Goal: Communication & Community: Answer question/provide support

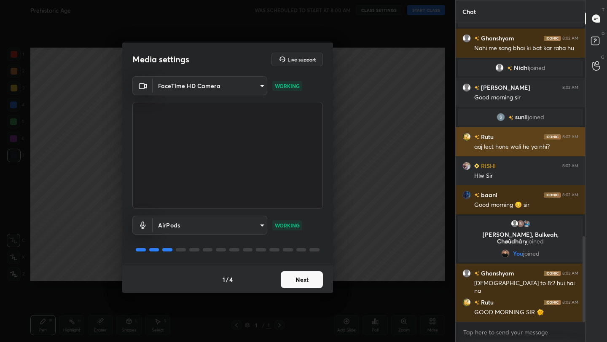
scroll to position [775, 0]
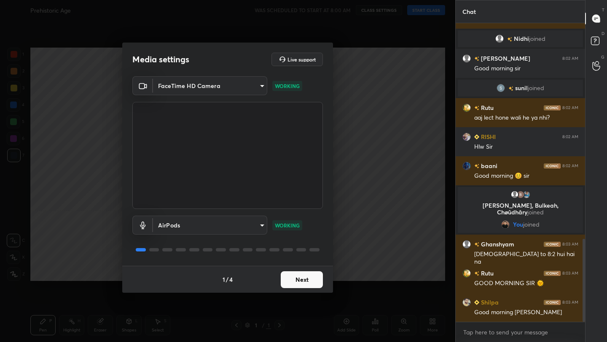
click at [316, 275] on button "Next" at bounding box center [302, 280] width 42 height 17
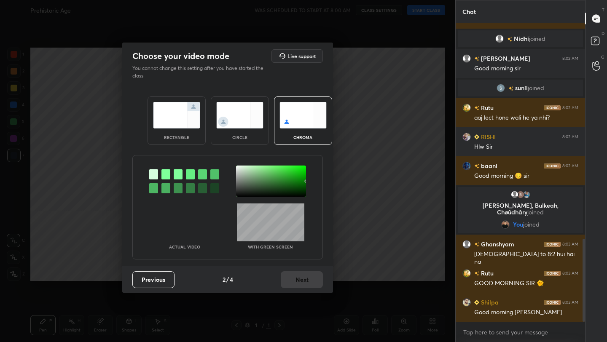
click at [201, 148] on div "rectangle circle chroma" at bounding box center [227, 120] width 181 height 69
click at [195, 129] on div "rectangle" at bounding box center [177, 121] width 58 height 48
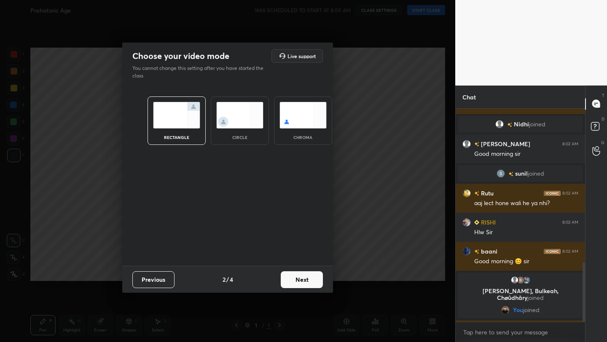
scroll to position [3, 3]
click at [300, 284] on button "Next" at bounding box center [302, 280] width 42 height 17
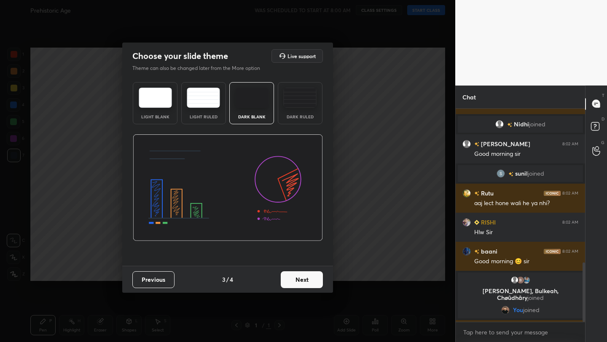
click at [300, 284] on button "Next" at bounding box center [302, 280] width 42 height 17
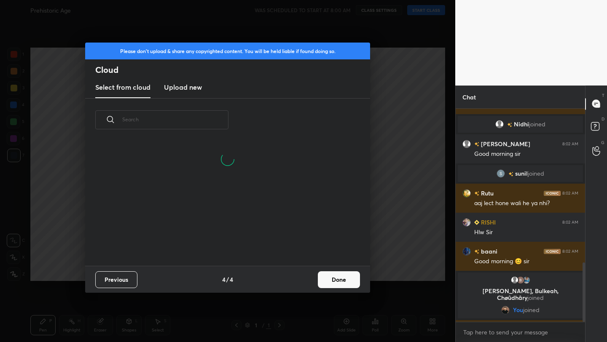
click at [192, 86] on h3 "Upload new" at bounding box center [183, 87] width 38 height 10
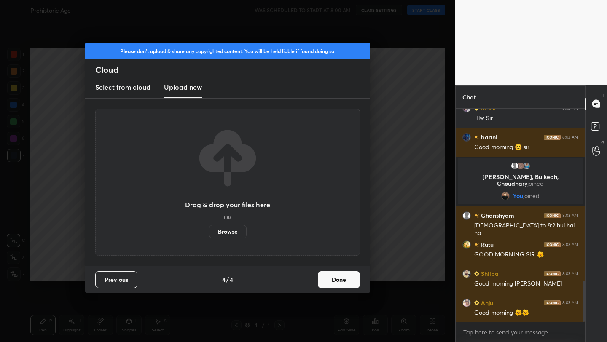
click at [231, 232] on label "Browse" at bounding box center [228, 231] width 38 height 13
click at [209, 232] on input "Browse" at bounding box center [209, 231] width 0 height 13
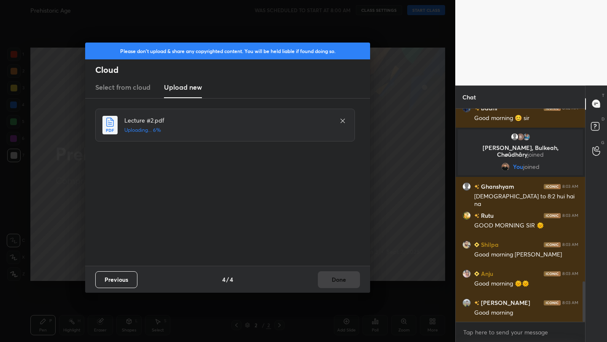
scroll to position [939, 0]
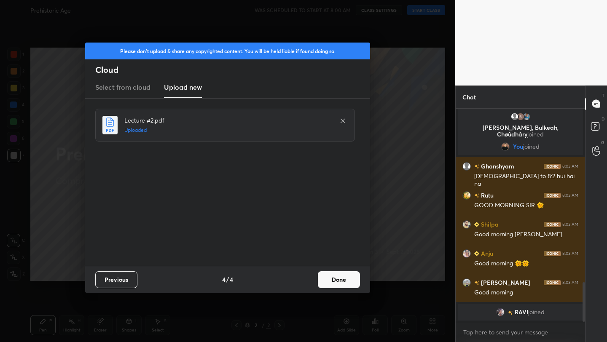
click at [340, 278] on button "Done" at bounding box center [339, 280] width 42 height 17
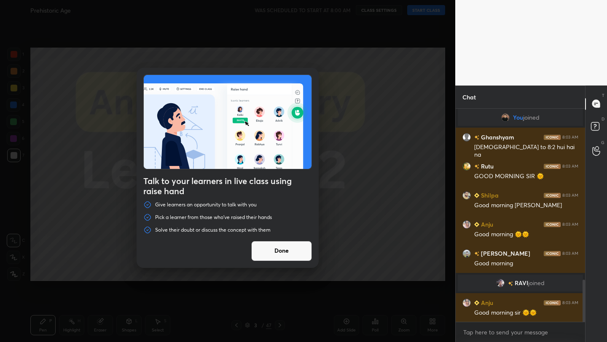
scroll to position [872, 0]
click at [298, 246] on button "Done" at bounding box center [281, 251] width 61 height 20
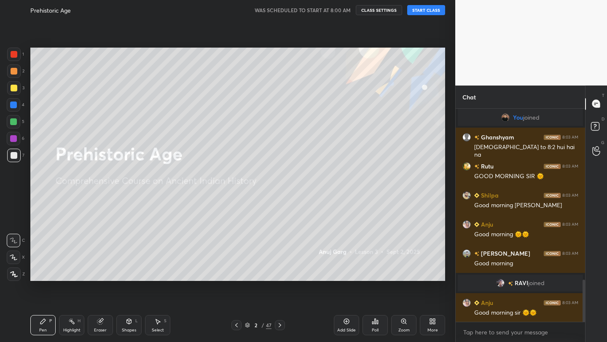
click at [425, 10] on button "START CLASS" at bounding box center [426, 10] width 38 height 10
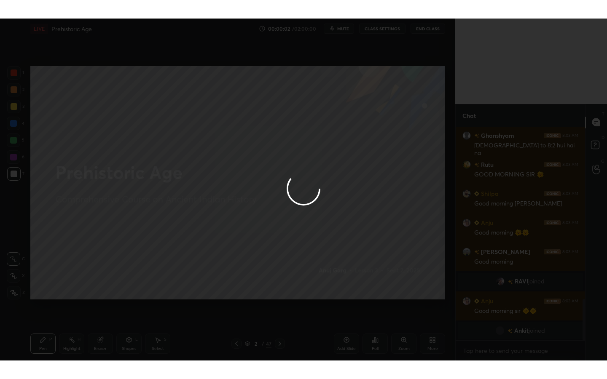
scroll to position [903, 0]
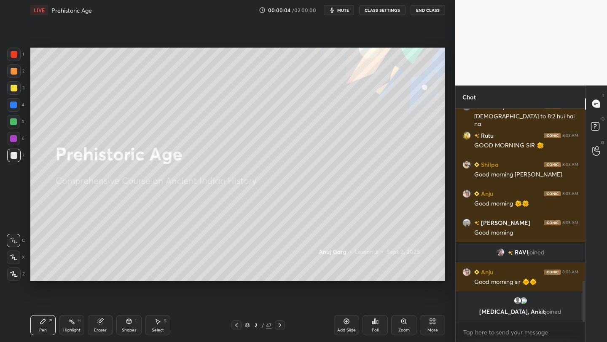
click at [430, 324] on icon at bounding box center [431, 323] width 2 height 2
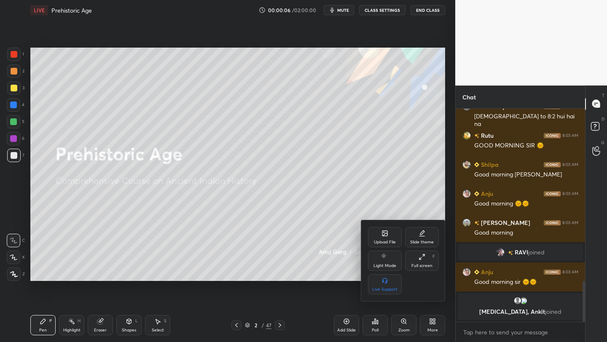
click at [421, 262] on div "Full screen F" at bounding box center [422, 261] width 34 height 20
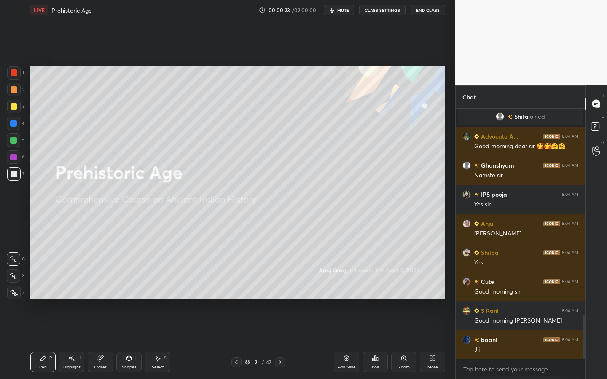
scroll to position [1204, 0]
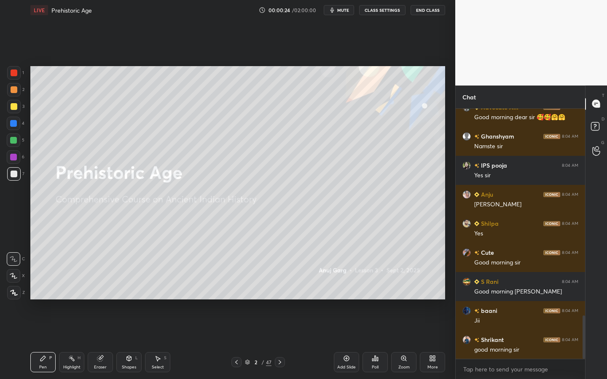
drag, startPoint x: 129, startPoint y: 360, endPoint x: 129, endPoint y: 355, distance: 5.1
click at [129, 342] on icon at bounding box center [129, 358] width 5 height 5
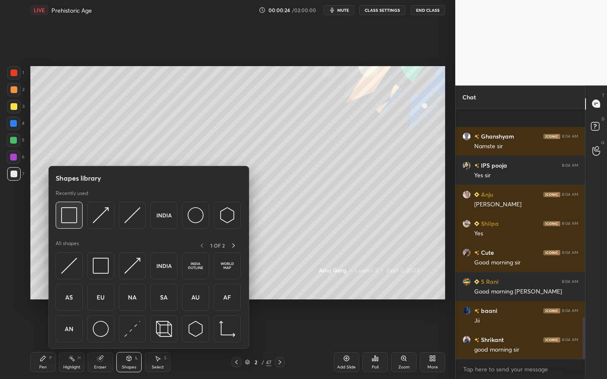
scroll to position [1262, 0]
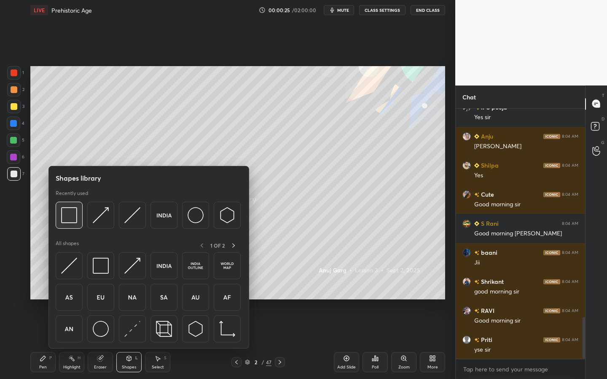
click at [78, 215] on div at bounding box center [69, 215] width 27 height 27
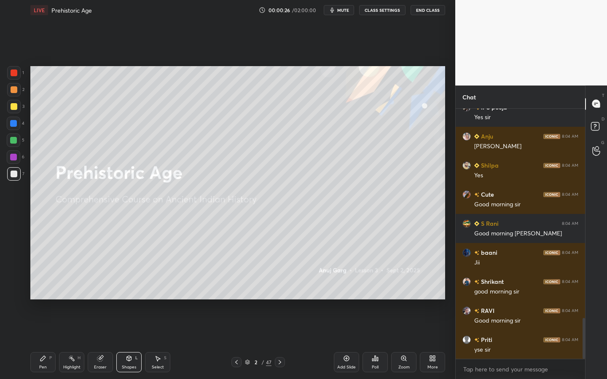
scroll to position [1282, 0]
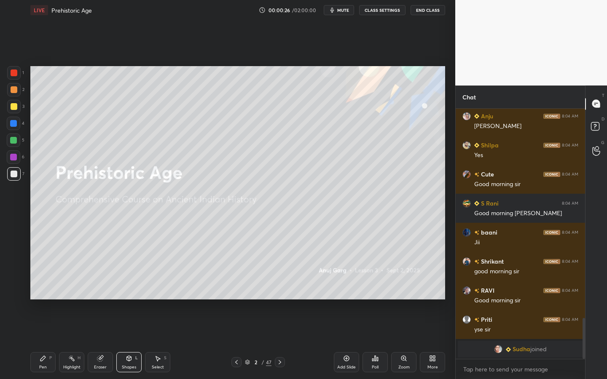
click at [17, 106] on div at bounding box center [13, 106] width 13 height 13
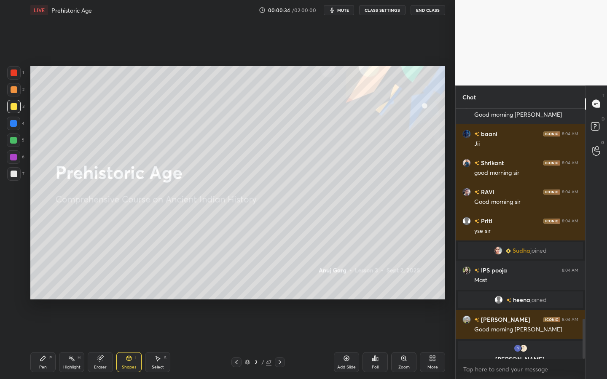
scroll to position [1314, 0]
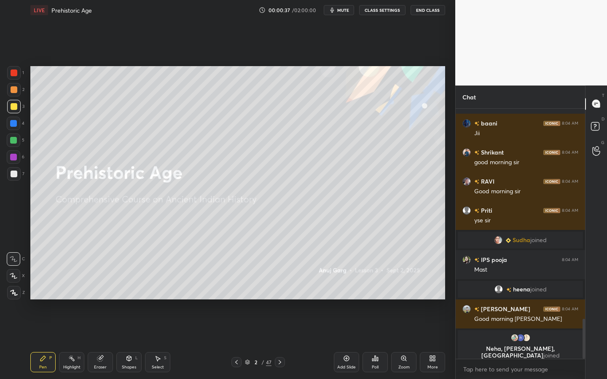
click at [22, 293] on div "Z" at bounding box center [16, 292] width 18 height 13
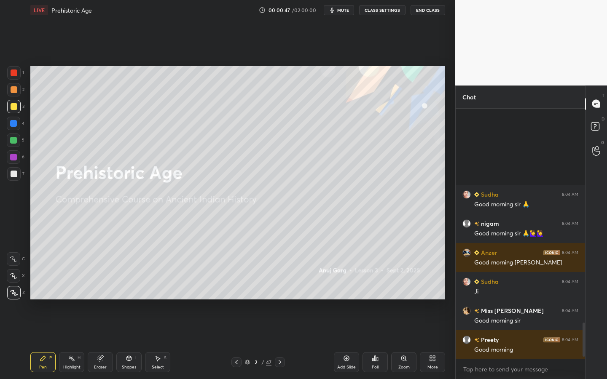
scroll to position [1599, 0]
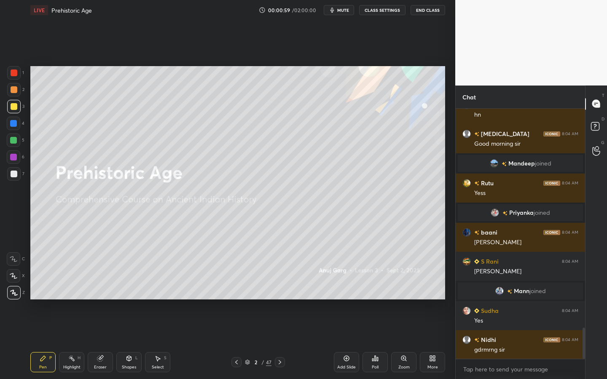
click at [345, 342] on div "Add Slide" at bounding box center [346, 362] width 25 height 20
click at [133, 342] on div "Shapes L" at bounding box center [128, 362] width 25 height 20
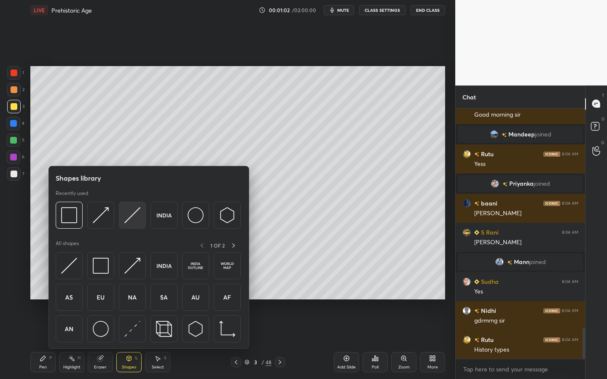
click at [130, 218] on img at bounding box center [132, 215] width 16 height 16
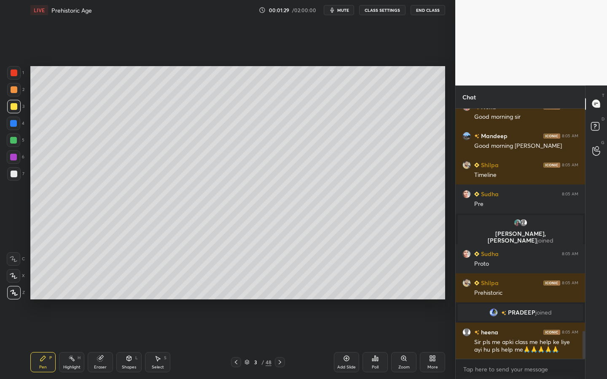
scroll to position [2003, 0]
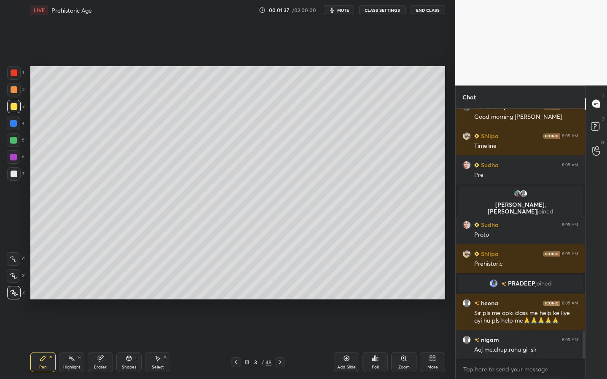
click at [265, 342] on div "3 / 48" at bounding box center [258, 363] width 27 height 8
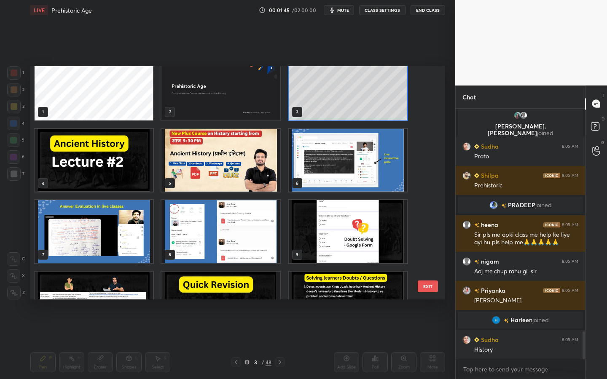
scroll to position [0, 0]
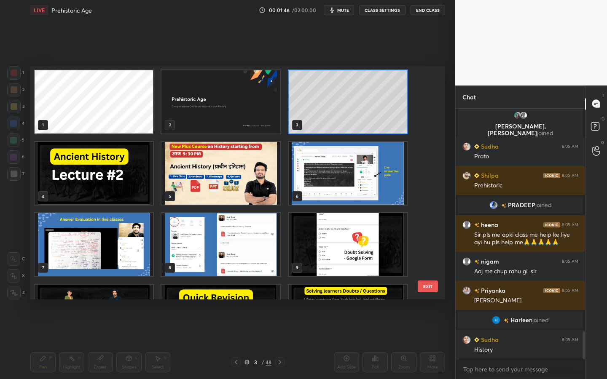
click at [244, 118] on img "grid" at bounding box center [220, 101] width 118 height 63
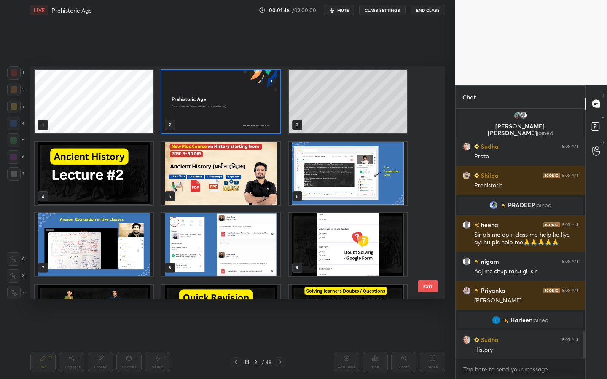
click at [244, 118] on img "grid" at bounding box center [220, 101] width 118 height 63
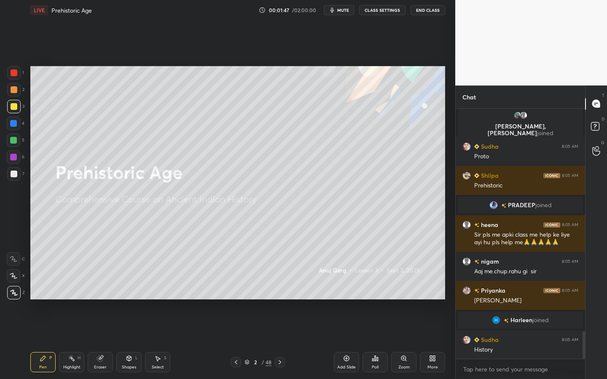
click at [433, 342] on div "More" at bounding box center [432, 362] width 25 height 20
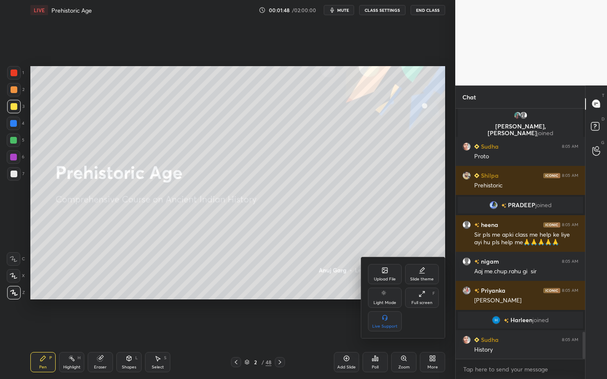
scroll to position [2071, 0]
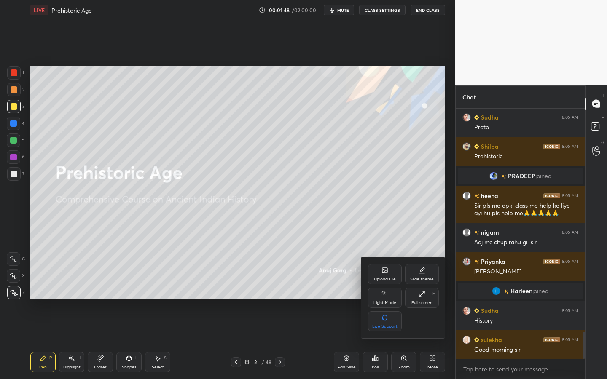
click at [372, 267] on div "Upload File" at bounding box center [385, 274] width 34 height 20
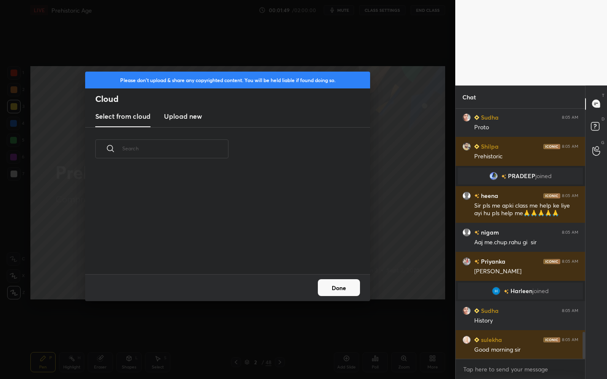
scroll to position [104, 271]
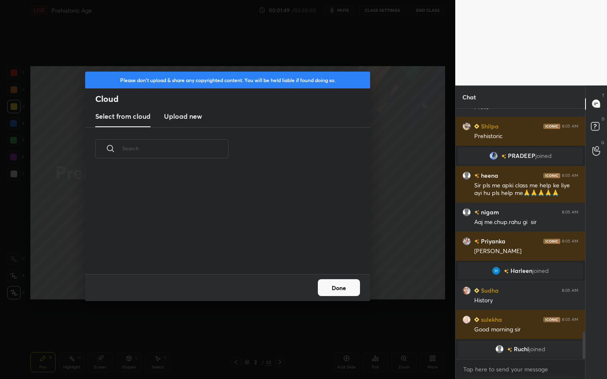
click at [188, 115] on h3 "Upload new" at bounding box center [183, 116] width 38 height 10
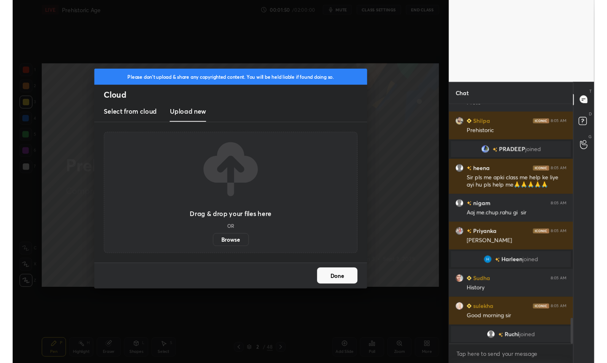
scroll to position [2113, 0]
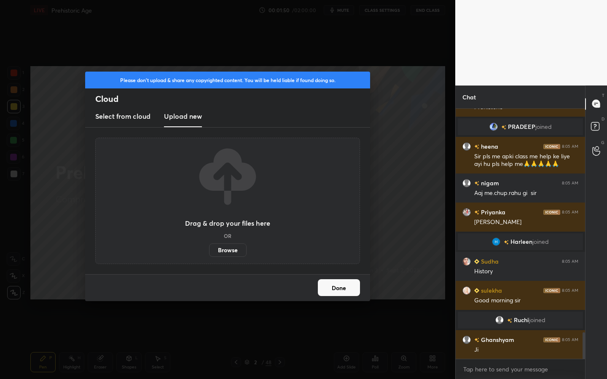
click at [222, 251] on label "Browse" at bounding box center [228, 250] width 38 height 13
click at [209, 251] on input "Browse" at bounding box center [209, 250] width 0 height 13
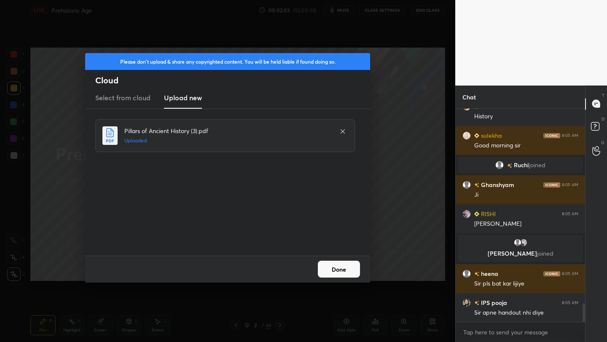
click at [343, 276] on button "Done" at bounding box center [339, 269] width 42 height 17
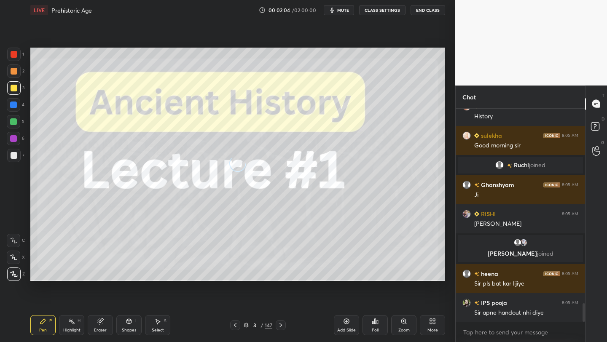
click at [429, 326] on div "More" at bounding box center [432, 325] width 25 height 20
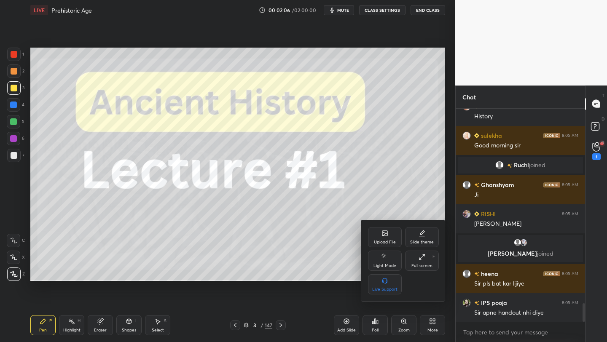
click at [420, 264] on div "Full screen" at bounding box center [422, 266] width 21 height 4
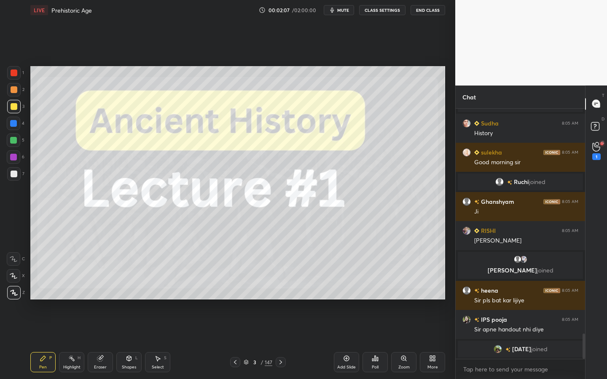
click at [264, 342] on div "3 / 147" at bounding box center [258, 363] width 29 height 8
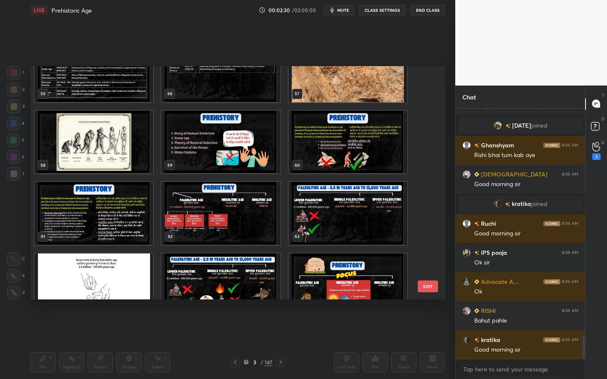
click at [362, 131] on img "grid" at bounding box center [348, 142] width 118 height 63
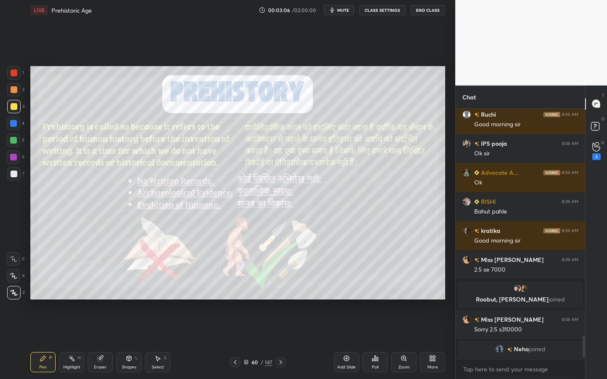
click at [263, 342] on div "/" at bounding box center [262, 362] width 3 height 5
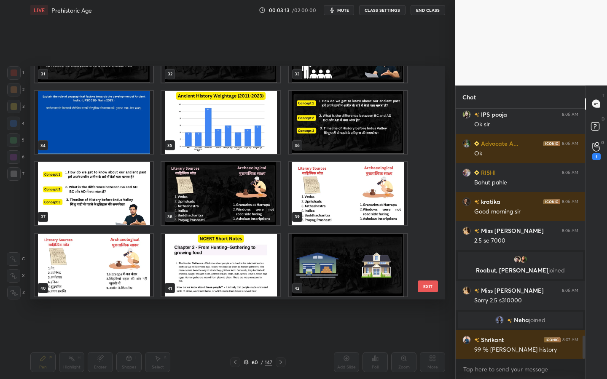
click at [223, 183] on img "grid" at bounding box center [220, 193] width 118 height 63
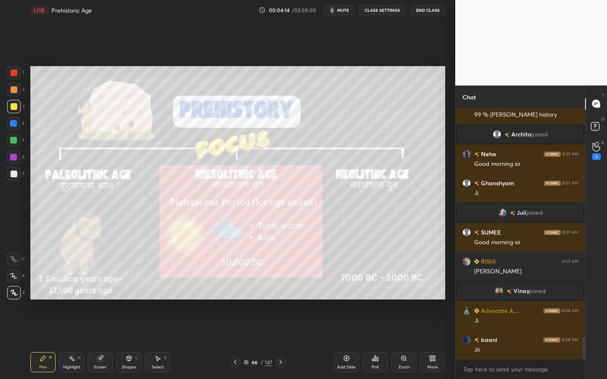
scroll to position [2685, 0]
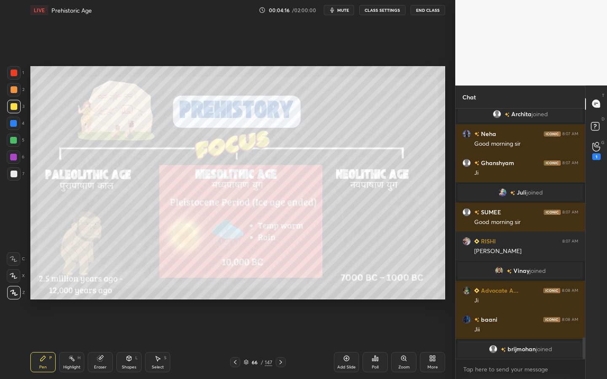
click at [85, 342] on div "Pen P Highlight H Eraser Shapes L Select S" at bounding box center [106, 362] width 152 height 20
click at [99, 342] on div "Eraser" at bounding box center [100, 362] width 25 height 20
click at [16, 294] on span "Erase all" at bounding box center [13, 293] width 13 height 6
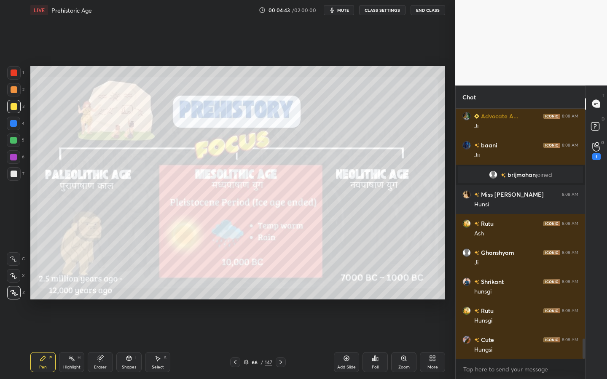
scroll to position [2881, 0]
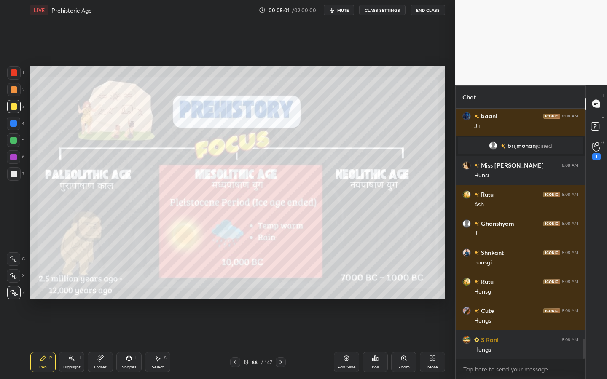
click at [104, 342] on div "Eraser" at bounding box center [100, 368] width 13 height 4
click at [14, 297] on div "Erase all" at bounding box center [13, 292] width 13 height 13
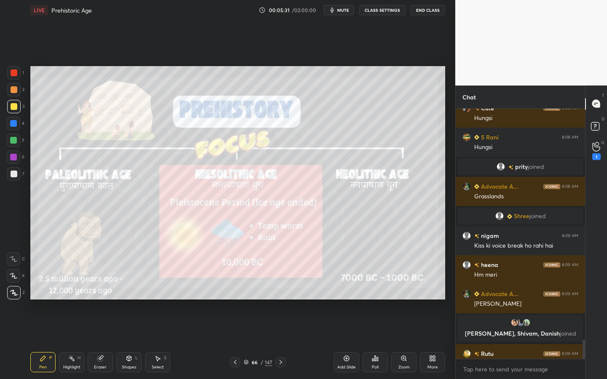
scroll to position [3003, 0]
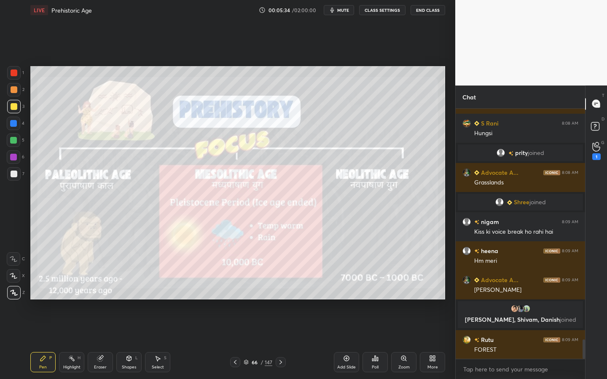
click at [102, 342] on div "Eraser" at bounding box center [100, 362] width 25 height 20
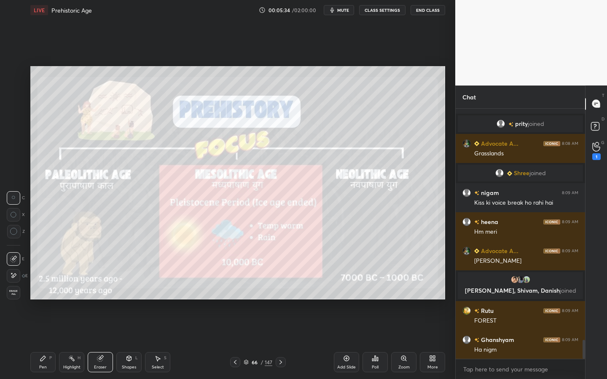
click at [14, 292] on span "Erase all" at bounding box center [13, 293] width 13 height 6
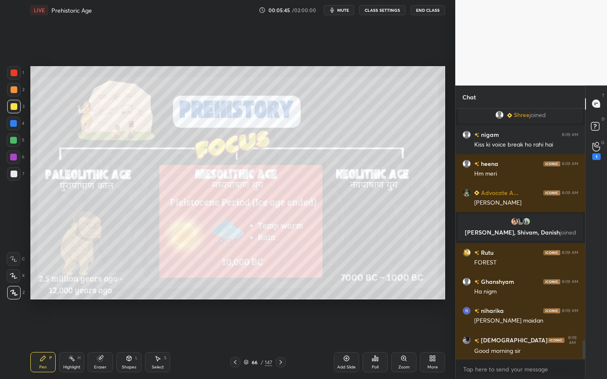
scroll to position [3127, 0]
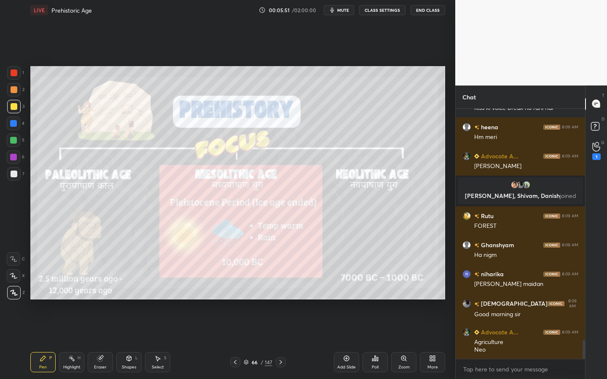
click at [445, 116] on div "Setting up your live class Poll for secs No correct answer Start poll" at bounding box center [238, 182] width 422 height 325
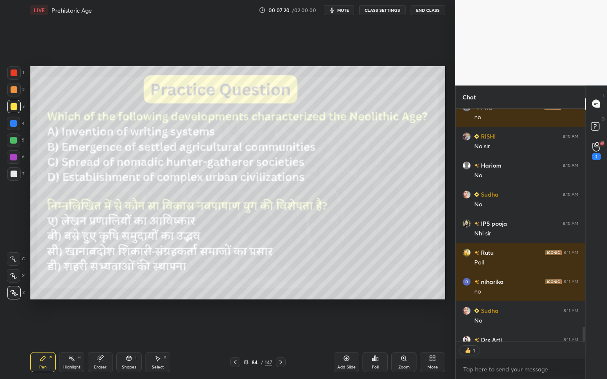
scroll to position [3, 3]
click at [350, 342] on div "Add Slide" at bounding box center [346, 368] width 19 height 4
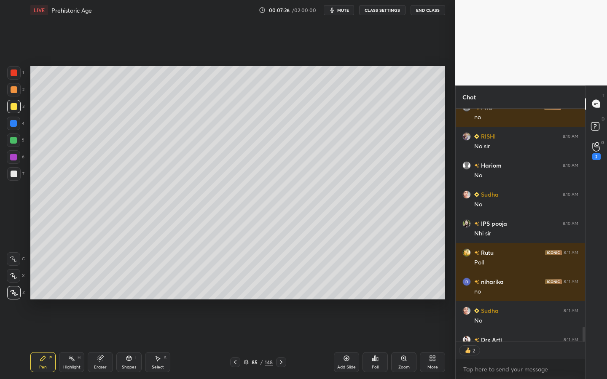
scroll to position [3702, 0]
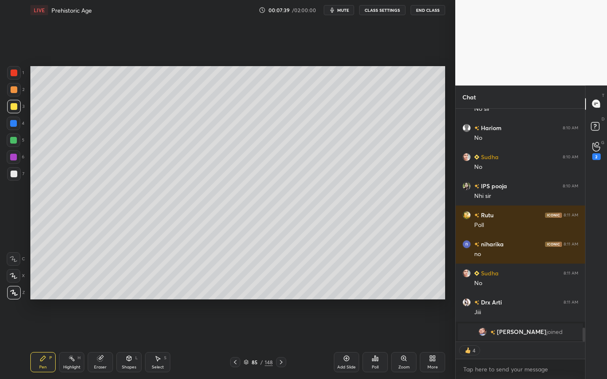
click at [337, 342] on div "Add Slide" at bounding box center [346, 362] width 25 height 20
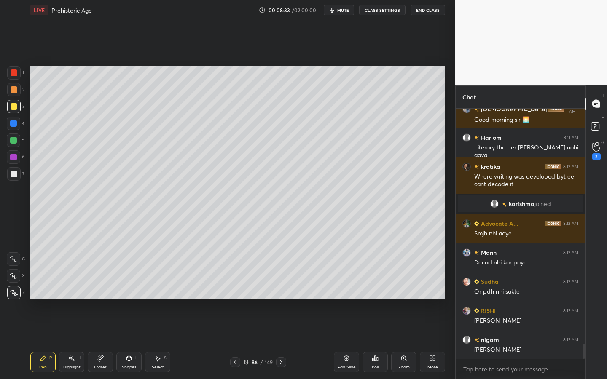
scroll to position [3940, 0]
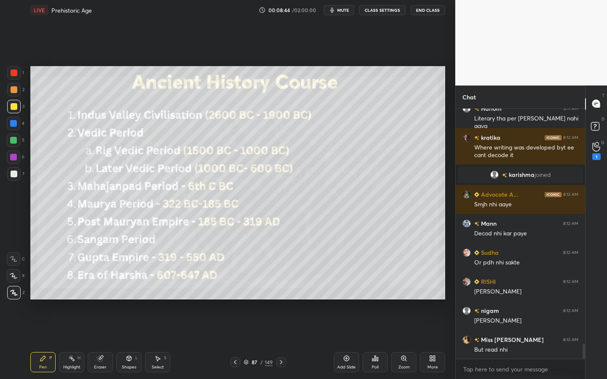
click at [352, 342] on div "Add Slide" at bounding box center [346, 368] width 19 height 4
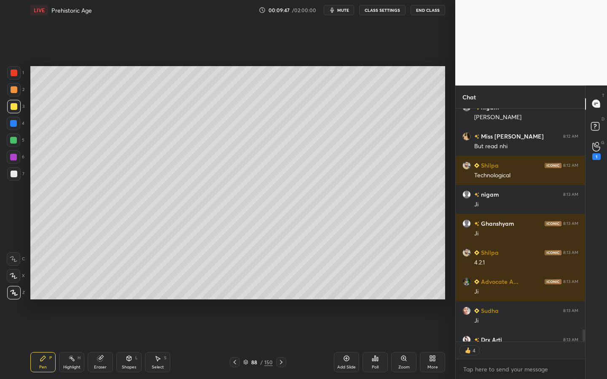
scroll to position [4190, 0]
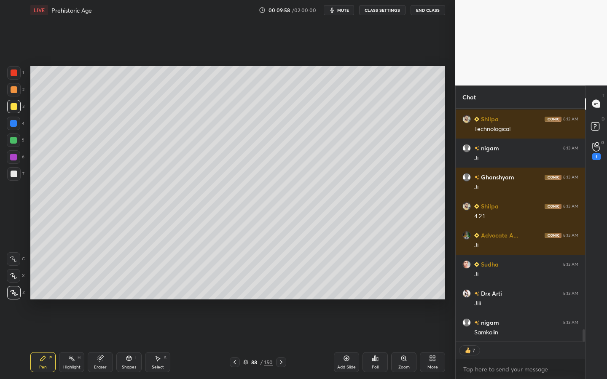
click at [128, 342] on div "Shapes L" at bounding box center [128, 362] width 25 height 20
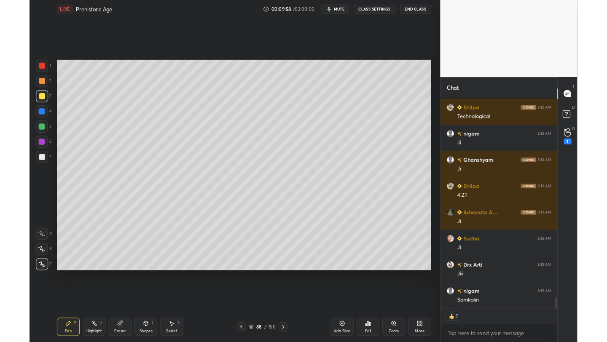
scroll to position [4234, 0]
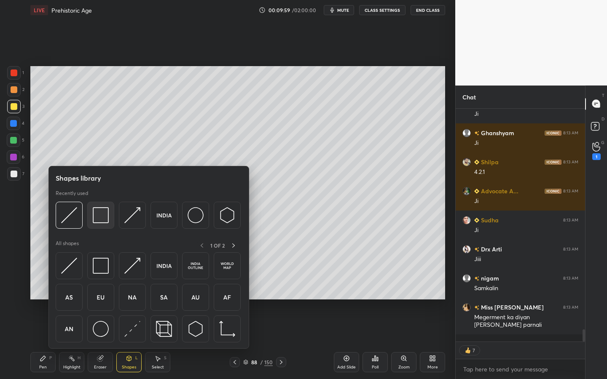
click at [103, 213] on img at bounding box center [101, 215] width 16 height 16
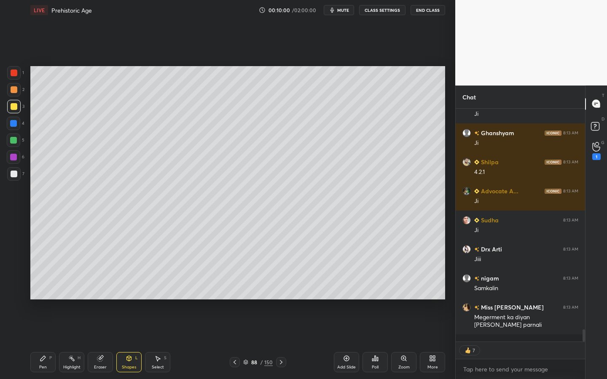
click at [17, 175] on div at bounding box center [13, 173] width 13 height 13
click at [452, 225] on div "1 2 3 4 5 6 7 C X Z C X Z E E Erase all H H LIVE Prehistoric Age [DEMOGRAPHIC_D…" at bounding box center [227, 189] width 455 height 379
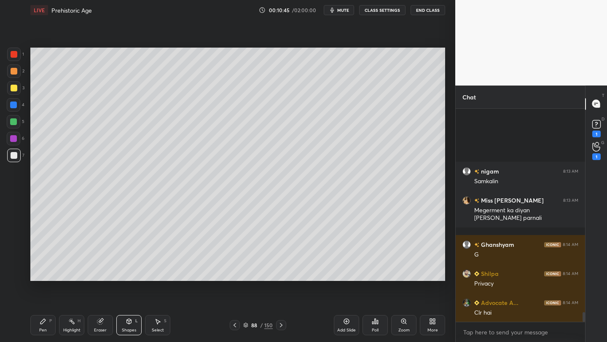
scroll to position [4429, 0]
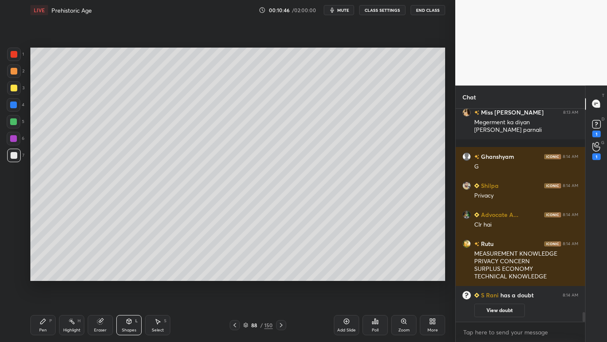
click at [435, 327] on div "More" at bounding box center [432, 325] width 25 height 20
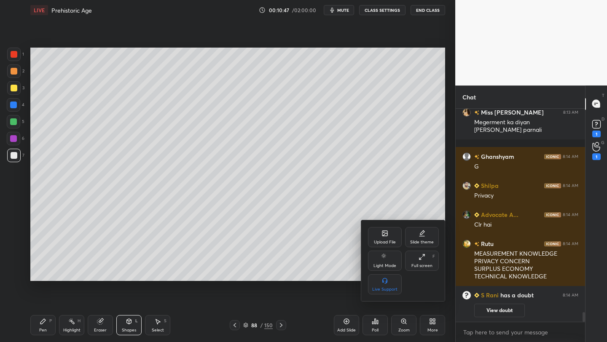
click at [385, 240] on div "Upload File" at bounding box center [385, 242] width 22 height 4
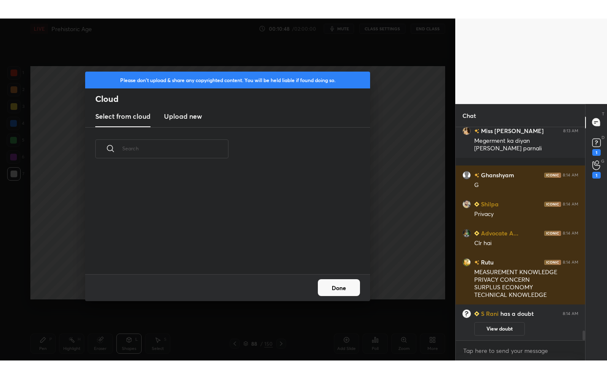
scroll to position [4283, 0]
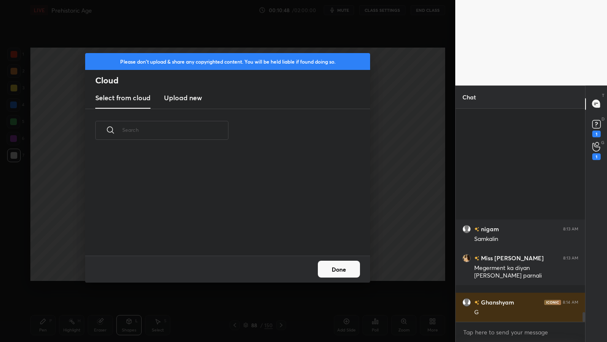
click at [193, 95] on h3 "Upload new" at bounding box center [183, 98] width 38 height 10
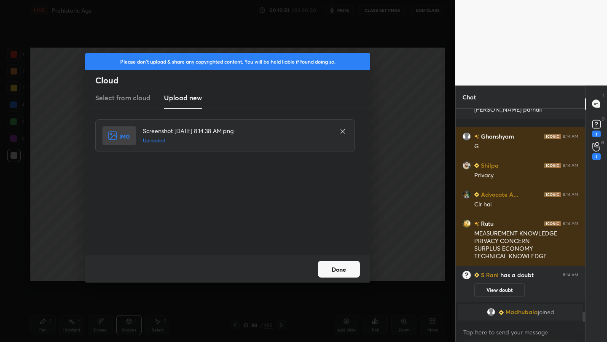
click at [331, 270] on button "Done" at bounding box center [339, 269] width 42 height 17
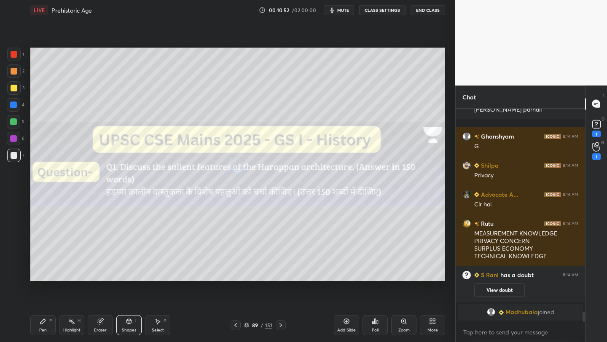
click at [426, 323] on div "More" at bounding box center [432, 325] width 25 height 20
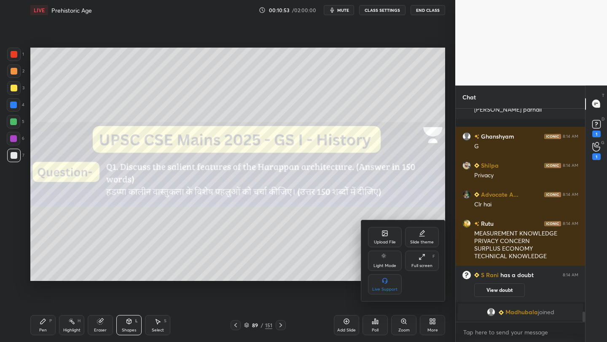
click at [424, 263] on div "Full screen F" at bounding box center [422, 261] width 34 height 20
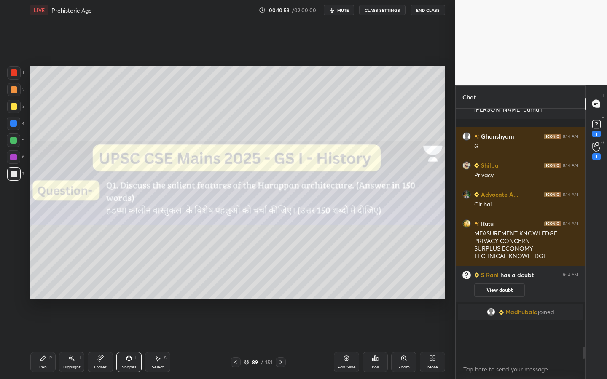
scroll to position [4246, 0]
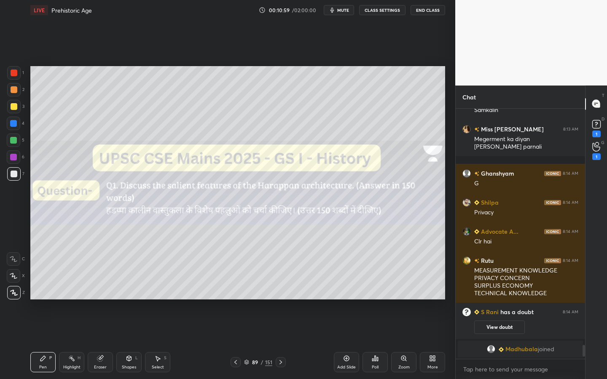
drag, startPoint x: 11, startPoint y: 109, endPoint x: 20, endPoint y: 107, distance: 9.9
click at [11, 110] on div at bounding box center [14, 106] width 7 height 7
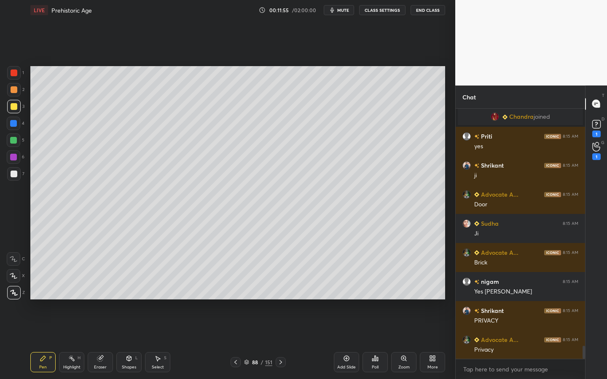
scroll to position [4573, 0]
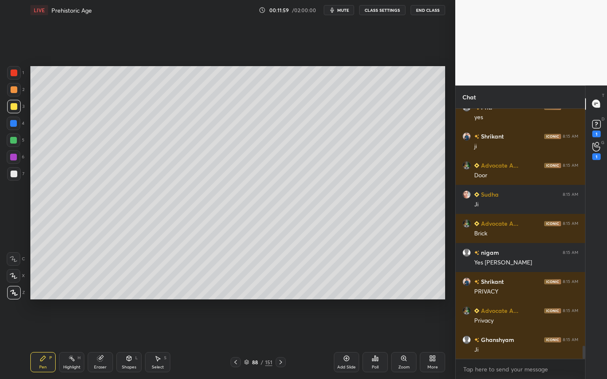
click at [347, 342] on div "Add Slide" at bounding box center [346, 362] width 25 height 20
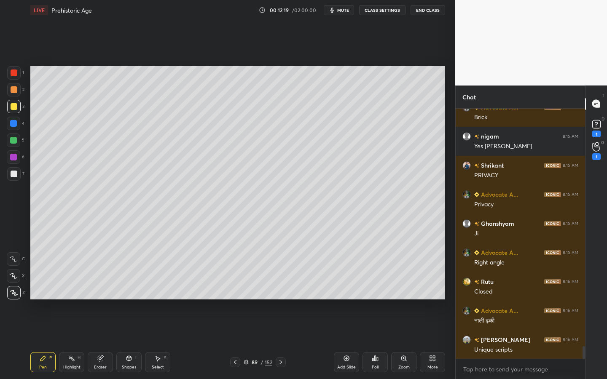
scroll to position [4718, 0]
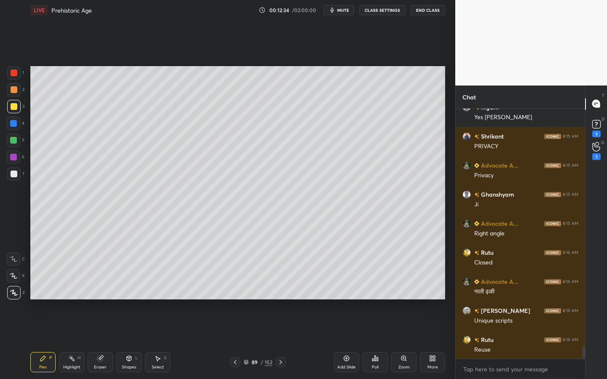
click at [15, 176] on div at bounding box center [14, 174] width 7 height 7
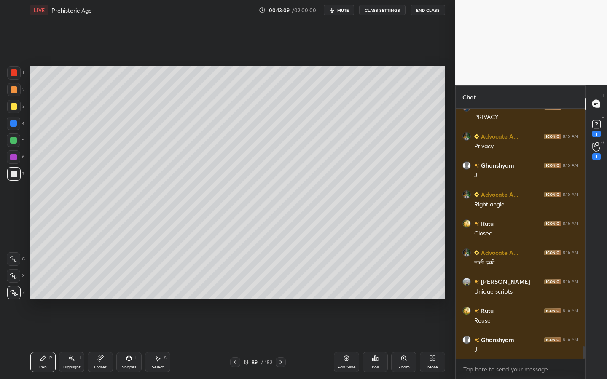
scroll to position [4777, 0]
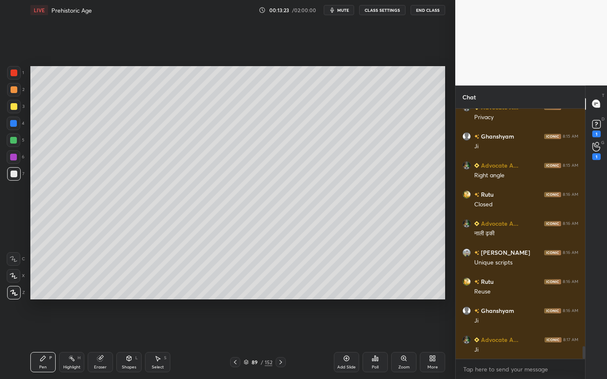
click at [124, 342] on div "Shapes L" at bounding box center [128, 362] width 25 height 20
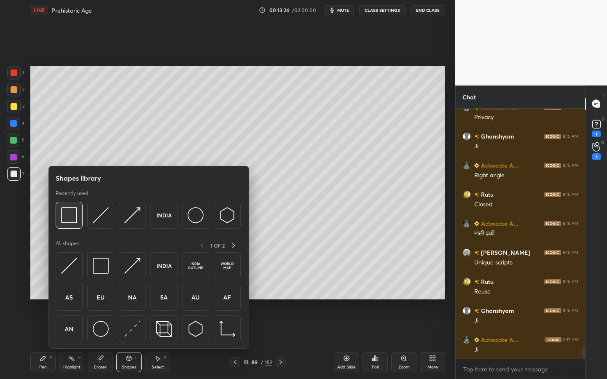
click at [79, 216] on div at bounding box center [69, 215] width 27 height 27
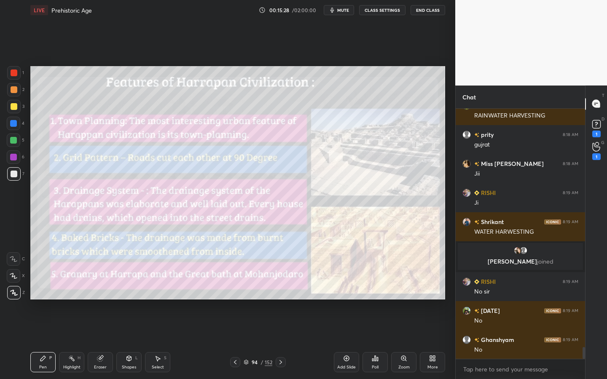
scroll to position [5074, 0]
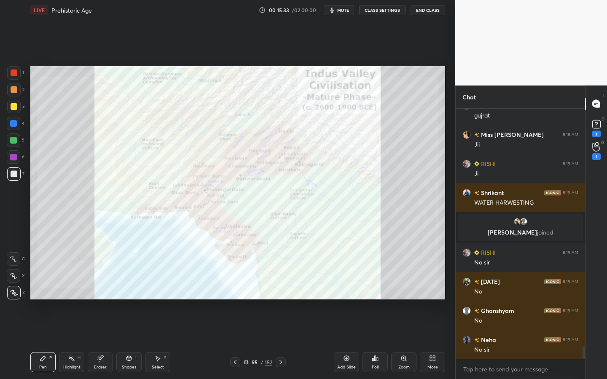
click at [19, 71] on div at bounding box center [13, 72] width 13 height 13
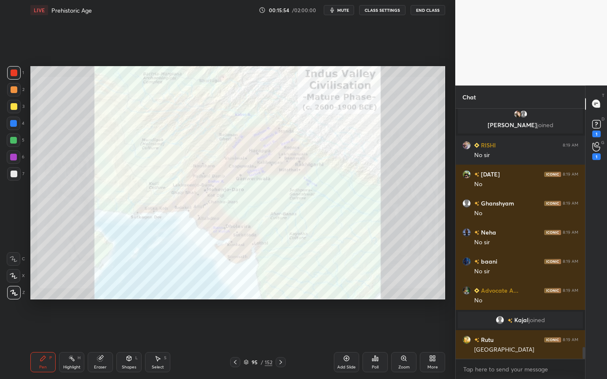
scroll to position [5154, 0]
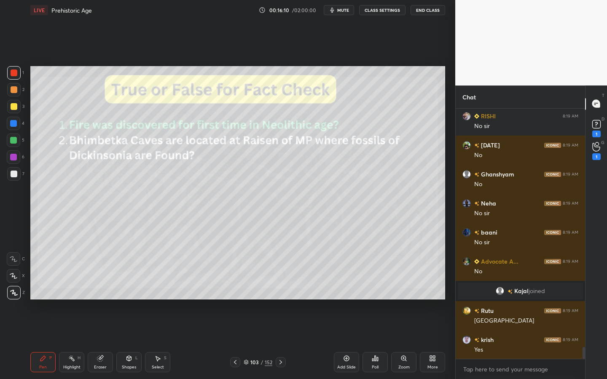
click at [261, 342] on div "/" at bounding box center [262, 362] width 3 height 5
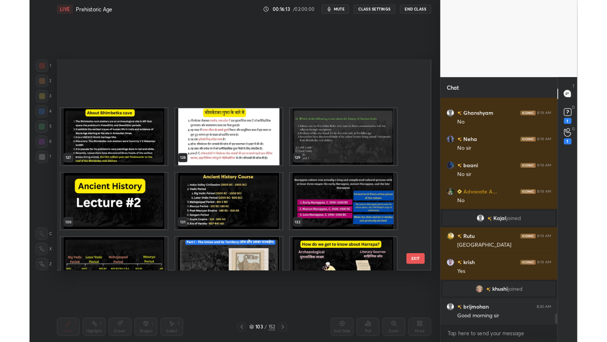
scroll to position [3411, 0]
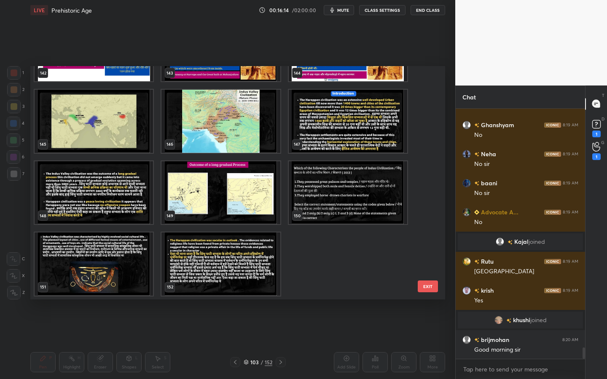
click at [266, 276] on img "grid" at bounding box center [220, 264] width 118 height 63
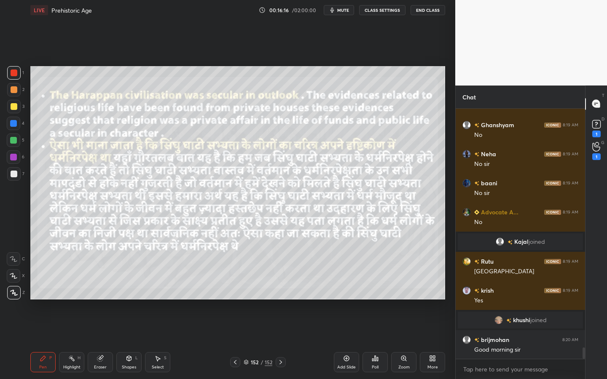
click at [345, 342] on div "Add Slide" at bounding box center [346, 368] width 19 height 4
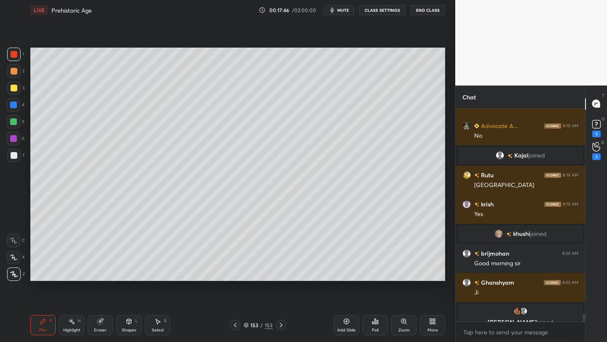
scroll to position [5277, 0]
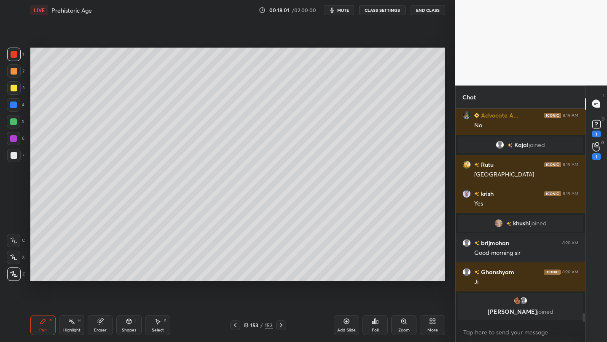
click at [441, 321] on div "More" at bounding box center [432, 325] width 25 height 20
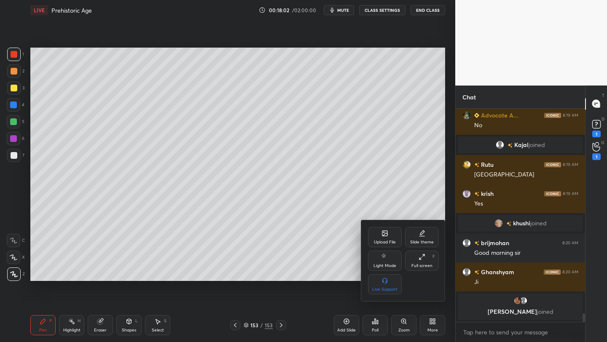
click at [392, 240] on div "Upload File" at bounding box center [385, 242] width 22 height 4
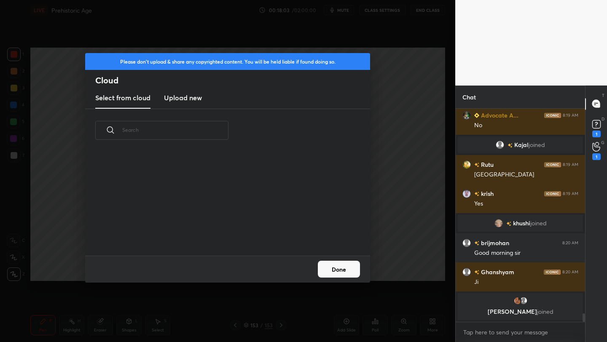
scroll to position [104, 271]
click at [205, 101] on div "Select from cloud Upload new" at bounding box center [227, 98] width 285 height 21
click at [194, 97] on h3 "Upload new" at bounding box center [183, 98] width 38 height 10
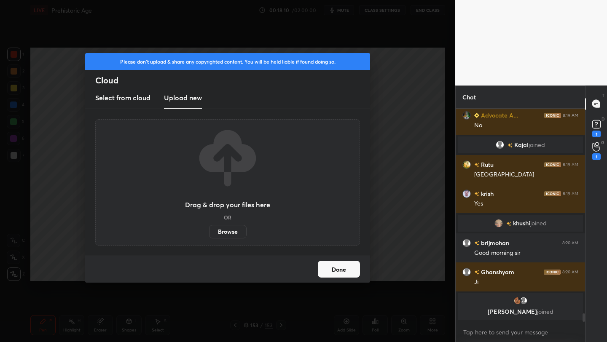
click at [342, 272] on button "Done" at bounding box center [339, 269] width 42 height 17
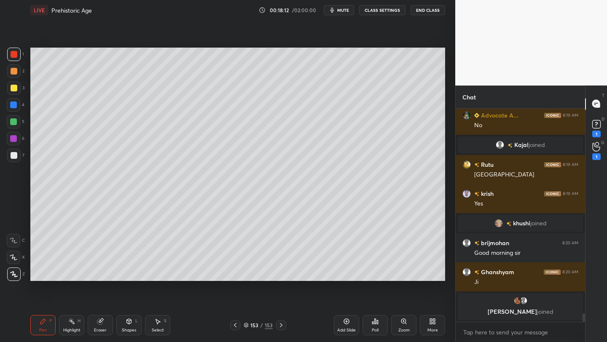
click at [11, 90] on div at bounding box center [14, 88] width 7 height 7
click at [434, 328] on div "More" at bounding box center [433, 330] width 11 height 4
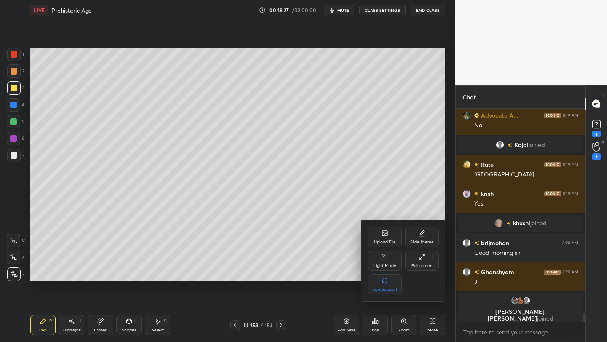
click at [392, 240] on div "Upload File" at bounding box center [385, 242] width 22 height 4
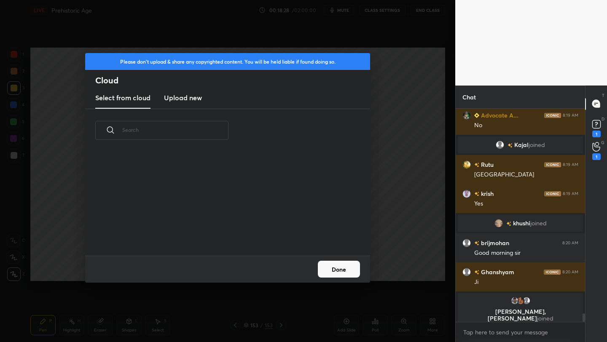
click at [197, 105] on new "Upload new" at bounding box center [183, 98] width 38 height 21
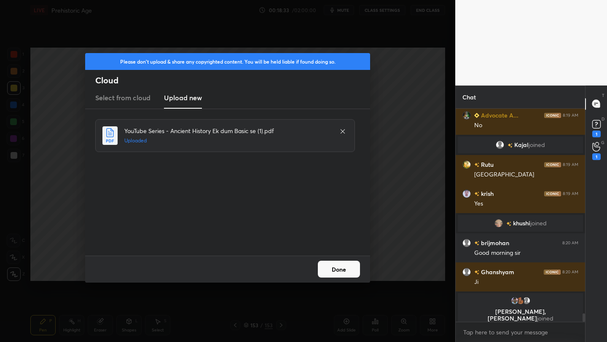
click at [346, 273] on button "Done" at bounding box center [339, 269] width 42 height 17
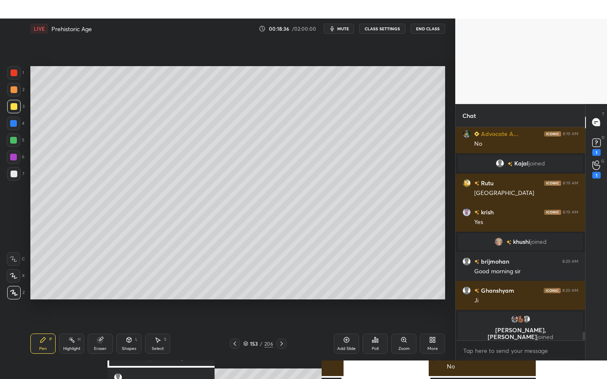
scroll to position [5281, 0]
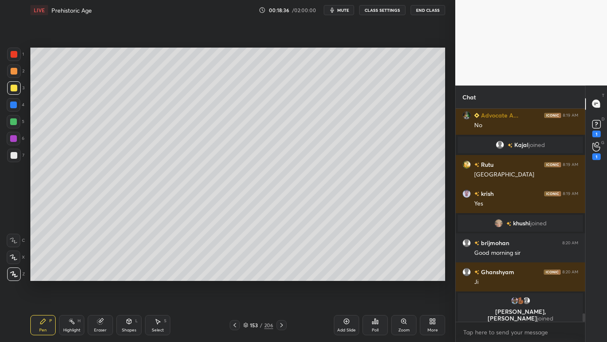
click at [425, 320] on div "More" at bounding box center [432, 325] width 25 height 20
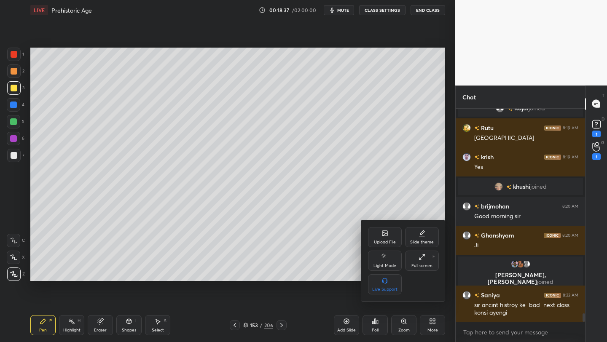
click at [422, 258] on icon at bounding box center [422, 257] width 7 height 7
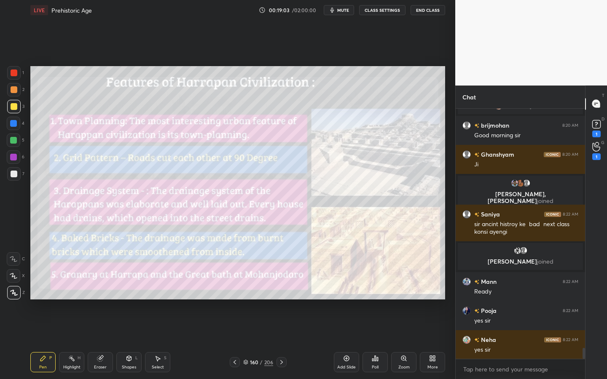
scroll to position [5383, 0]
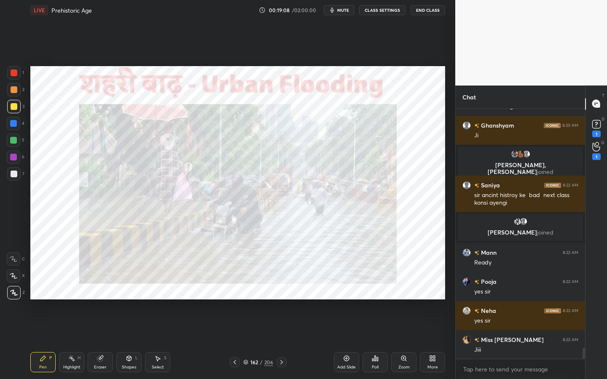
click at [15, 76] on div at bounding box center [13, 72] width 13 height 13
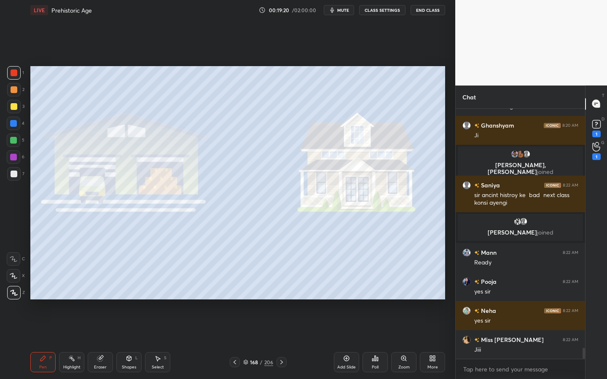
click at [258, 342] on div "168 / 206" at bounding box center [258, 363] width 30 height 8
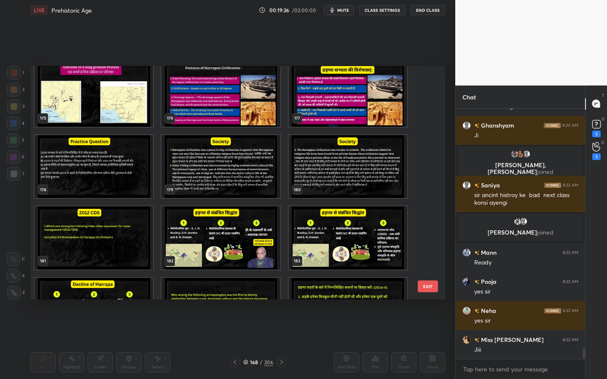
scroll to position [4176, 0]
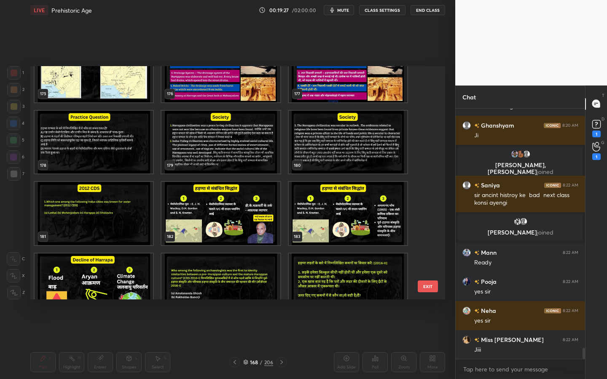
click at [210, 209] on img "grid" at bounding box center [220, 213] width 118 height 63
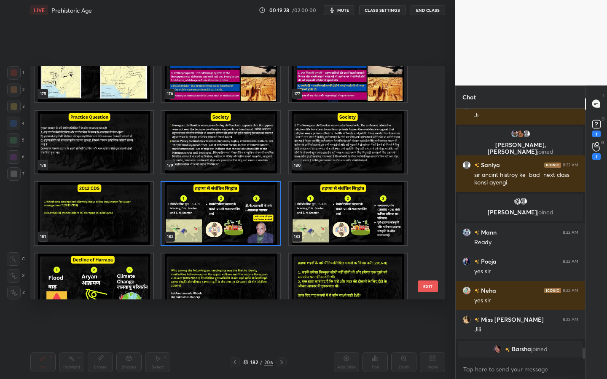
click at [210, 209] on img "grid" at bounding box center [220, 213] width 118 height 63
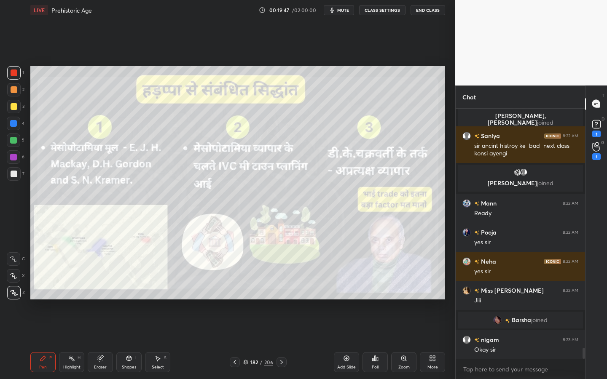
scroll to position [5383, 0]
drag, startPoint x: 13, startPoint y: 108, endPoint x: 21, endPoint y: 111, distance: 8.5
click at [13, 108] on div at bounding box center [14, 106] width 7 height 7
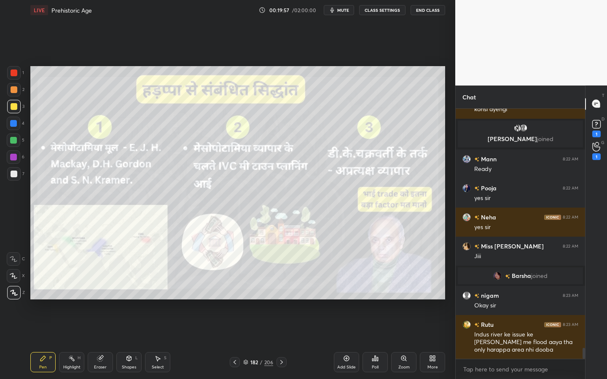
scroll to position [5456, 0]
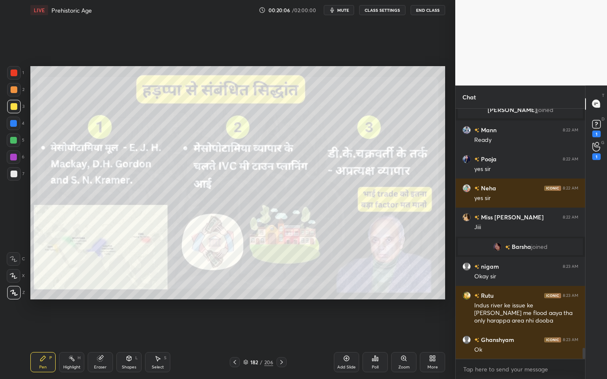
click at [108, 342] on div "Eraser" at bounding box center [100, 362] width 25 height 20
click at [12, 291] on span "Erase all" at bounding box center [13, 293] width 13 height 6
click at [266, 342] on div "206" at bounding box center [268, 363] width 9 height 8
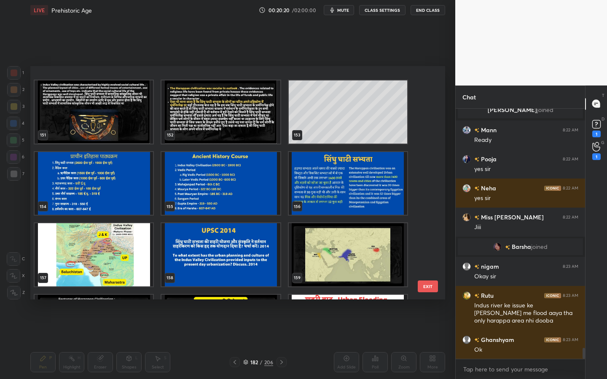
scroll to position [3586, 0]
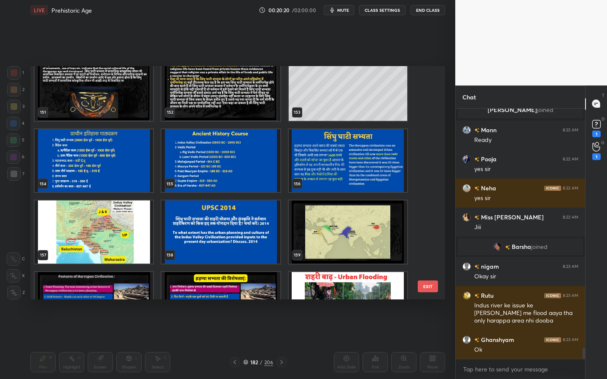
click at [353, 229] on img "grid" at bounding box center [348, 232] width 118 height 63
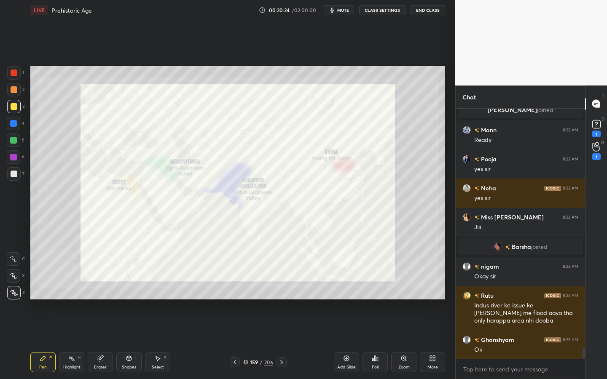
click at [11, 72] on div at bounding box center [14, 73] width 7 height 7
click at [137, 342] on div "Shapes L" at bounding box center [128, 362] width 25 height 20
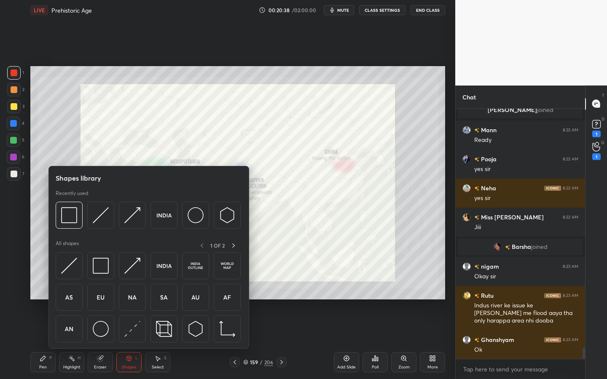
click at [85, 220] on div at bounding box center [148, 218] width 185 height 32
click at [77, 218] on img at bounding box center [69, 215] width 16 height 16
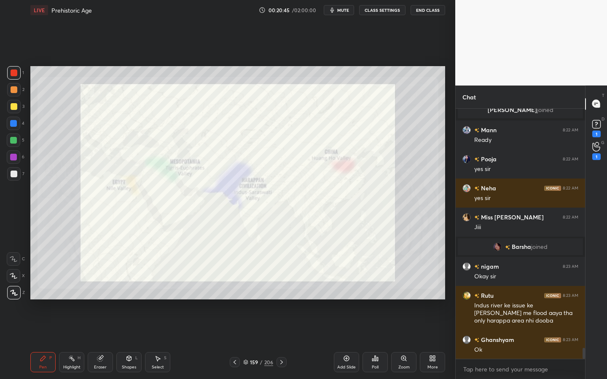
click at [399, 342] on div "Zoom" at bounding box center [403, 368] width 11 height 4
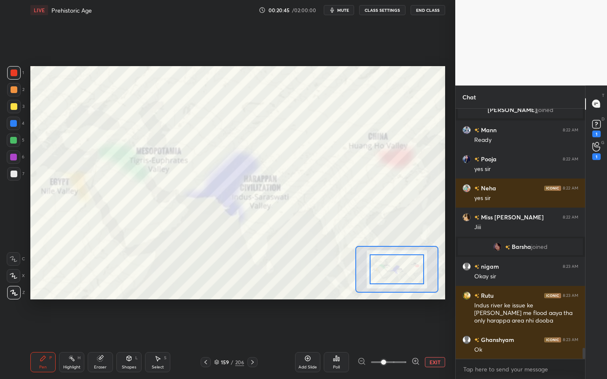
click at [386, 342] on span at bounding box center [383, 362] width 5 height 5
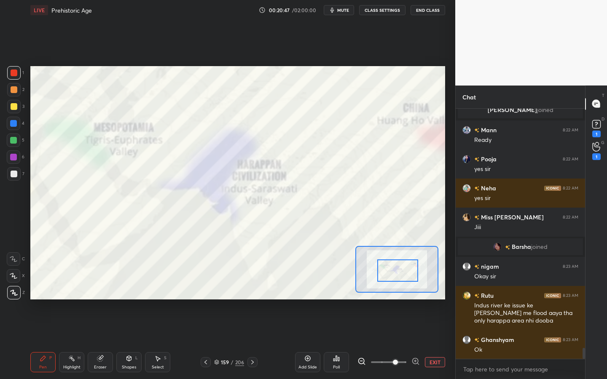
click at [398, 265] on div at bounding box center [397, 271] width 40 height 22
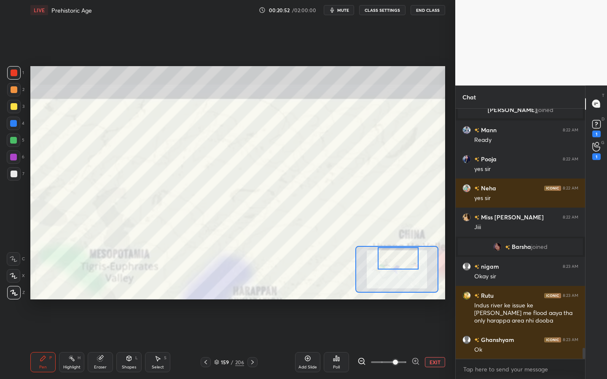
drag, startPoint x: 395, startPoint y: 268, endPoint x: 395, endPoint y: 263, distance: 5.1
click at [395, 262] on div at bounding box center [398, 258] width 40 height 22
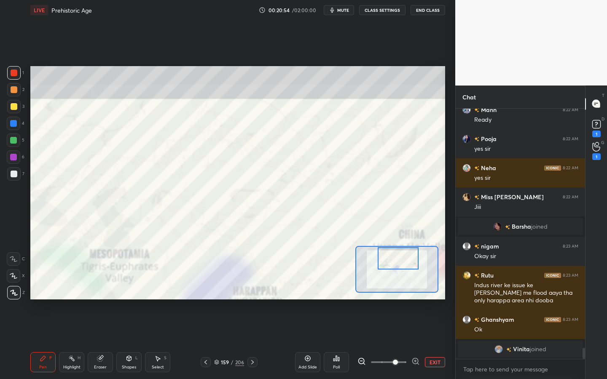
click at [166, 342] on div "Select S" at bounding box center [157, 362] width 25 height 20
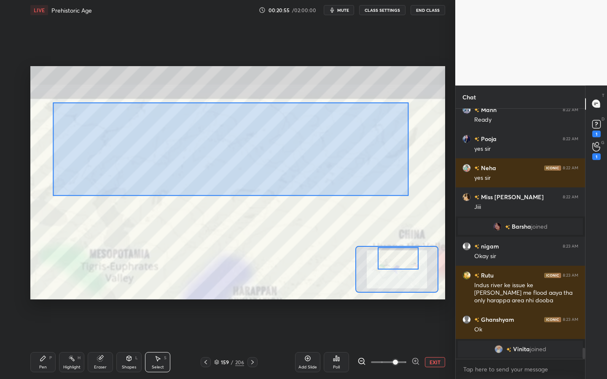
drag, startPoint x: 53, startPoint y: 102, endPoint x: 402, endPoint y: 192, distance: 360.9
click at [408, 196] on div "0 ° Undo Copy Duplicate Duplicate to new slide Delete" at bounding box center [225, 296] width 830 height 467
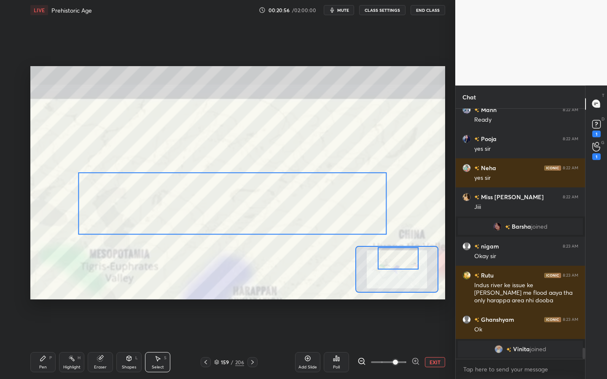
scroll to position [5487, 0]
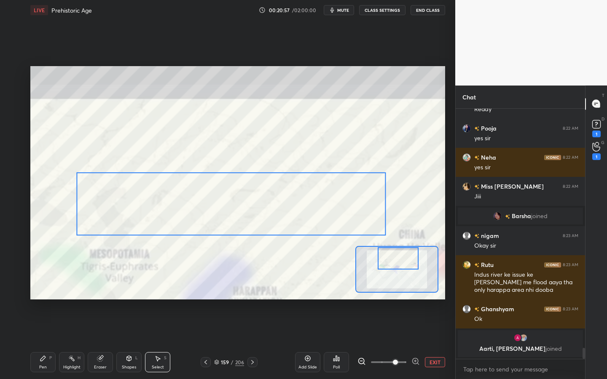
drag, startPoint x: 329, startPoint y: 141, endPoint x: 345, endPoint y: 207, distance: 67.6
click at [345, 207] on div "0 ° Undo Copy Duplicate Duplicate to new slide Delete" at bounding box center [225, 296] width 830 height 467
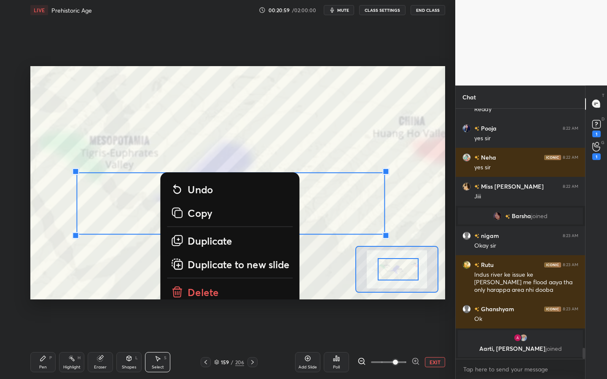
drag, startPoint x: 408, startPoint y: 257, endPoint x: 408, endPoint y: 267, distance: 10.1
click at [408, 267] on div at bounding box center [398, 269] width 40 height 22
click at [415, 177] on div "0 ° Undo Copy Duplicate Duplicate to new slide Delete" at bounding box center [225, 296] width 830 height 467
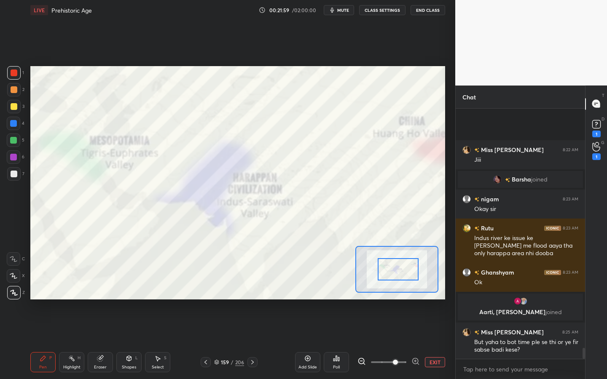
scroll to position [5492, 0]
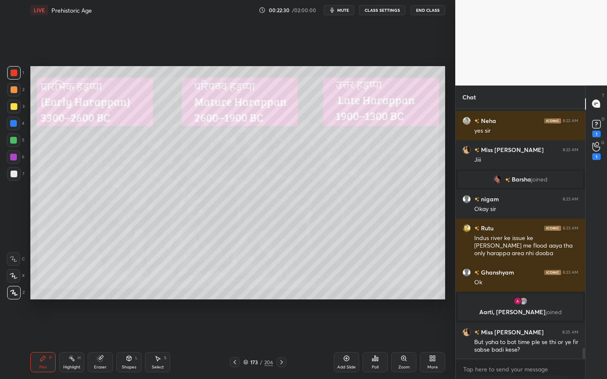
click at [10, 101] on div at bounding box center [13, 106] width 13 height 13
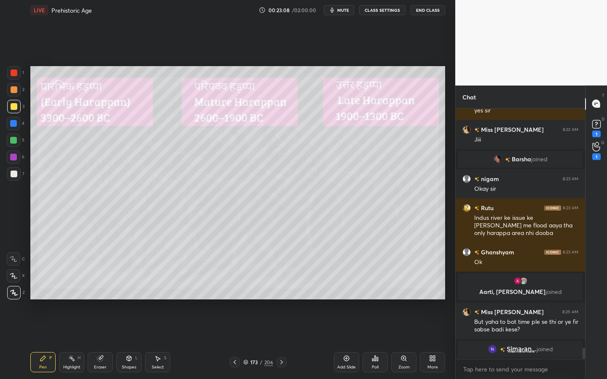
click at [96, 342] on div "Eraser" at bounding box center [100, 368] width 13 height 4
click at [16, 293] on span "Erase all" at bounding box center [13, 293] width 13 height 6
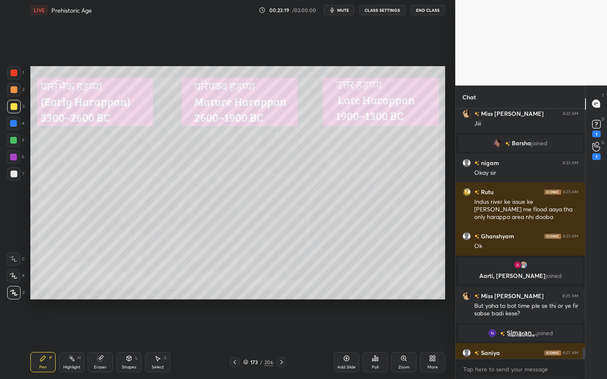
scroll to position [5525, 0]
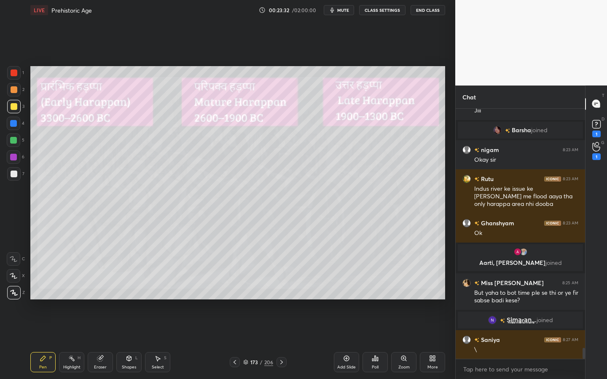
drag, startPoint x: 20, startPoint y: 169, endPoint x: 25, endPoint y: 180, distance: 11.7
click at [20, 170] on div at bounding box center [13, 173] width 13 height 13
click at [129, 342] on div "Shapes L" at bounding box center [128, 362] width 25 height 20
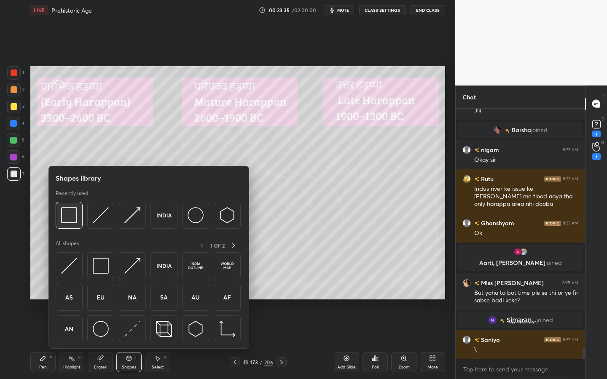
click at [70, 214] on img at bounding box center [69, 215] width 16 height 16
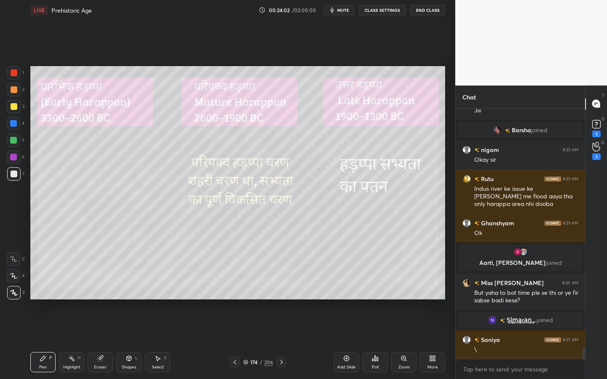
drag, startPoint x: 17, startPoint y: 108, endPoint x: 25, endPoint y: 106, distance: 8.5
click at [17, 108] on div at bounding box center [13, 106] width 13 height 13
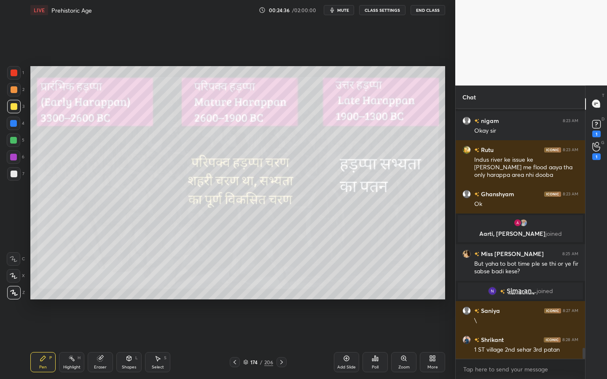
scroll to position [5583, 0]
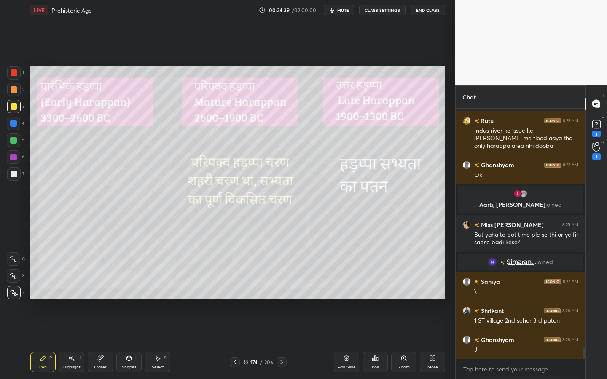
click at [104, 342] on div "Eraser" at bounding box center [100, 362] width 25 height 20
click at [15, 297] on div "Erase all" at bounding box center [13, 292] width 13 height 13
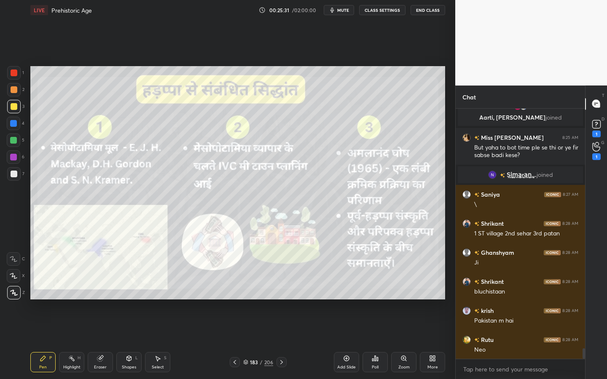
scroll to position [5700, 0]
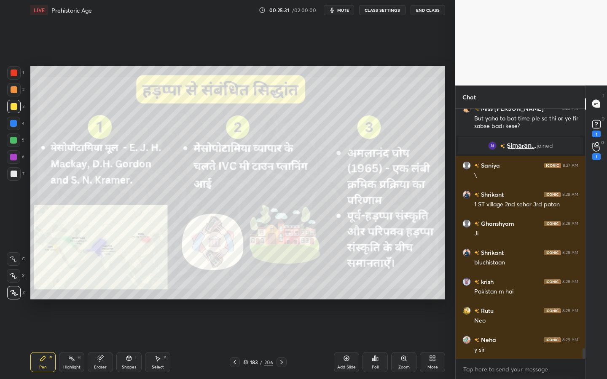
click at [11, 75] on div at bounding box center [13, 72] width 13 height 13
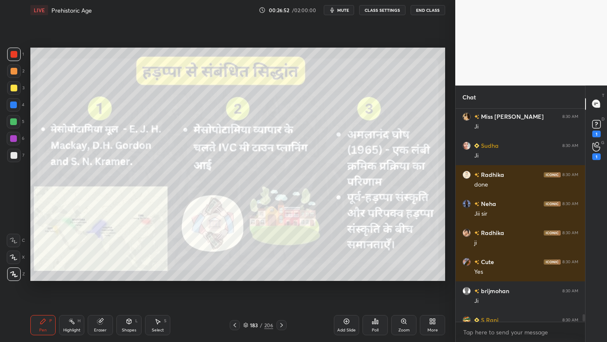
scroll to position [5963, 0]
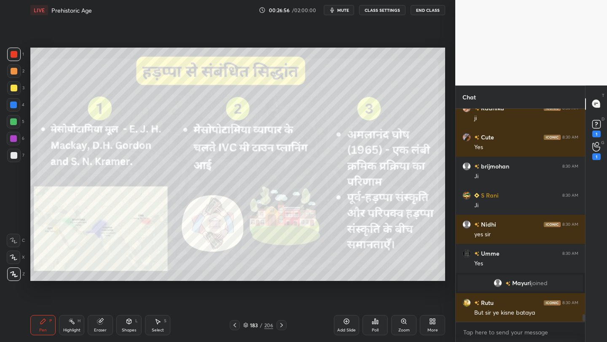
click at [102, 324] on icon at bounding box center [100, 321] width 7 height 7
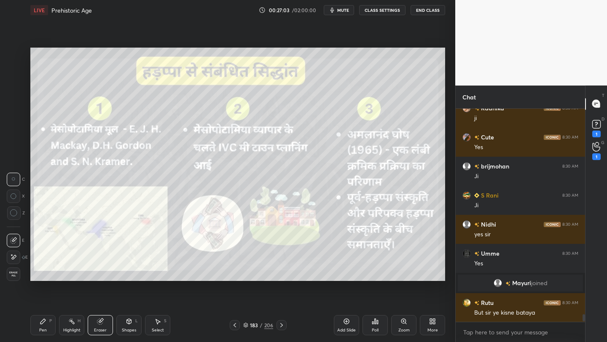
click at [15, 272] on span "Erase all" at bounding box center [13, 275] width 13 height 6
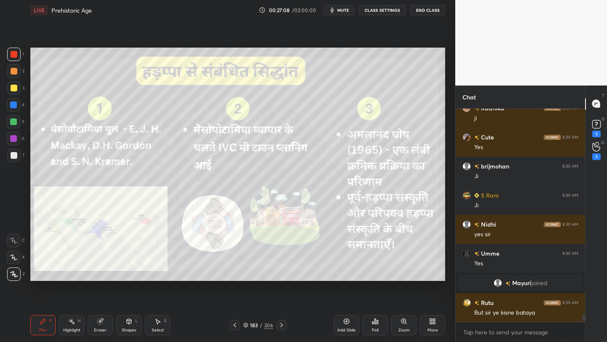
click at [267, 326] on div "206" at bounding box center [268, 326] width 9 height 8
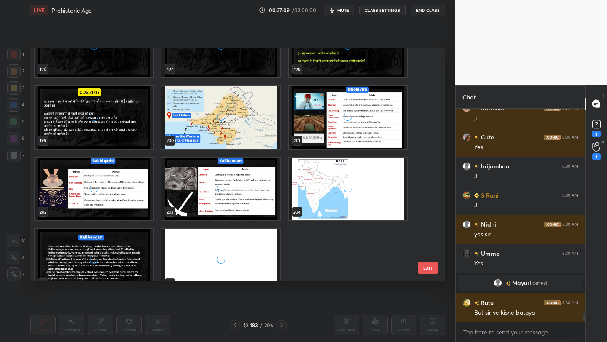
scroll to position [4697, 0]
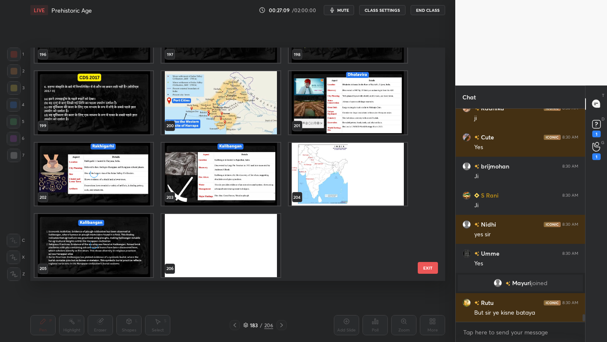
click at [251, 255] on img "grid" at bounding box center [220, 245] width 118 height 63
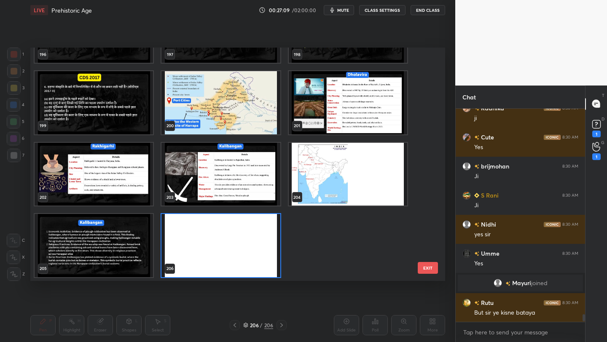
click at [251, 255] on img "grid" at bounding box center [220, 245] width 118 height 63
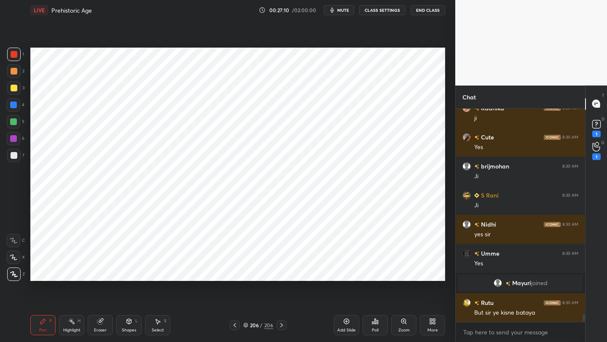
click at [251, 255] on img "grid" at bounding box center [220, 245] width 118 height 63
click at [424, 327] on div "More" at bounding box center [432, 325] width 25 height 20
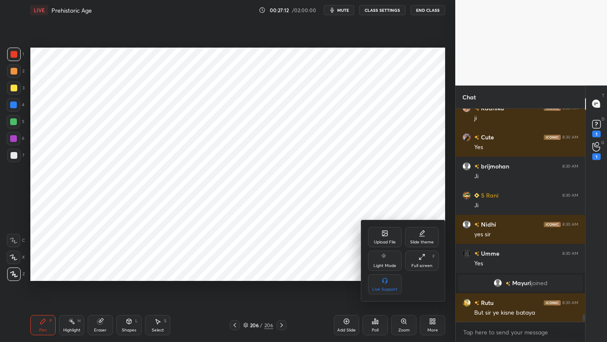
click at [385, 239] on div "Upload File" at bounding box center [385, 237] width 34 height 20
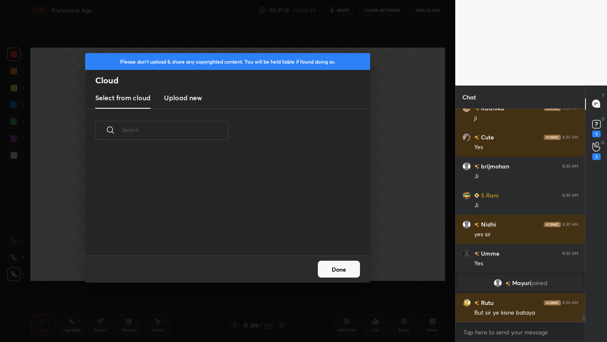
scroll to position [104, 271]
click at [203, 100] on div "Select from cloud Upload new" at bounding box center [227, 98] width 285 height 21
click at [179, 98] on h3 "Upload new" at bounding box center [183, 98] width 38 height 10
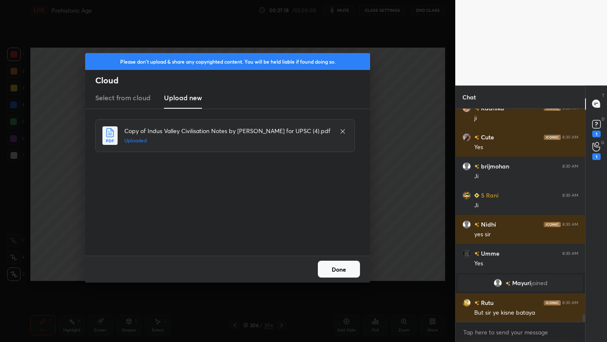
click at [350, 271] on button "Done" at bounding box center [339, 269] width 42 height 17
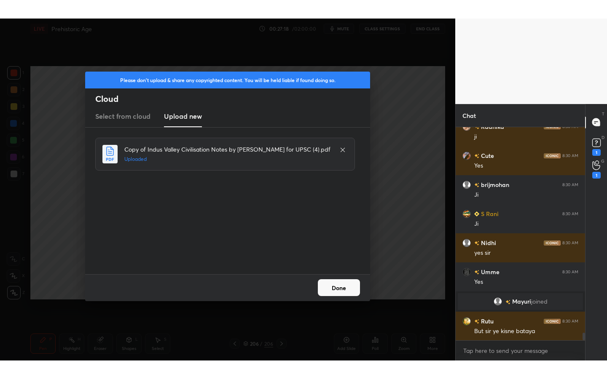
scroll to position [5992, 0]
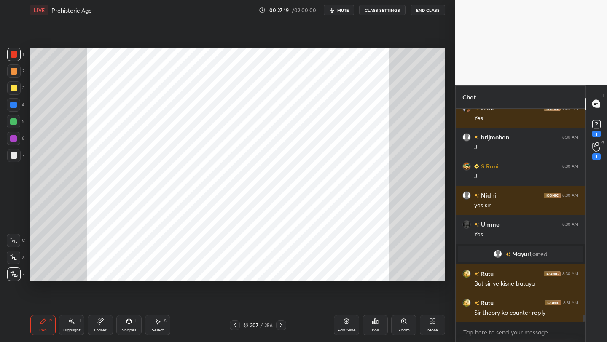
click at [432, 323] on icon at bounding box center [431, 323] width 2 height 2
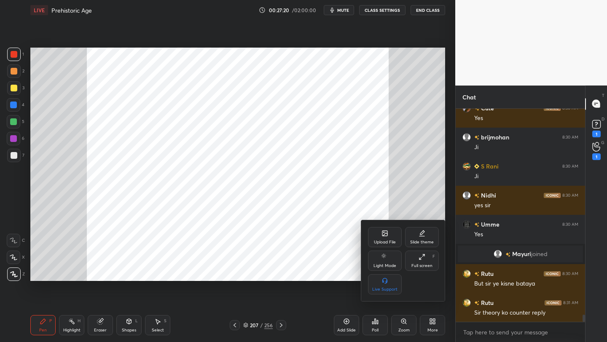
click at [426, 265] on div "Full screen" at bounding box center [422, 266] width 21 height 4
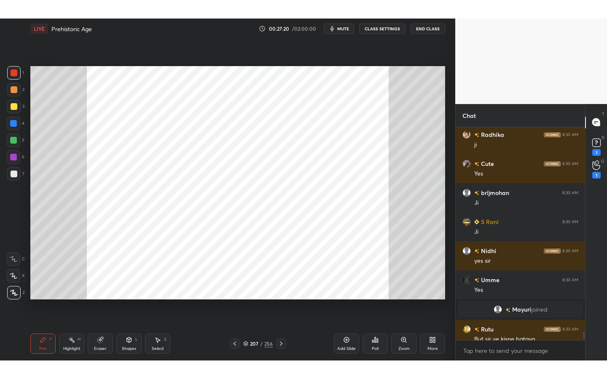
scroll to position [5955, 0]
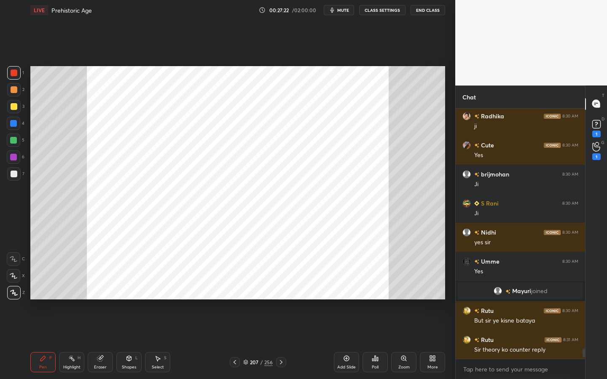
click at [256, 342] on div "207" at bounding box center [254, 362] width 8 height 5
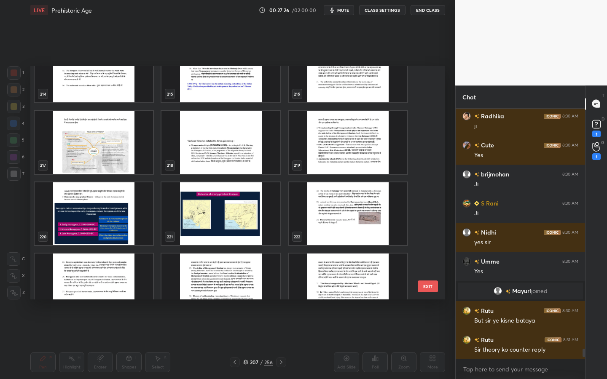
scroll to position [5090, 0]
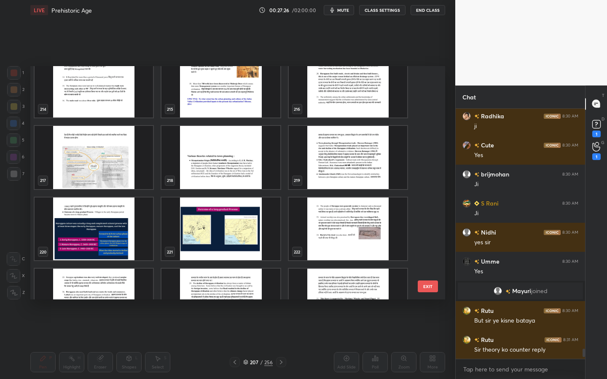
click at [228, 171] on img "grid" at bounding box center [220, 157] width 118 height 63
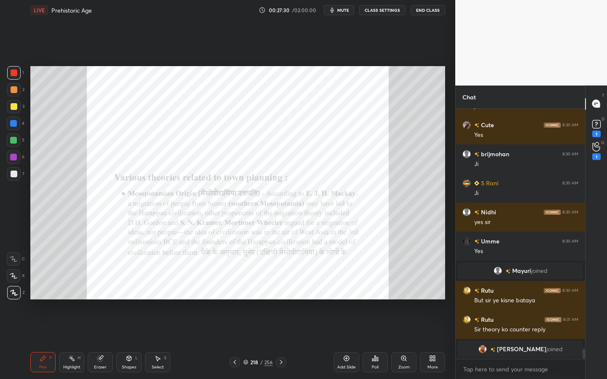
click at [405, 342] on div "Zoom" at bounding box center [403, 362] width 25 height 20
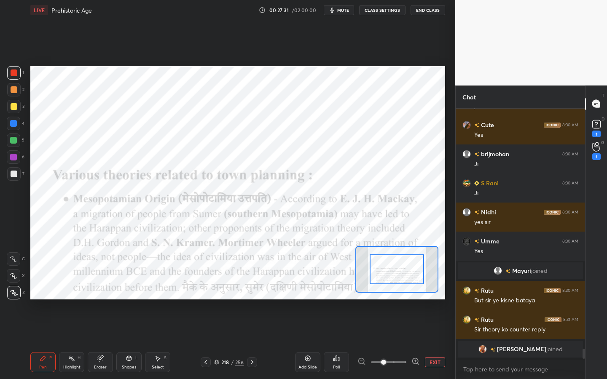
scroll to position [6004, 0]
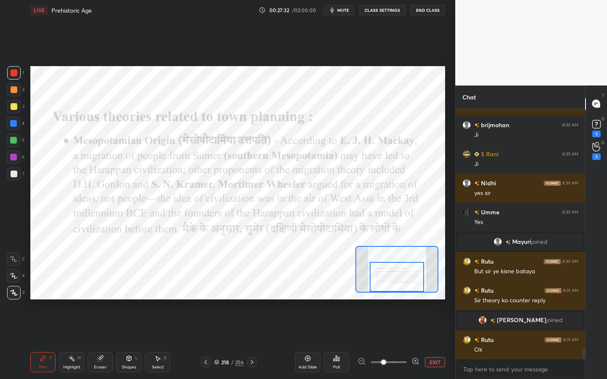
drag, startPoint x: 397, startPoint y: 278, endPoint x: 397, endPoint y: 301, distance: 23.2
click at [397, 301] on div "Setting up your live class Poll for secs No correct answer Start poll" at bounding box center [238, 182] width 422 height 325
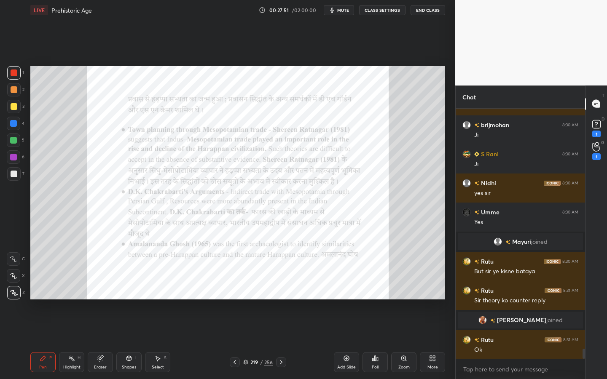
drag, startPoint x: 395, startPoint y: 366, endPoint x: 399, endPoint y: 341, distance: 24.8
click at [395, 342] on div "Zoom" at bounding box center [403, 362] width 25 height 20
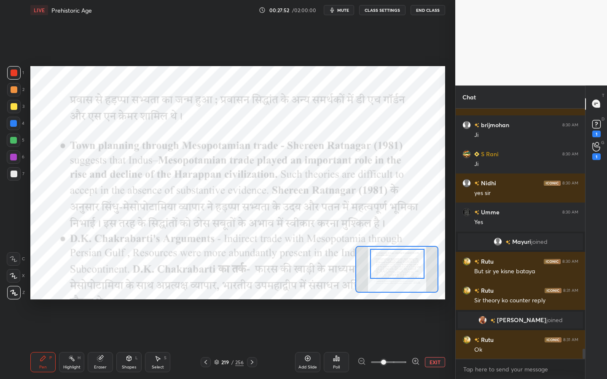
click at [399, 262] on div at bounding box center [397, 264] width 54 height 30
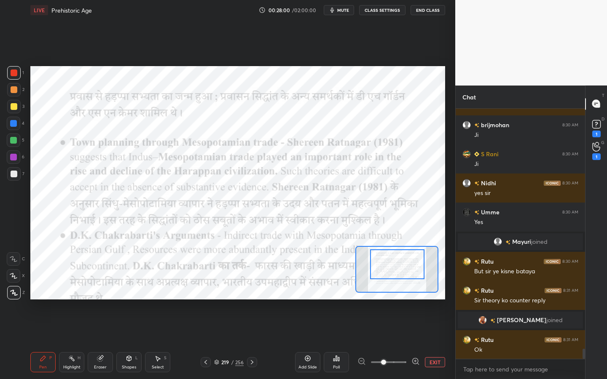
click at [230, 342] on div "219 / 256" at bounding box center [229, 363] width 30 height 8
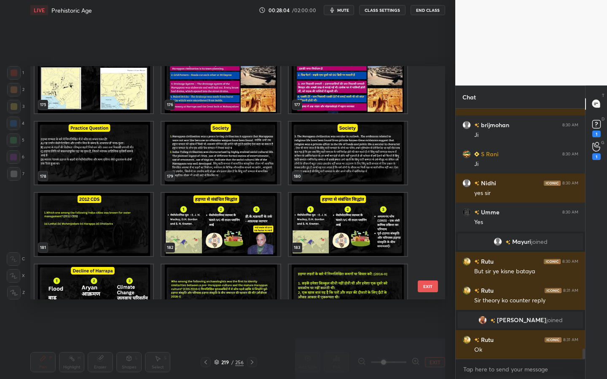
scroll to position [4209, 0]
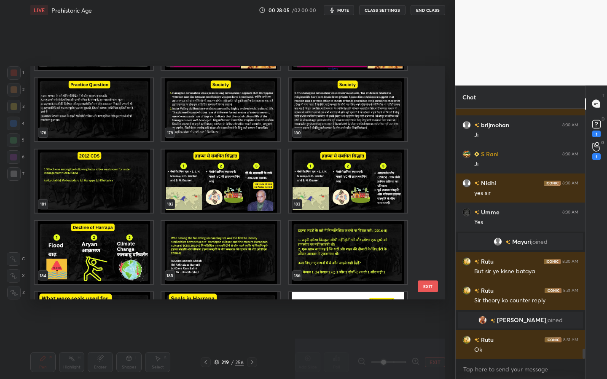
click at [224, 180] on img "grid" at bounding box center [220, 181] width 118 height 63
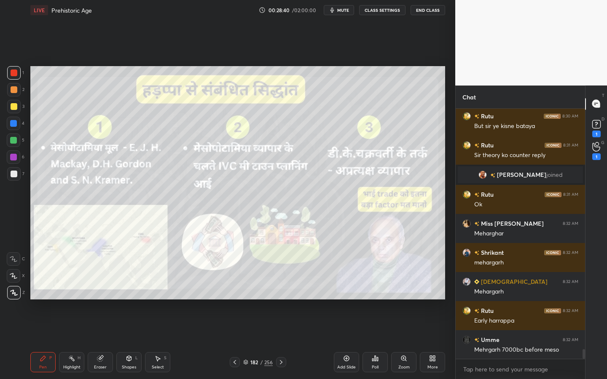
scroll to position [6179, 0]
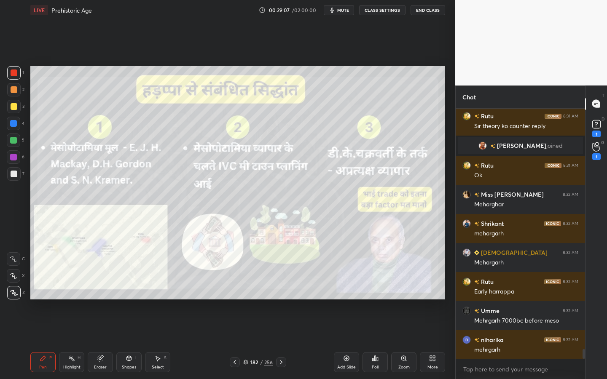
click at [98, 342] on div "Eraser" at bounding box center [100, 368] width 13 height 4
click at [11, 295] on span "Erase all" at bounding box center [13, 293] width 13 height 6
click at [11, 100] on div at bounding box center [13, 106] width 13 height 13
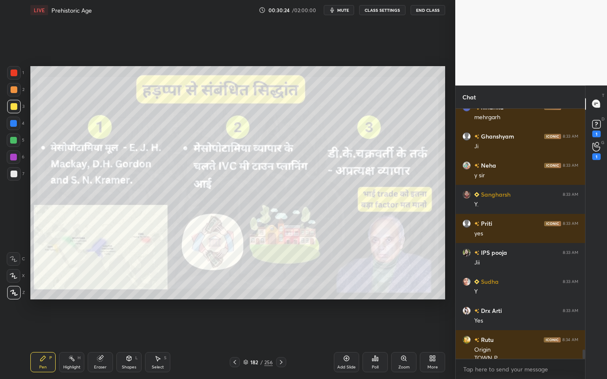
scroll to position [6420, 0]
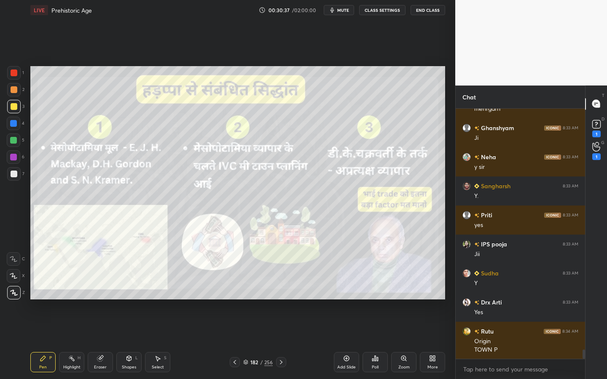
click at [339, 342] on div "Add Slide" at bounding box center [346, 362] width 25 height 20
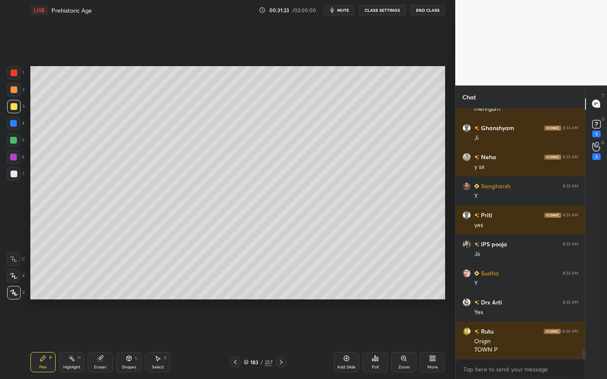
scroll to position [6449, 0]
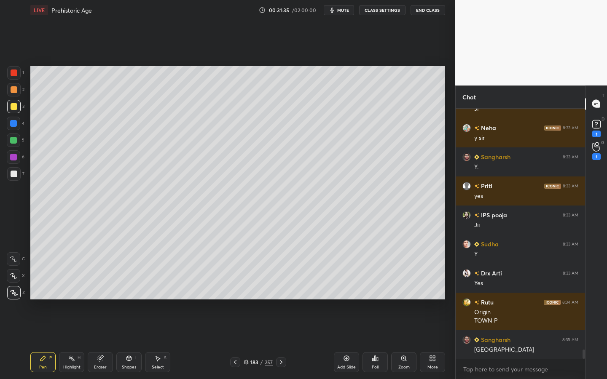
click at [132, 342] on div "Shapes" at bounding box center [129, 368] width 14 height 4
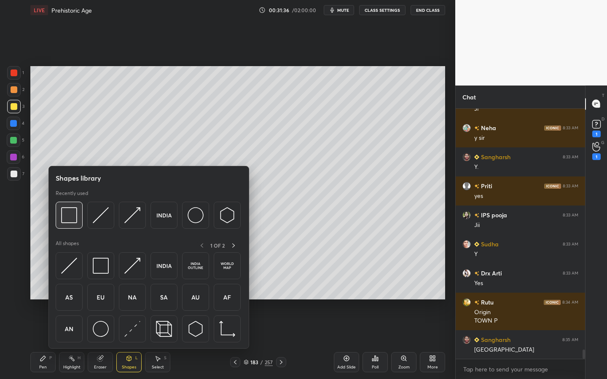
click at [72, 229] on div at bounding box center [69, 215] width 27 height 27
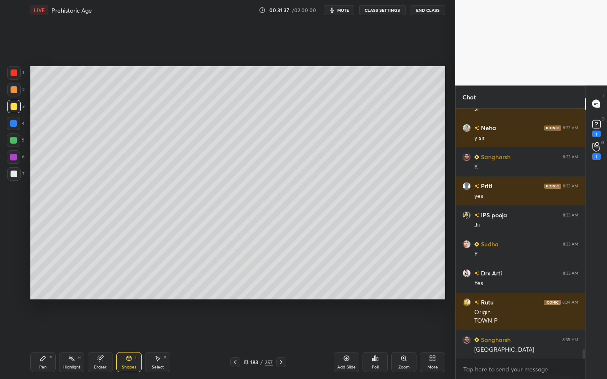
click at [13, 177] on div at bounding box center [13, 173] width 13 height 13
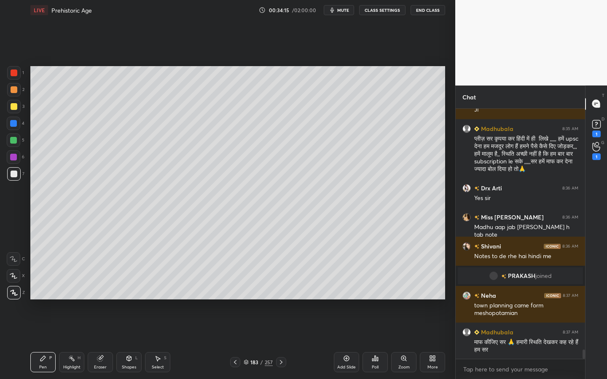
scroll to position [6599, 0]
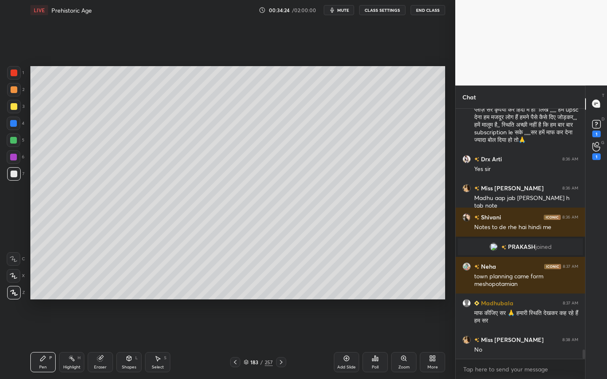
click at [345, 342] on div "Add Slide" at bounding box center [346, 368] width 19 height 4
click at [13, 107] on div at bounding box center [14, 106] width 7 height 7
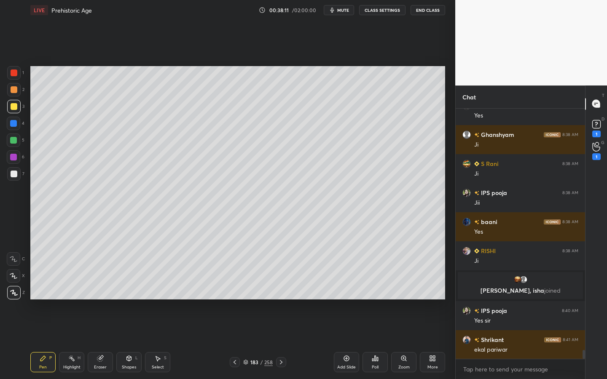
scroll to position [6855, 0]
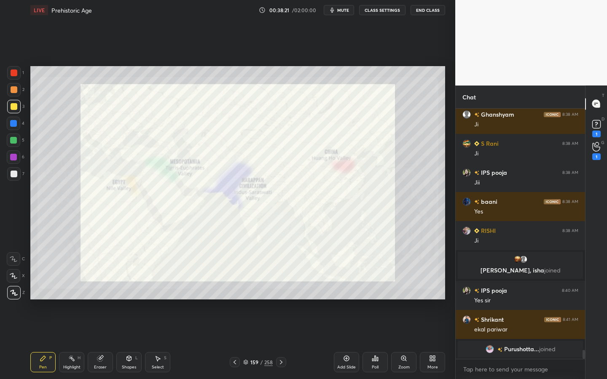
click at [347, 342] on div "Add Slide" at bounding box center [346, 368] width 19 height 4
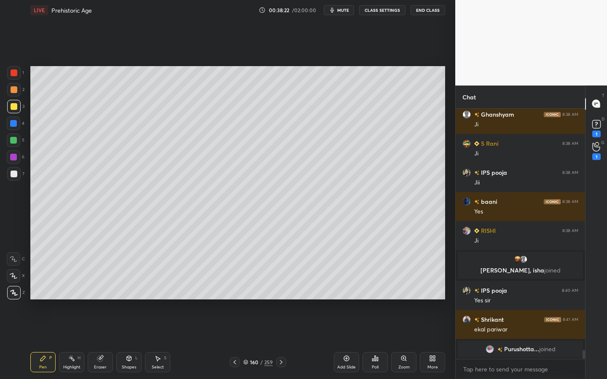
click at [130, 342] on icon at bounding box center [129, 358] width 5 height 5
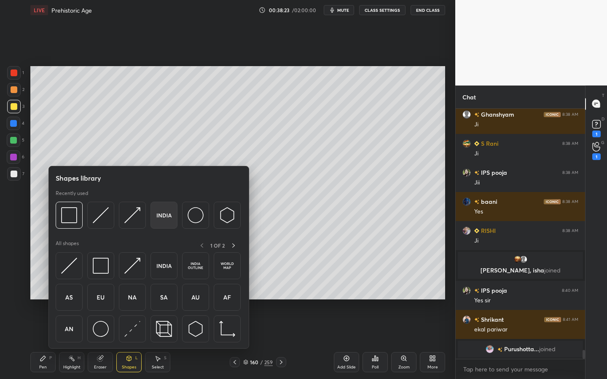
click at [158, 215] on img at bounding box center [164, 215] width 16 height 16
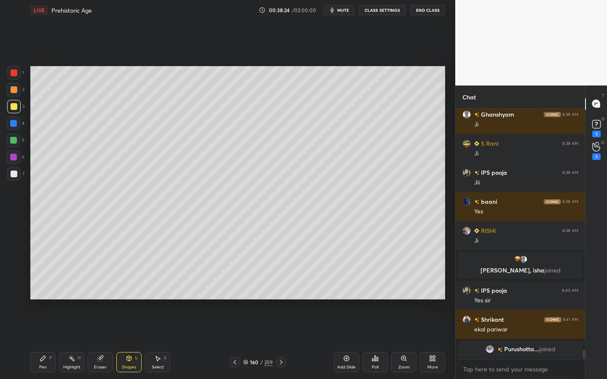
click at [132, 342] on div "Shapes L" at bounding box center [128, 362] width 25 height 20
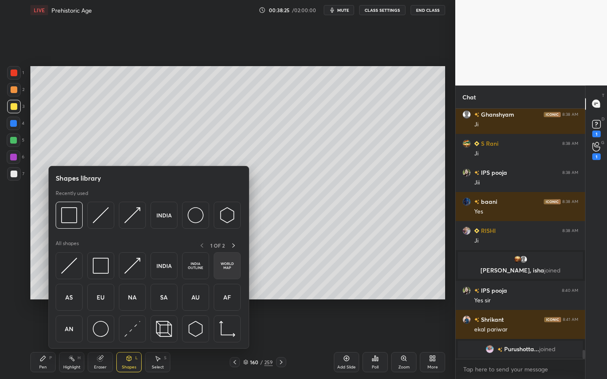
click at [216, 266] on div at bounding box center [227, 266] width 27 height 27
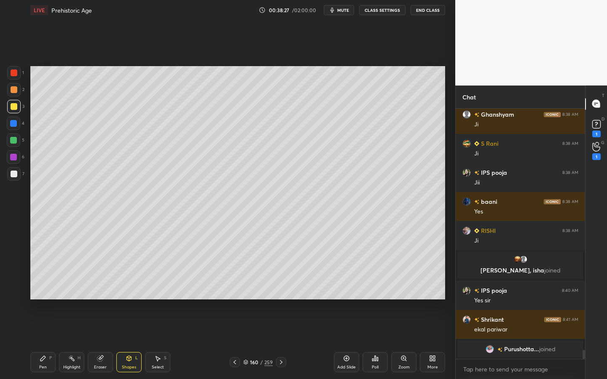
click at [370, 322] on div "Setting up your live class Poll for secs No correct answer Start poll" at bounding box center [238, 182] width 422 height 325
click at [404, 342] on div "Zoom" at bounding box center [403, 368] width 11 height 4
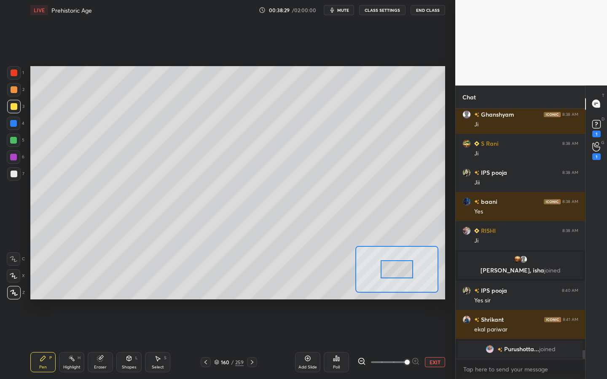
click at [405, 342] on span at bounding box center [407, 362] width 5 height 5
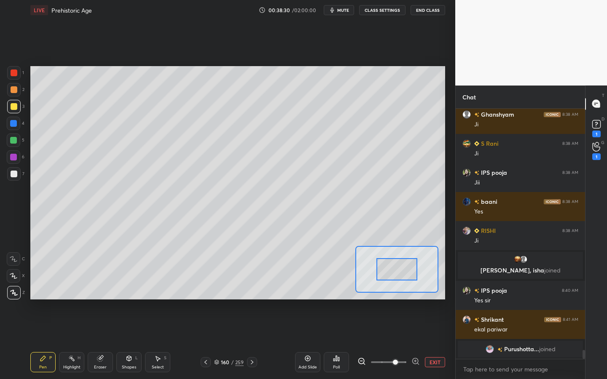
drag, startPoint x: 400, startPoint y: 363, endPoint x: 411, endPoint y: 362, distance: 11.0
click at [398, 342] on span at bounding box center [395, 362] width 5 height 5
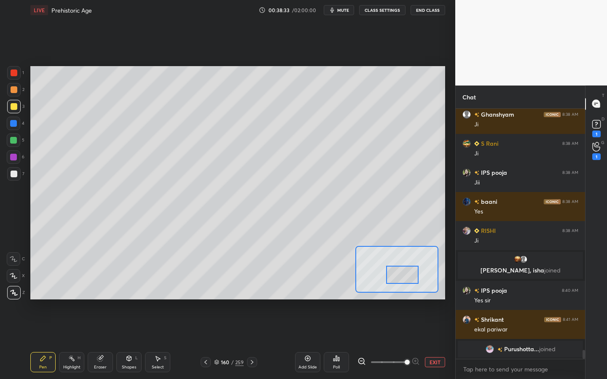
drag, startPoint x: 398, startPoint y: 272, endPoint x: 403, endPoint y: 277, distance: 6.6
click at [404, 277] on div at bounding box center [402, 275] width 32 height 18
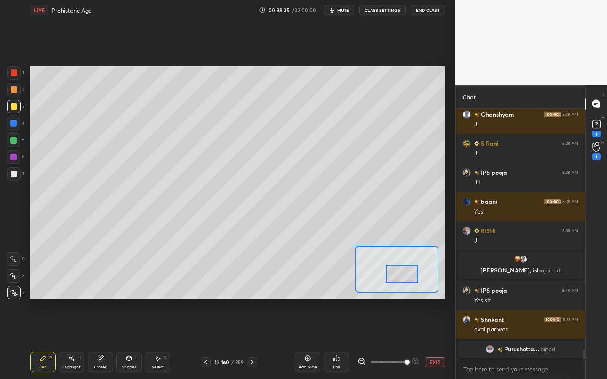
click at [11, 259] on icon at bounding box center [14, 259] width 8 height 6
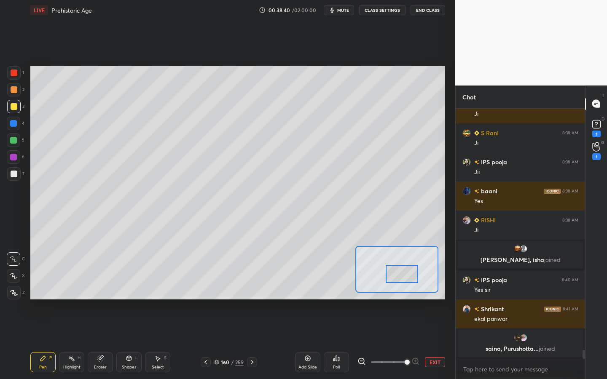
click at [13, 175] on div at bounding box center [14, 174] width 7 height 7
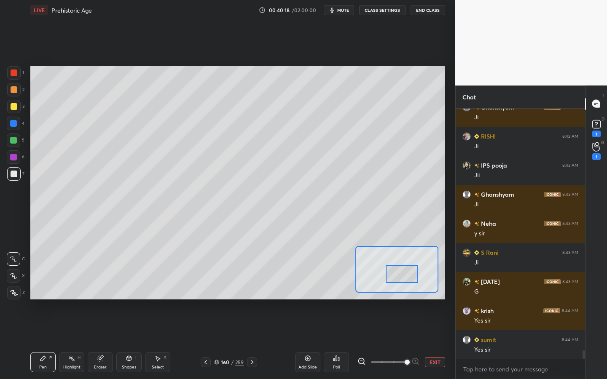
scroll to position [7133, 0]
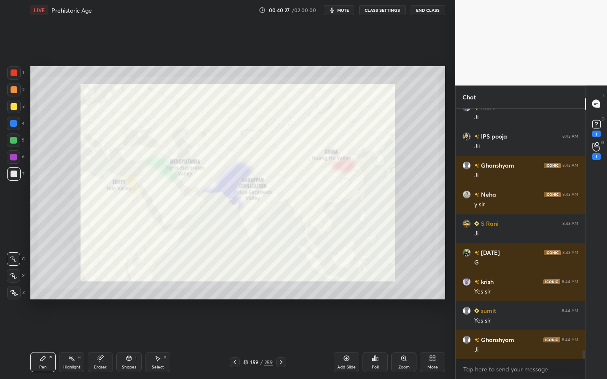
drag, startPoint x: 100, startPoint y: 361, endPoint x: 94, endPoint y: 352, distance: 11.0
click at [100, 342] on icon at bounding box center [99, 358] width 5 height 5
click at [12, 293] on span "Erase all" at bounding box center [13, 293] width 13 height 6
click at [18, 294] on div at bounding box center [13, 292] width 13 height 13
drag, startPoint x: 17, startPoint y: 73, endPoint x: 23, endPoint y: 75, distance: 6.7
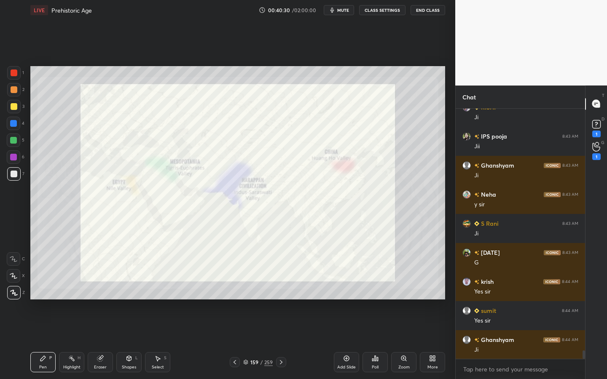
click at [17, 73] on div at bounding box center [14, 73] width 7 height 7
click at [408, 342] on div "Zoom" at bounding box center [403, 362] width 25 height 20
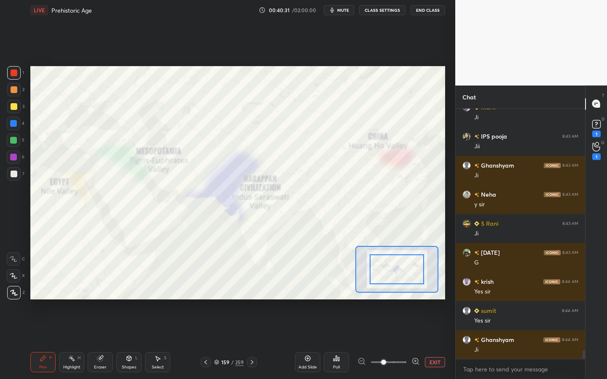
click at [406, 342] on div at bounding box center [389, 363] width 62 height 10
click at [402, 342] on span at bounding box center [388, 362] width 35 height 13
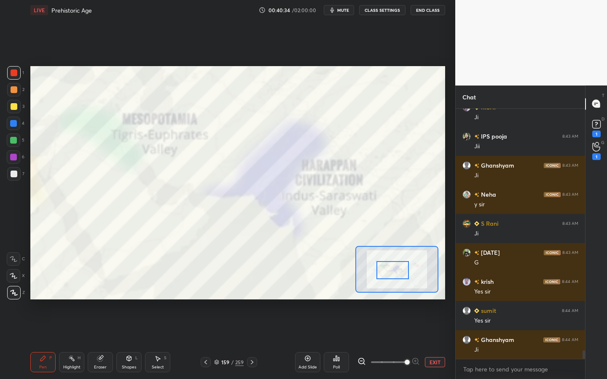
drag, startPoint x: 401, startPoint y: 268, endPoint x: 396, endPoint y: 268, distance: 5.1
click at [397, 268] on div at bounding box center [393, 270] width 32 height 18
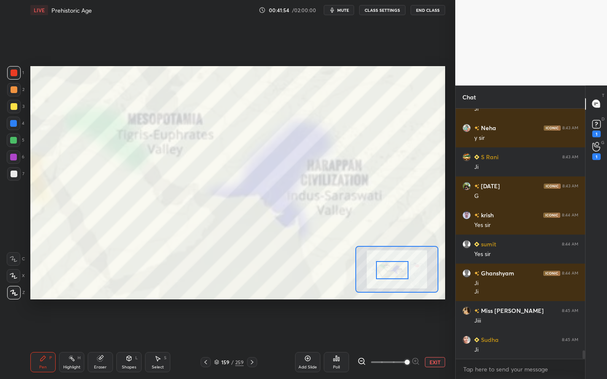
scroll to position [7228, 0]
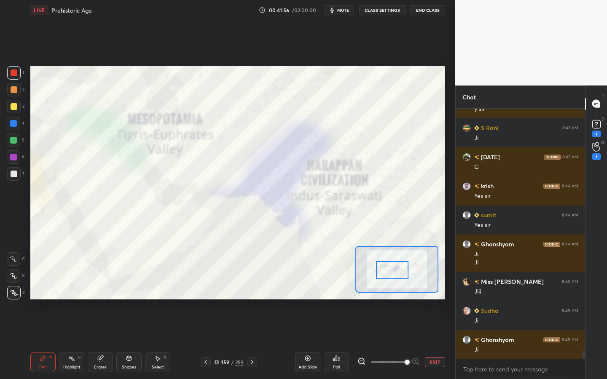
click at [227, 342] on div "159" at bounding box center [225, 362] width 8 height 5
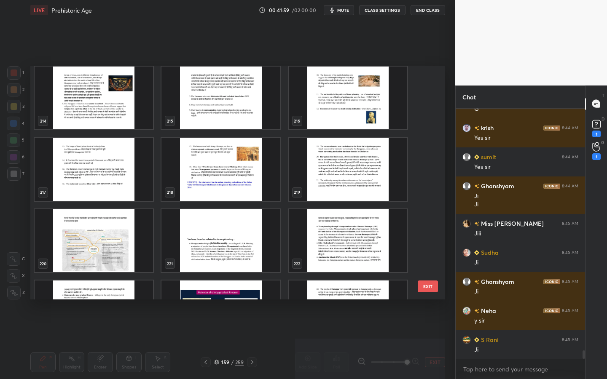
scroll to position [7316, 0]
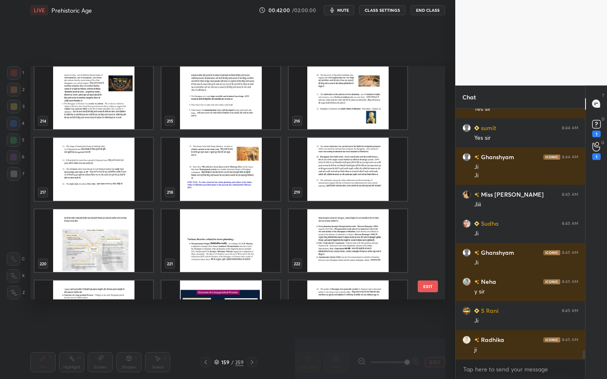
click at [219, 194] on img "grid" at bounding box center [220, 169] width 118 height 63
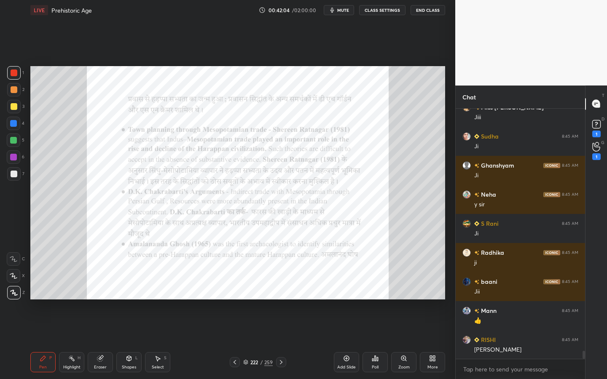
scroll to position [7432, 0]
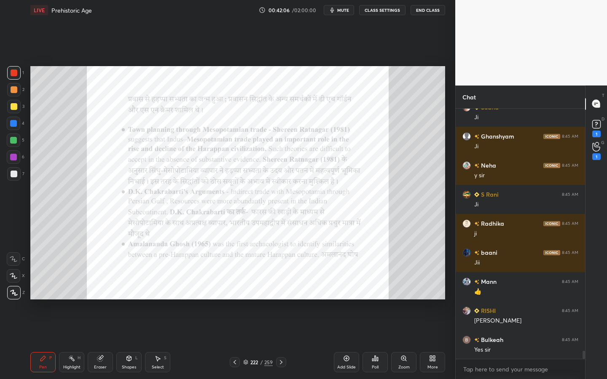
click at [409, 342] on div "Zoom" at bounding box center [403, 362] width 25 height 20
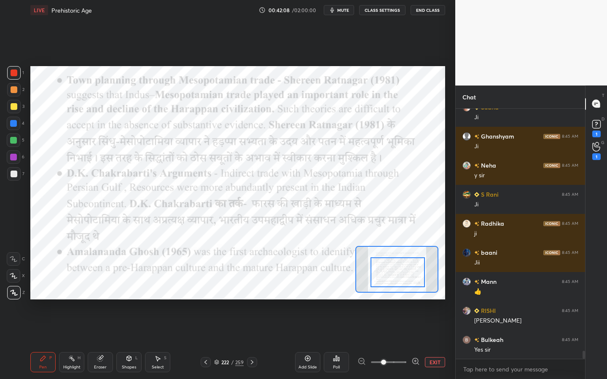
click at [405, 272] on div at bounding box center [398, 273] width 54 height 30
click at [118, 342] on div "Shapes L" at bounding box center [128, 362] width 25 height 20
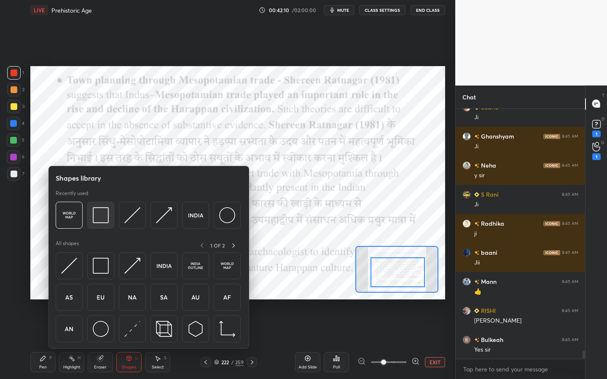
click at [97, 217] on img at bounding box center [101, 215] width 16 height 16
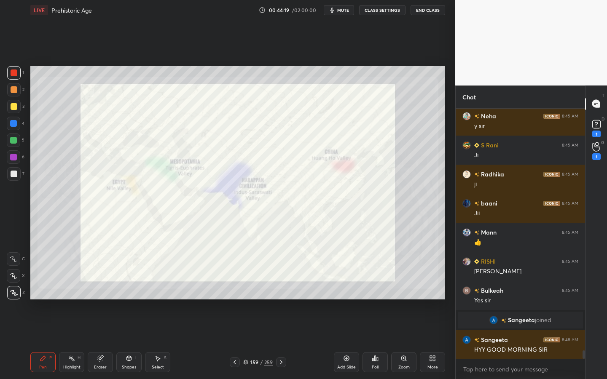
scroll to position [7240, 0]
click at [102, 342] on div "Eraser" at bounding box center [100, 362] width 25 height 20
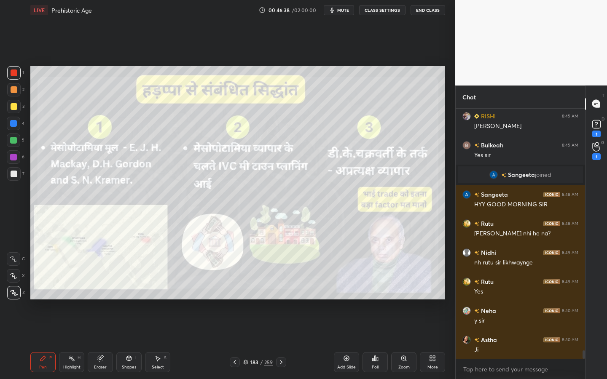
scroll to position [7415, 0]
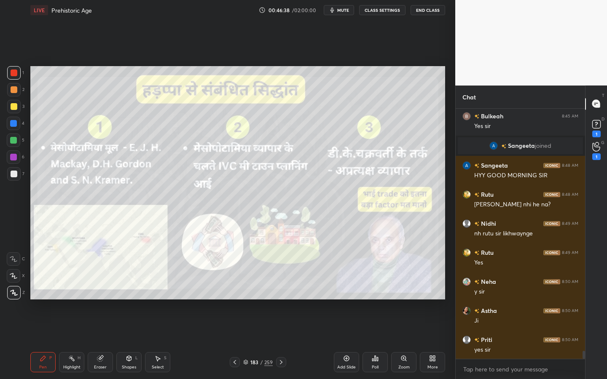
drag, startPoint x: 97, startPoint y: 360, endPoint x: 96, endPoint y: 354, distance: 7.0
click at [97, 342] on icon at bounding box center [100, 358] width 7 height 7
click at [14, 297] on div "Erase all" at bounding box center [13, 292] width 13 height 13
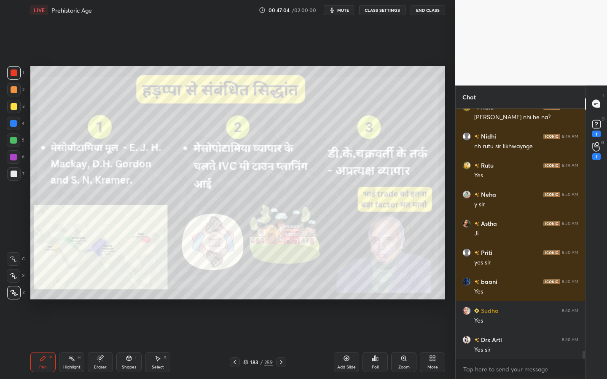
scroll to position [7522, 0]
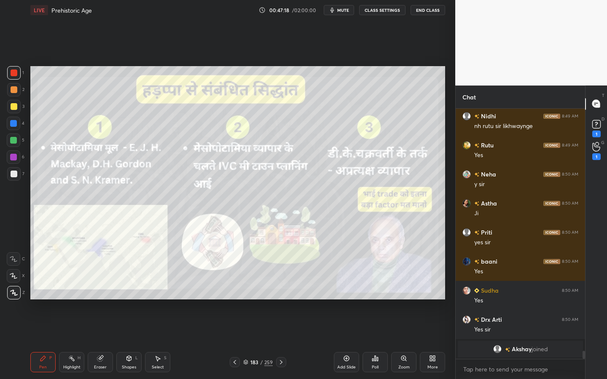
click at [361, 342] on div "Add Slide Poll Zoom More" at bounding box center [389, 362] width 111 height 47
click at [342, 342] on div "Add Slide" at bounding box center [346, 368] width 19 height 4
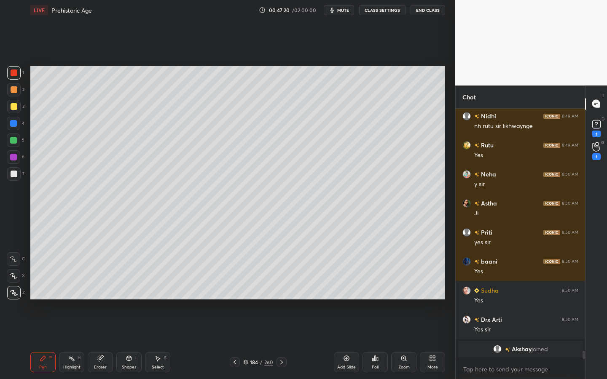
click at [14, 108] on div at bounding box center [14, 106] width 7 height 7
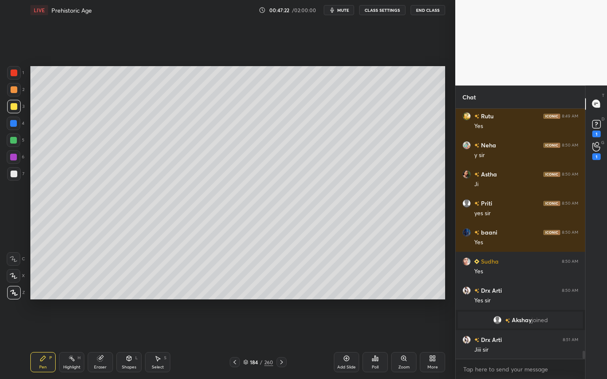
scroll to position [7447, 0]
click at [17, 174] on div at bounding box center [13, 173] width 13 height 13
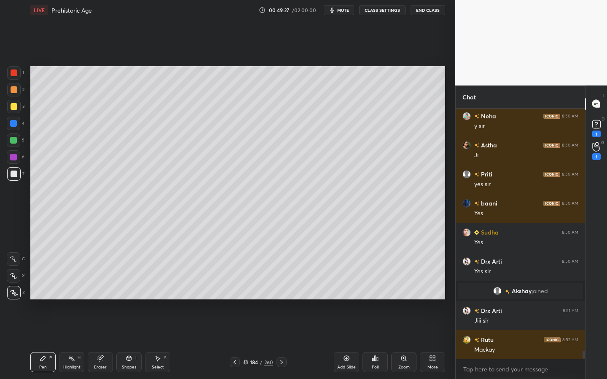
click at [347, 342] on icon at bounding box center [346, 358] width 7 height 7
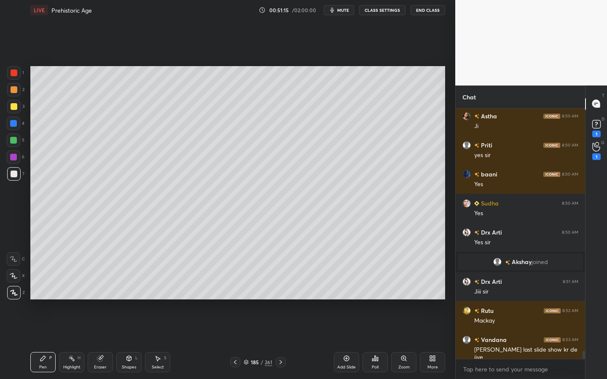
click at [352, 342] on div "Add Slide" at bounding box center [346, 368] width 19 height 4
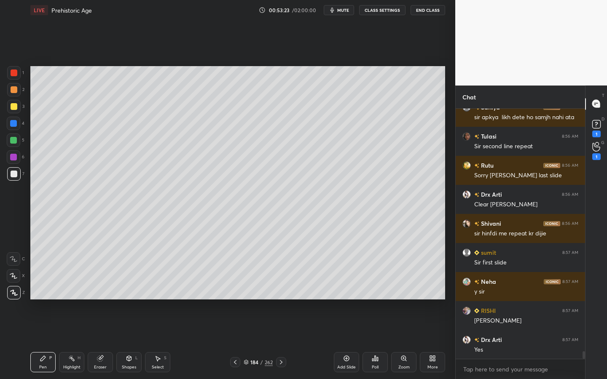
scroll to position [7912, 0]
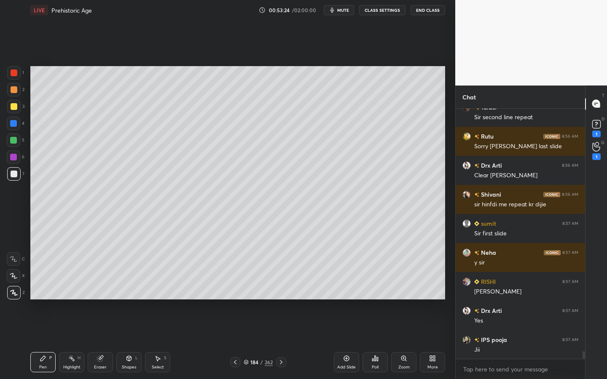
click at [15, 110] on div at bounding box center [14, 106] width 7 height 7
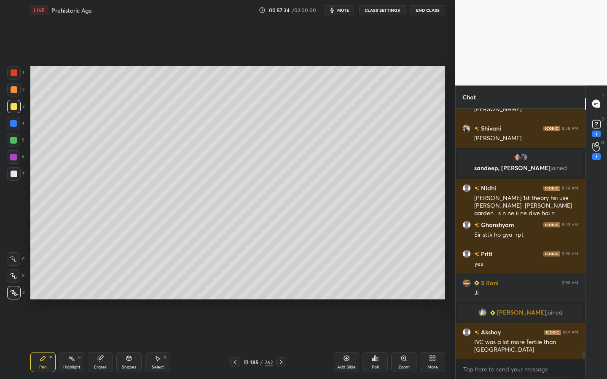
scroll to position [8187, 0]
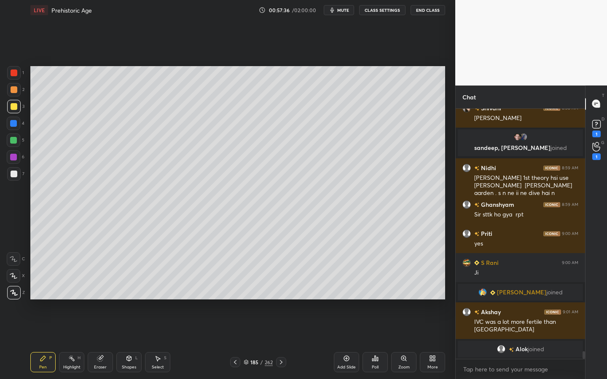
drag, startPoint x: 13, startPoint y: 175, endPoint x: 29, endPoint y: 173, distance: 16.1
click at [12, 175] on div at bounding box center [14, 174] width 7 height 7
click at [446, 275] on div "Setting up your live class Poll for secs No correct answer Start poll" at bounding box center [238, 182] width 422 height 325
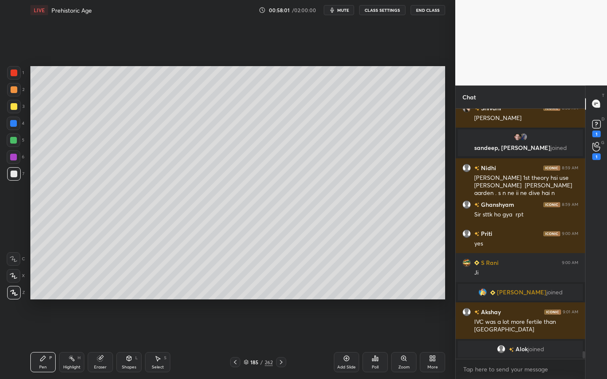
click at [447, 274] on div "Setting up your live class Poll for secs No correct answer Start poll" at bounding box center [238, 182] width 422 height 325
click at [447, 273] on div "Setting up your live class Poll for secs No correct answer Start poll" at bounding box center [238, 182] width 422 height 325
click at [447, 275] on div "Setting up your live class Poll for secs No correct answer Start poll" at bounding box center [238, 182] width 422 height 325
click at [445, 272] on div "Setting up your live class Poll for secs No correct answer Start poll" at bounding box center [238, 182] width 422 height 325
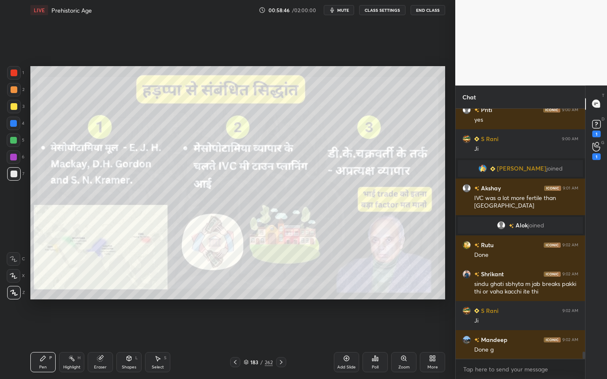
scroll to position [8316, 0]
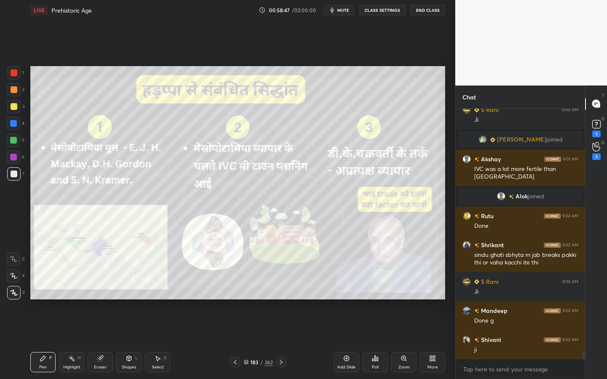
click at [93, 342] on div "Eraser" at bounding box center [100, 362] width 25 height 20
click at [17, 295] on span "Erase all" at bounding box center [13, 293] width 13 height 6
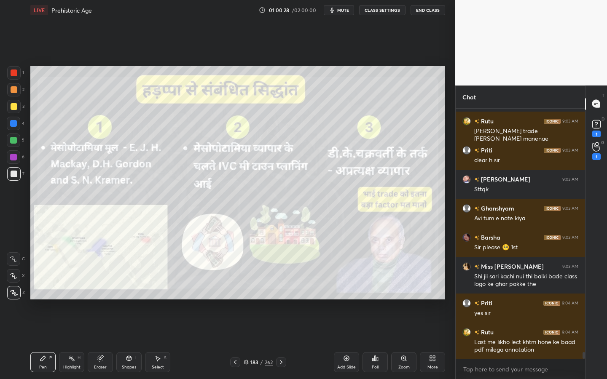
scroll to position [8807, 0]
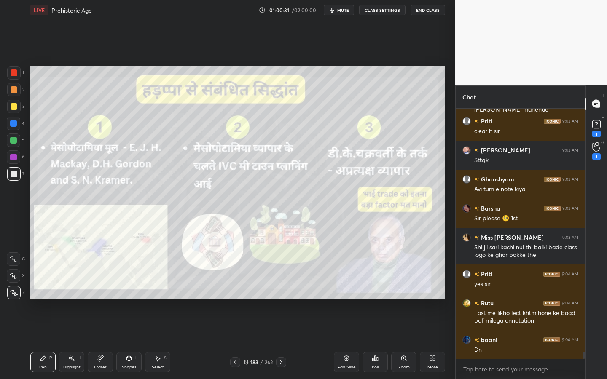
click at [337, 342] on div "Add Slide" at bounding box center [346, 362] width 25 height 20
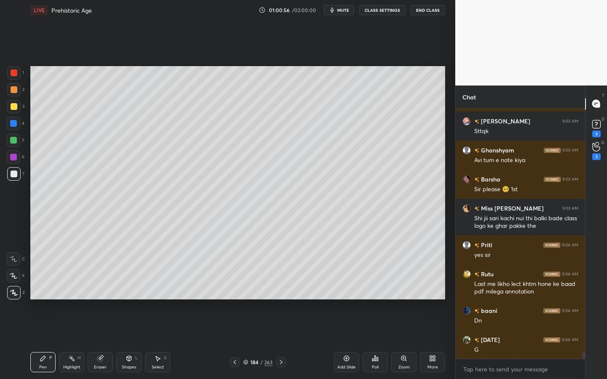
scroll to position [8865, 0]
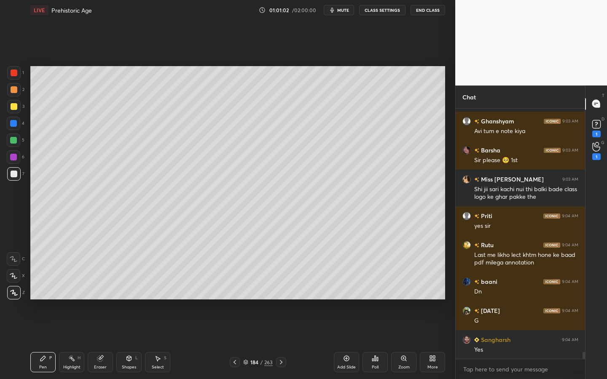
click at [16, 110] on div at bounding box center [13, 106] width 13 height 13
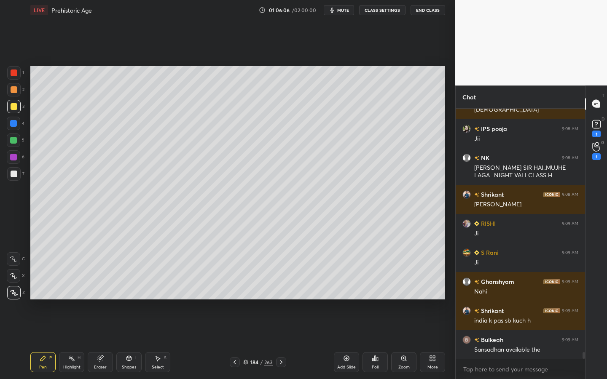
scroll to position [9324, 0]
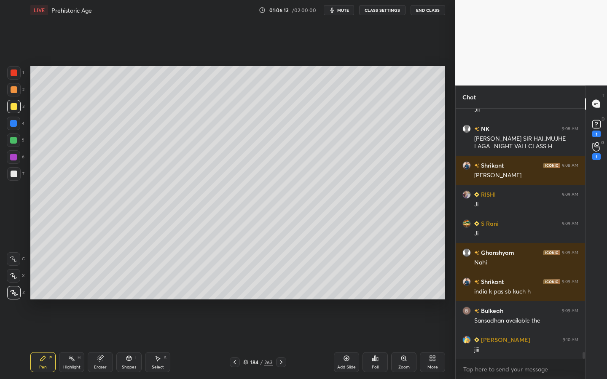
drag, startPoint x: 349, startPoint y: 362, endPoint x: 331, endPoint y: 313, distance: 51.9
click at [349, 342] on icon at bounding box center [346, 358] width 7 height 7
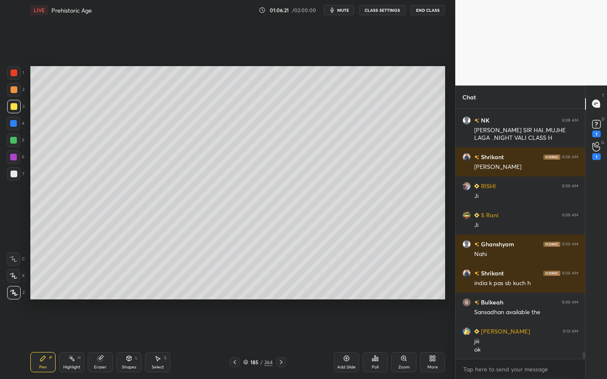
click at [339, 12] on span "mute" at bounding box center [343, 10] width 12 height 6
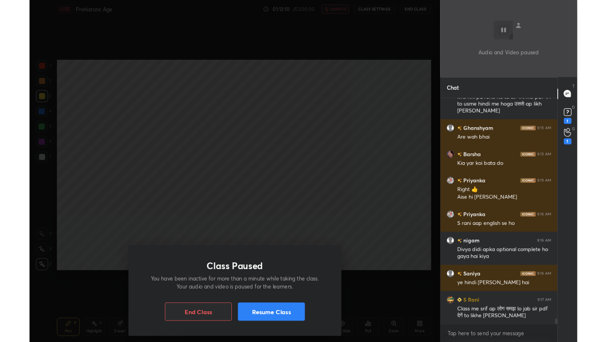
scroll to position [10760, 0]
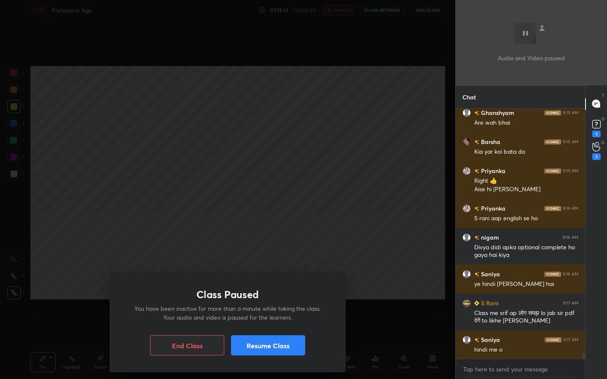
click at [271, 342] on button "Resume Class" at bounding box center [268, 346] width 74 height 20
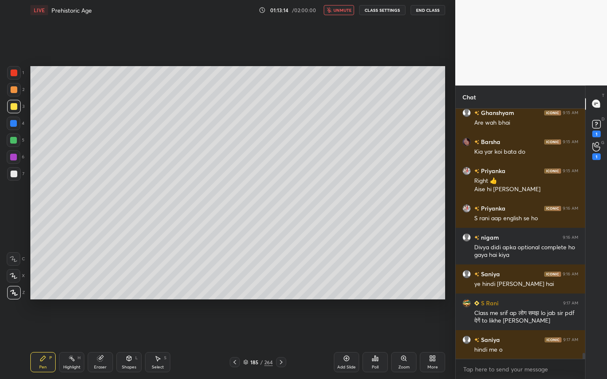
click at [347, 8] on span "unmute" at bounding box center [343, 10] width 18 height 6
click at [425, 342] on div "More" at bounding box center [432, 362] width 25 height 20
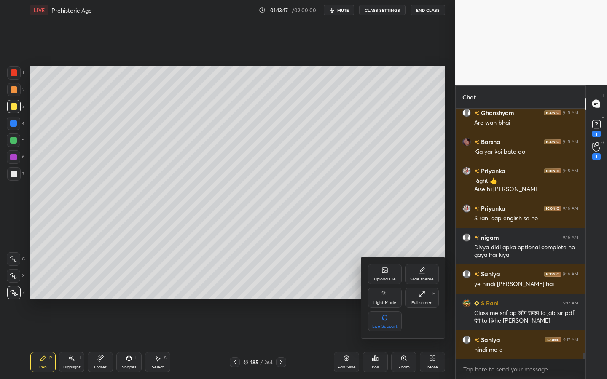
click at [415, 293] on div "Full screen F" at bounding box center [422, 298] width 34 height 20
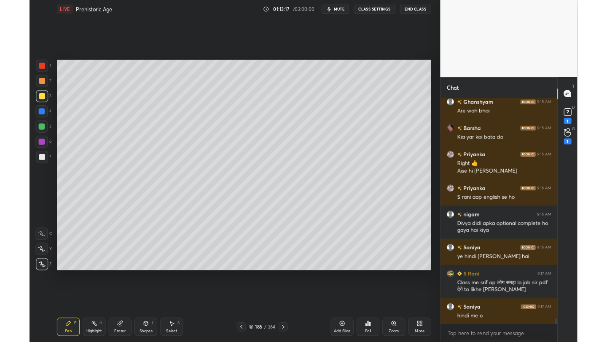
scroll to position [41875, 41742]
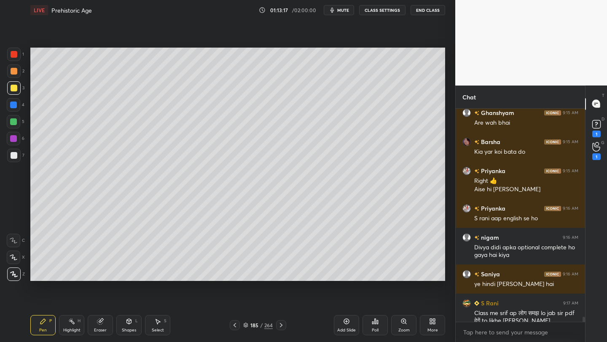
type textarea "x"
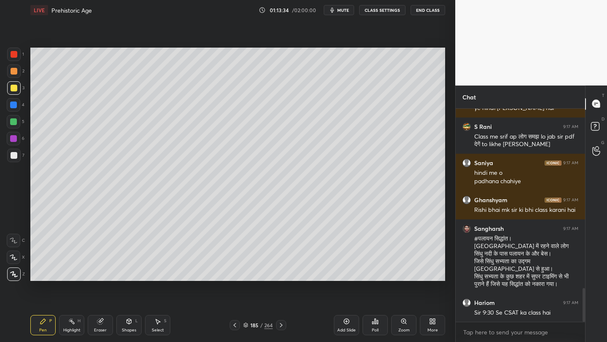
scroll to position [1164, 0]
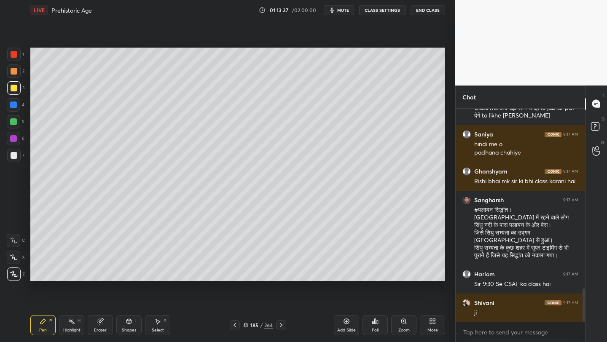
click at [430, 325] on div "More" at bounding box center [432, 325] width 25 height 20
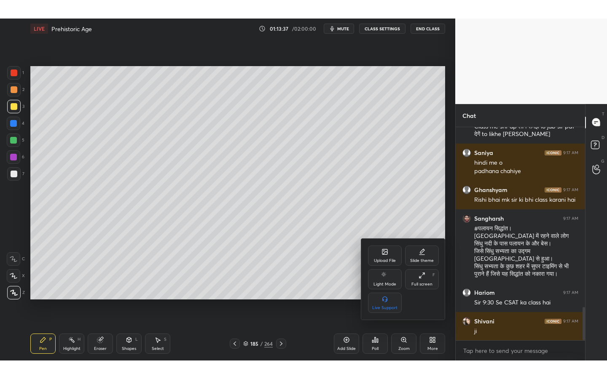
scroll to position [1193, 0]
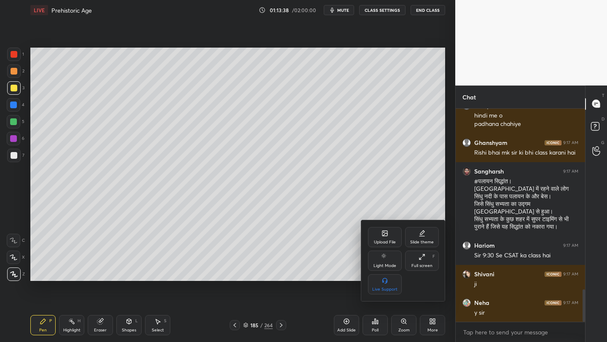
click at [423, 261] on div "Full screen F" at bounding box center [422, 261] width 34 height 20
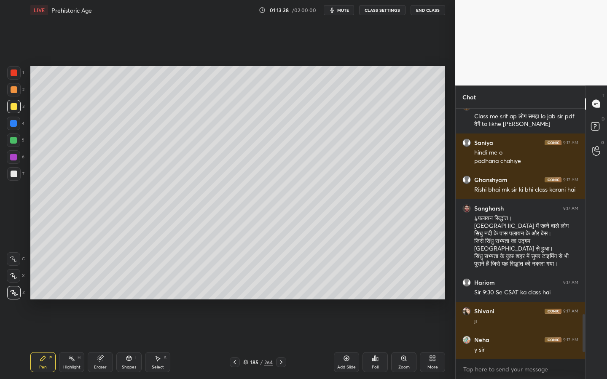
scroll to position [0, 0]
click at [98, 342] on icon at bounding box center [99, 358] width 5 height 5
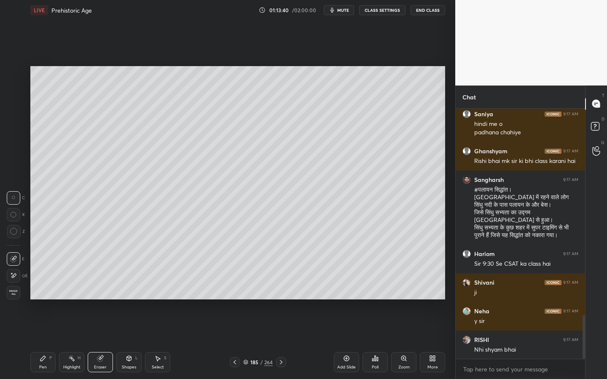
click at [11, 285] on div "Erase all" at bounding box center [14, 291] width 15 height 17
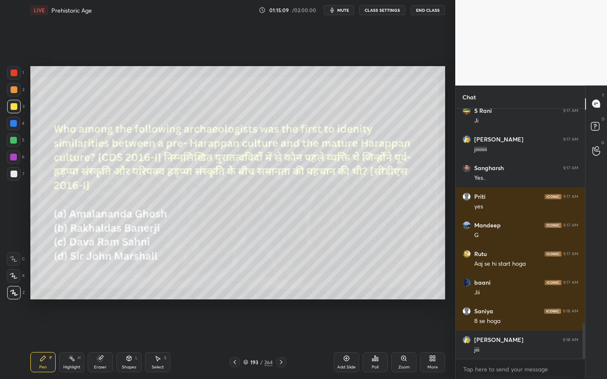
scroll to position [1500, 0]
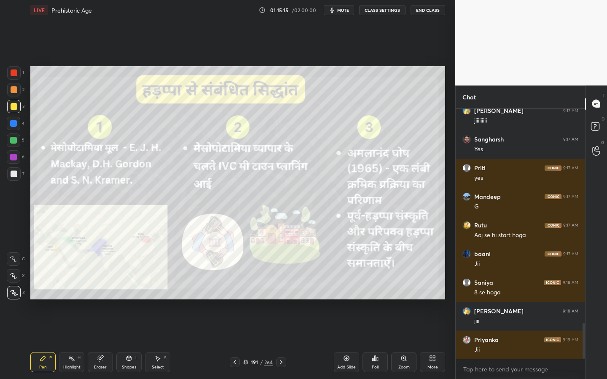
click at [263, 342] on div "191 / 264" at bounding box center [258, 363] width 30 height 8
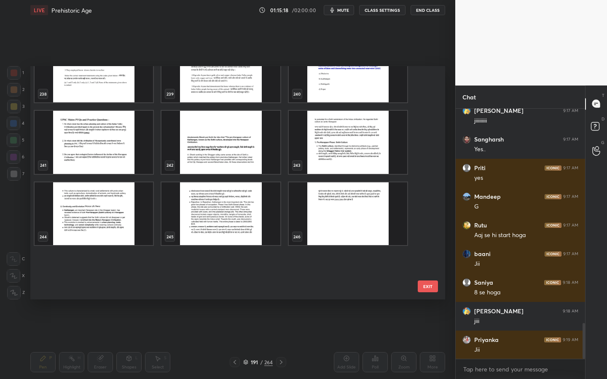
scroll to position [5558, 0]
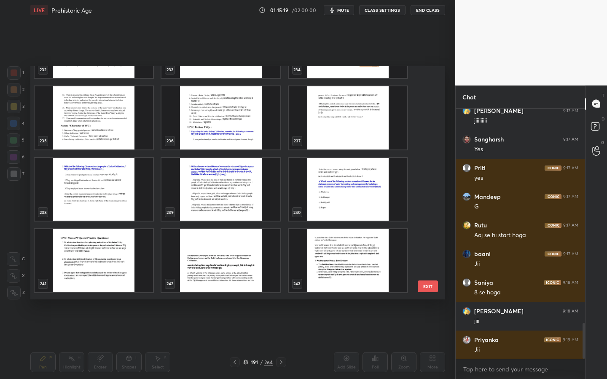
click at [218, 183] on img "grid" at bounding box center [220, 189] width 118 height 63
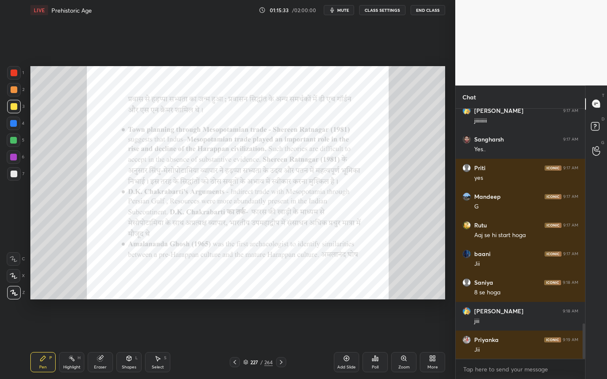
scroll to position [1528, 0]
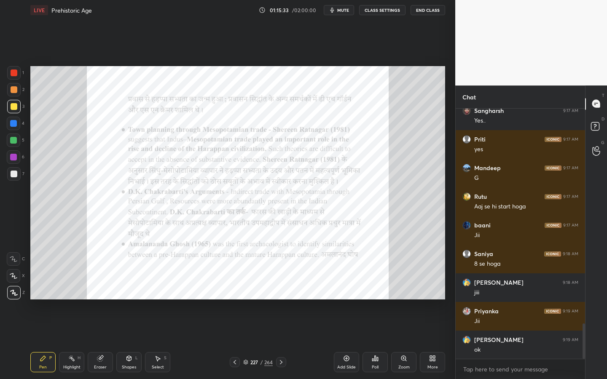
click at [107, 342] on div "Eraser" at bounding box center [100, 362] width 25 height 20
click at [9, 294] on span "Erase all" at bounding box center [13, 293] width 13 height 6
click at [404, 342] on div "Zoom" at bounding box center [403, 362] width 25 height 20
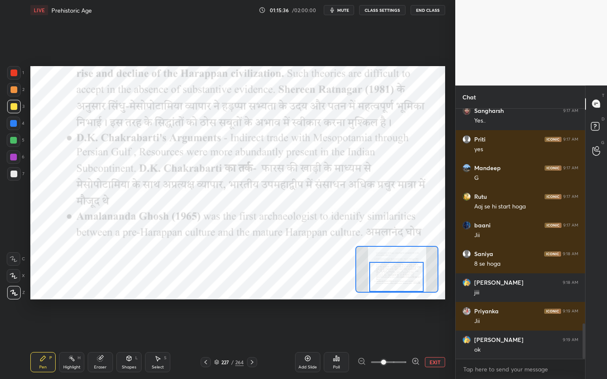
click at [408, 297] on div "Setting up your live class Poll for secs No correct answer Start poll" at bounding box center [237, 183] width 415 height 234
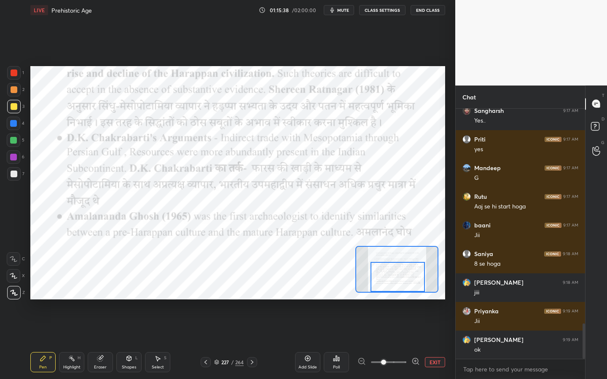
click at [13, 72] on div at bounding box center [14, 73] width 7 height 7
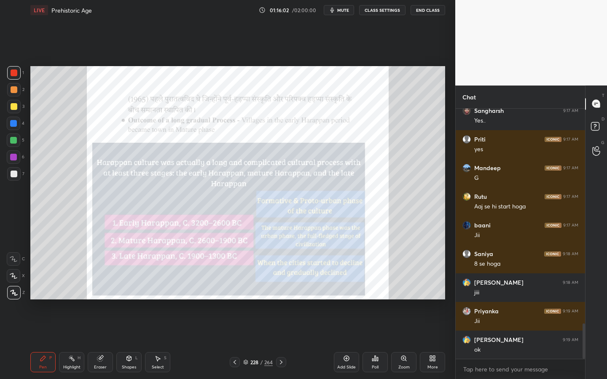
scroll to position [1557, 0]
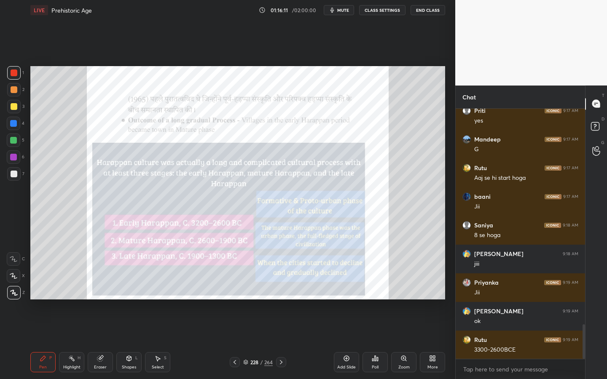
click at [250, 342] on div "228" at bounding box center [254, 362] width 8 height 5
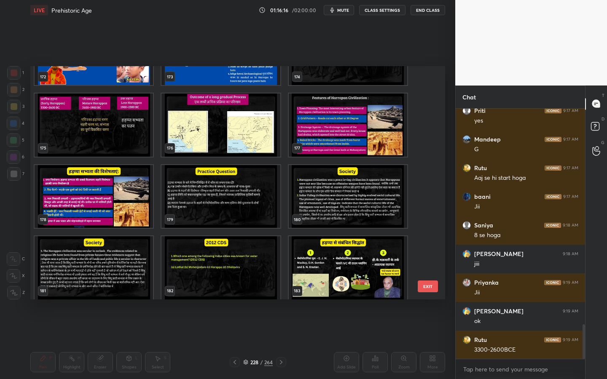
scroll to position [1586, 0]
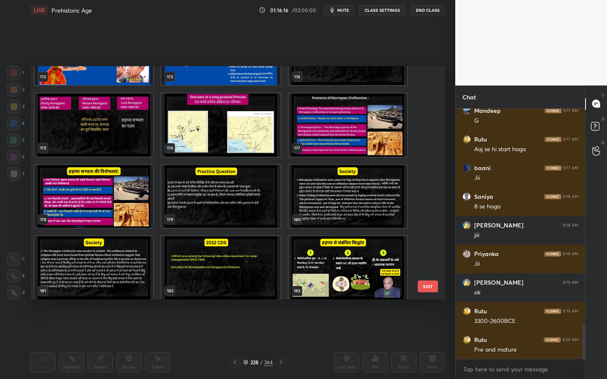
click at [75, 143] on img "grid" at bounding box center [94, 125] width 118 height 63
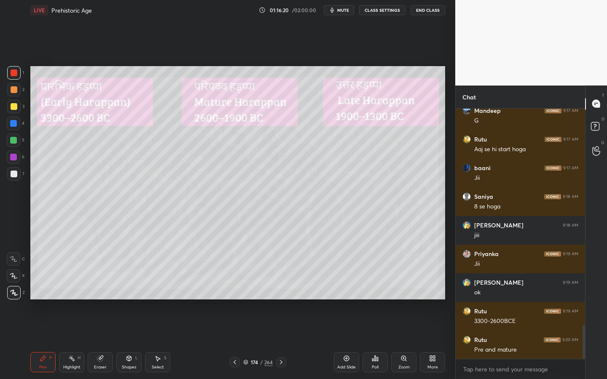
drag, startPoint x: 103, startPoint y: 363, endPoint x: 97, endPoint y: 347, distance: 16.5
click at [102, 342] on div "Eraser" at bounding box center [100, 362] width 25 height 20
click at [19, 294] on span "Erase all" at bounding box center [13, 293] width 13 height 6
click at [16, 107] on div at bounding box center [14, 106] width 7 height 7
click at [129, 342] on icon at bounding box center [129, 358] width 5 height 5
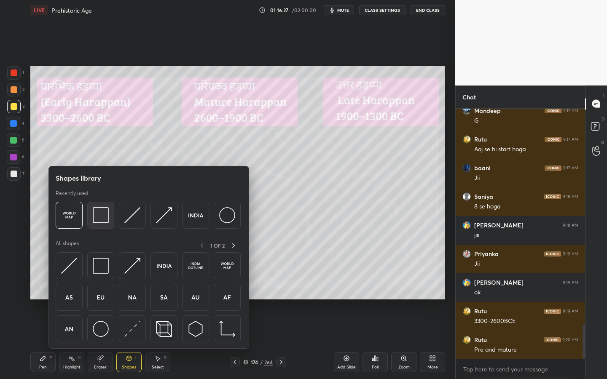
click at [101, 220] on img at bounding box center [101, 215] width 16 height 16
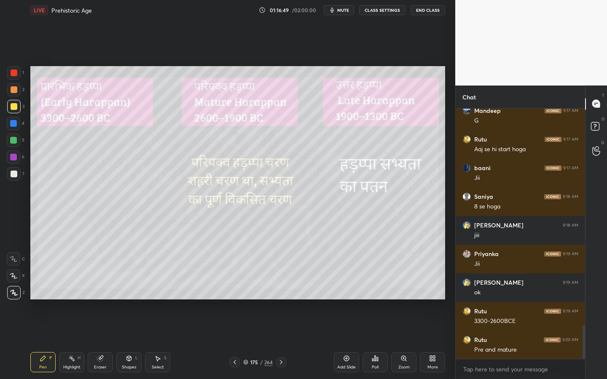
drag, startPoint x: 100, startPoint y: 361, endPoint x: 81, endPoint y: 339, distance: 29.0
click at [100, 342] on icon at bounding box center [99, 358] width 5 height 5
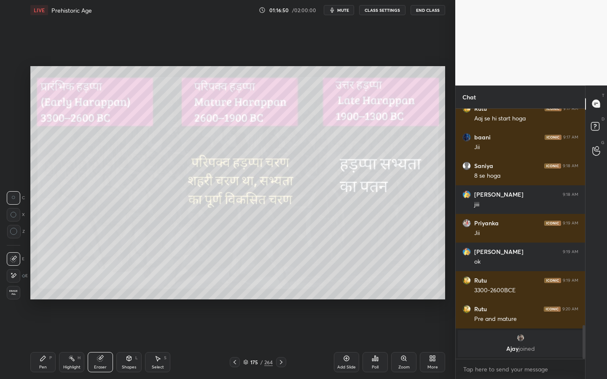
click at [16, 295] on span "Erase all" at bounding box center [13, 293] width 13 height 6
drag, startPoint x: 109, startPoint y: 360, endPoint x: 98, endPoint y: 351, distance: 15.0
click at [109, 342] on div "Eraser" at bounding box center [100, 362] width 25 height 20
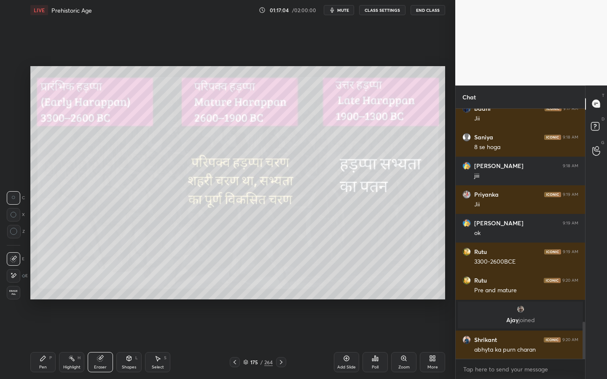
click at [16, 293] on span "Erase all" at bounding box center [13, 293] width 13 height 6
click at [255, 342] on div "175" at bounding box center [254, 362] width 8 height 5
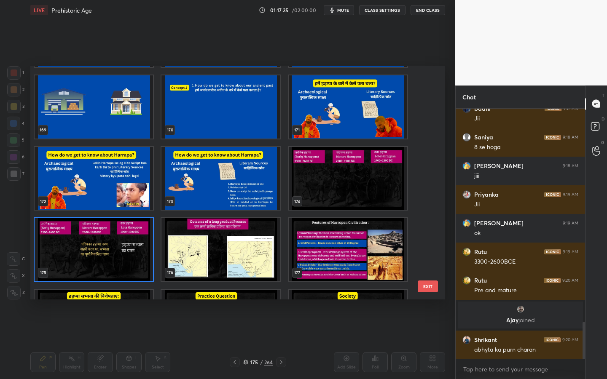
scroll to position [4012, 0]
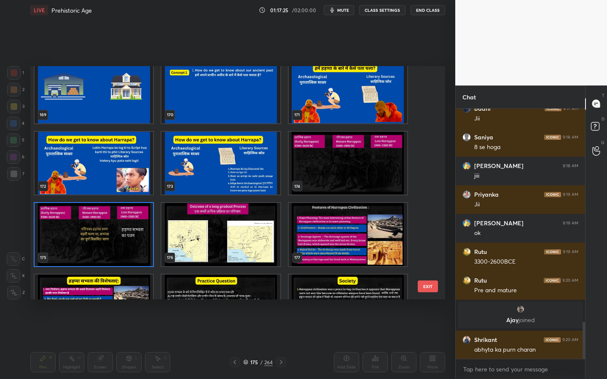
click at [211, 219] on img "grid" at bounding box center [220, 234] width 118 height 63
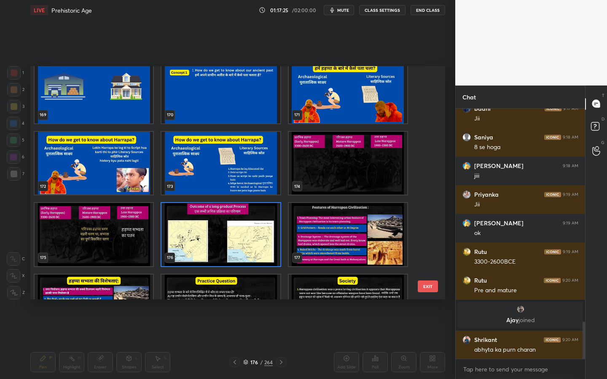
click at [211, 219] on img "grid" at bounding box center [220, 234] width 118 height 63
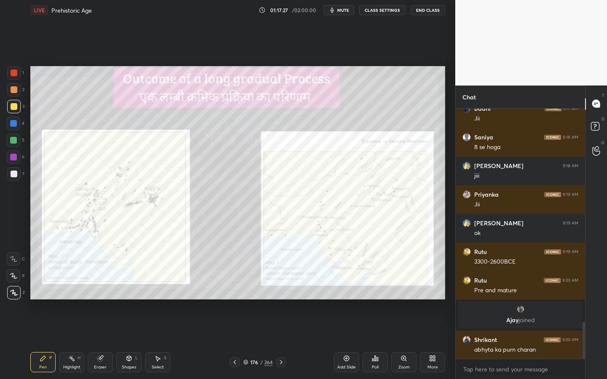
click at [401, 342] on div "Zoom" at bounding box center [403, 362] width 25 height 20
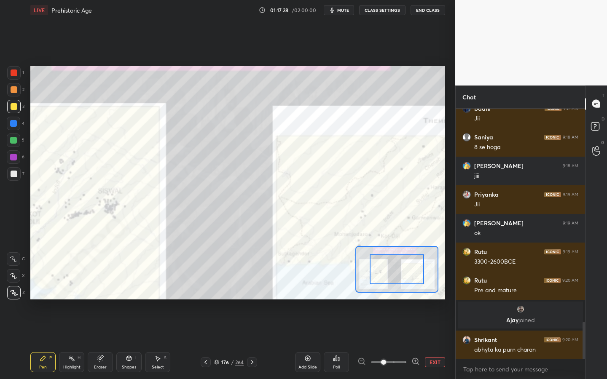
click at [400, 342] on span at bounding box center [388, 362] width 35 height 13
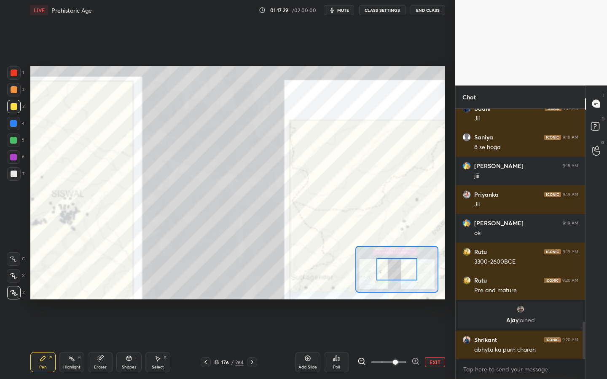
click at [374, 298] on div "Setting up your live class Poll for secs No correct answer Start poll" at bounding box center [237, 183] width 415 height 234
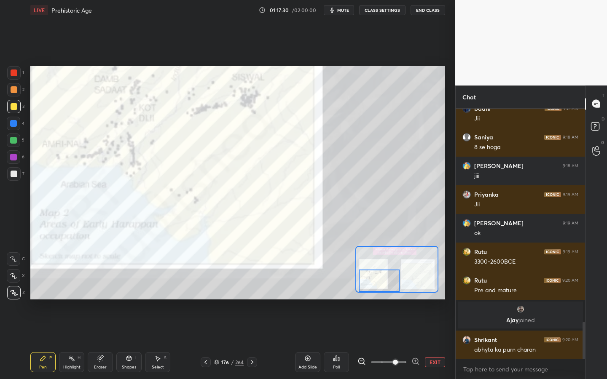
click at [395, 286] on div at bounding box center [379, 281] width 40 height 22
click at [17, 76] on div at bounding box center [13, 72] width 13 height 13
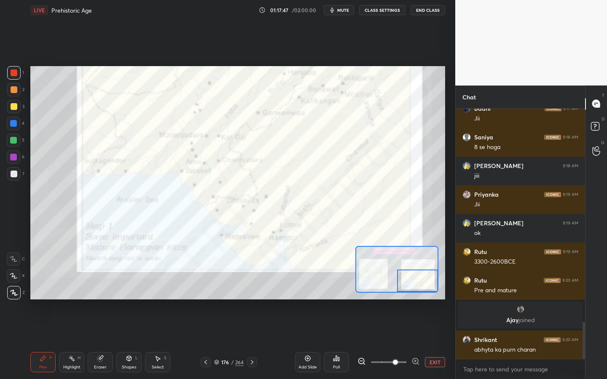
drag, startPoint x: 378, startPoint y: 278, endPoint x: 425, endPoint y: 282, distance: 47.0
click at [425, 282] on div at bounding box center [417, 281] width 40 height 22
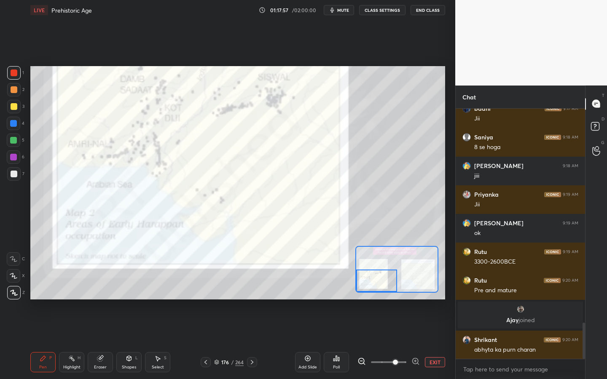
drag, startPoint x: 420, startPoint y: 272, endPoint x: 384, endPoint y: 276, distance: 36.9
click at [384, 276] on div at bounding box center [376, 281] width 40 height 22
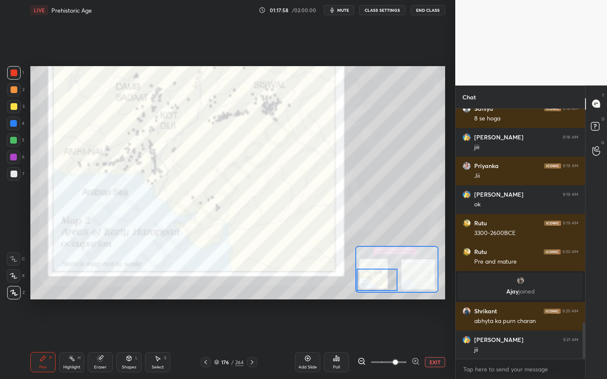
click at [387, 275] on div at bounding box center [377, 280] width 40 height 22
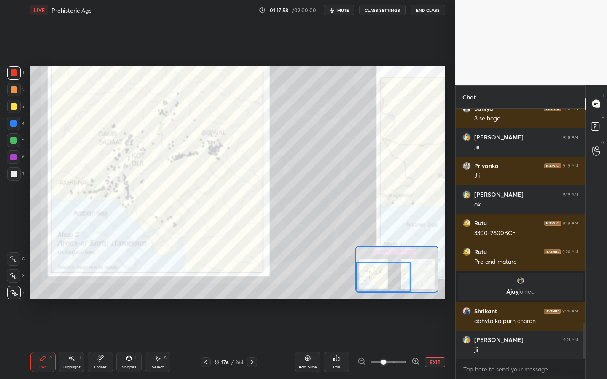
click at [385, 342] on span at bounding box center [388, 362] width 35 height 13
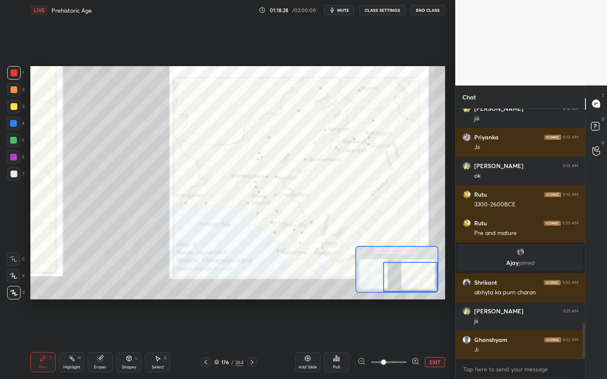
drag, startPoint x: 390, startPoint y: 278, endPoint x: 421, endPoint y: 281, distance: 31.8
click at [421, 281] on div at bounding box center [410, 277] width 54 height 30
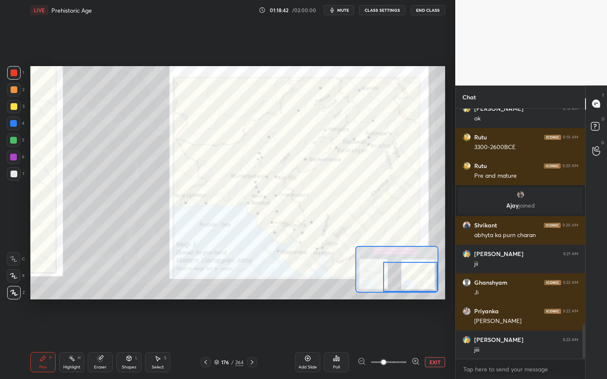
scroll to position [1593, 0]
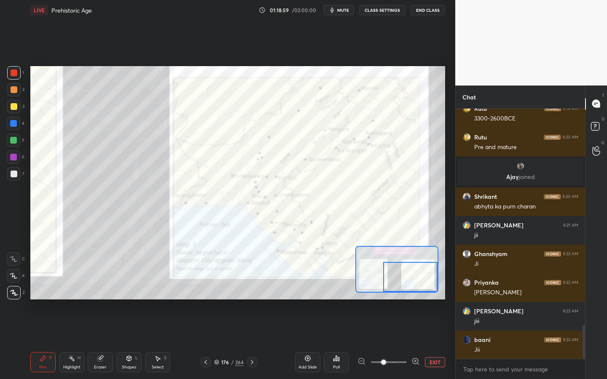
click at [434, 342] on button "EXIT" at bounding box center [435, 363] width 20 height 10
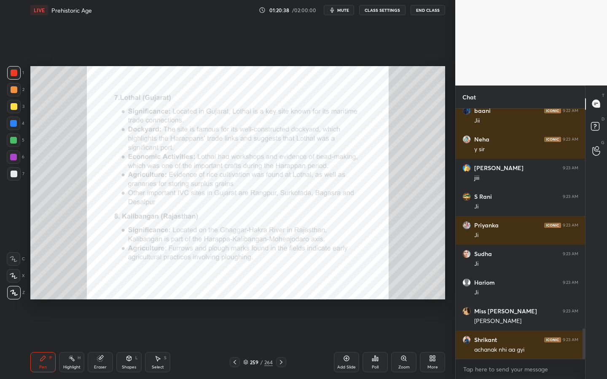
scroll to position [1851, 0]
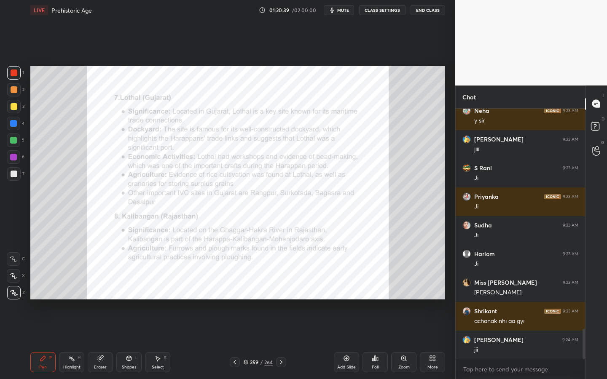
click at [262, 342] on div "/" at bounding box center [261, 362] width 3 height 5
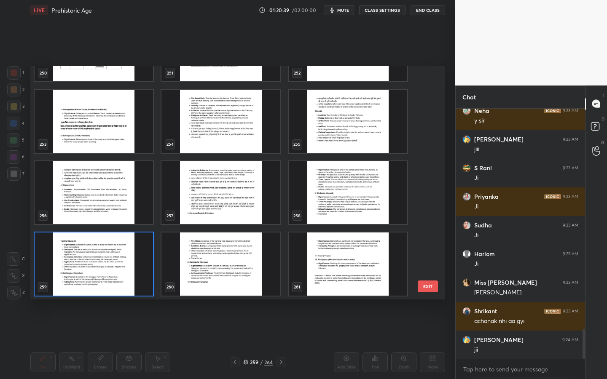
scroll to position [6055, 0]
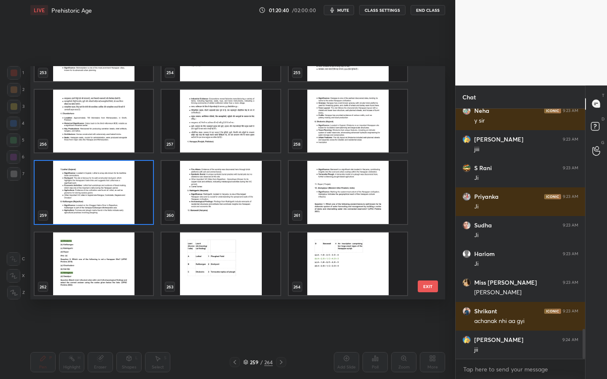
click at [344, 242] on img "grid" at bounding box center [348, 264] width 118 height 63
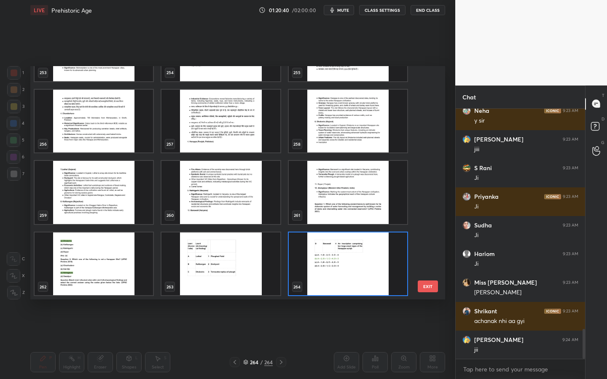
click at [344, 242] on img "grid" at bounding box center [348, 264] width 118 height 63
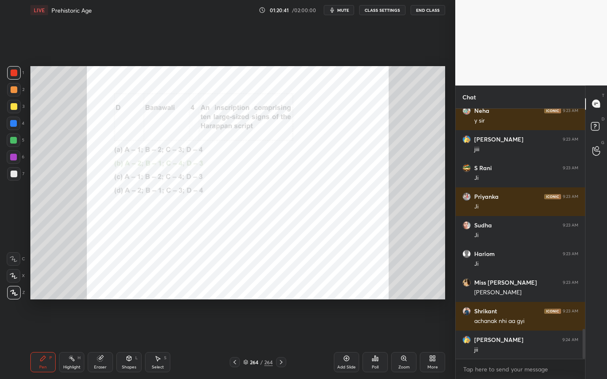
click at [346, 342] on icon at bounding box center [346, 359] width 3 height 3
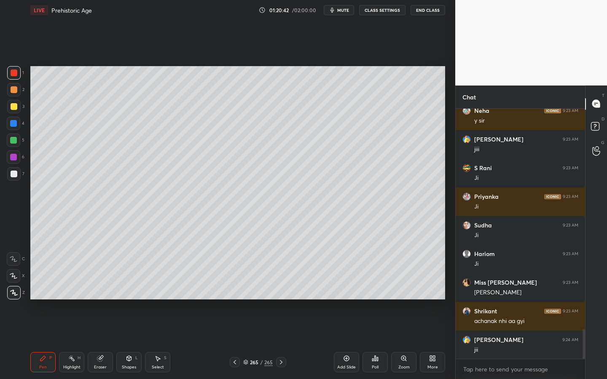
click at [435, 342] on icon at bounding box center [434, 360] width 2 height 2
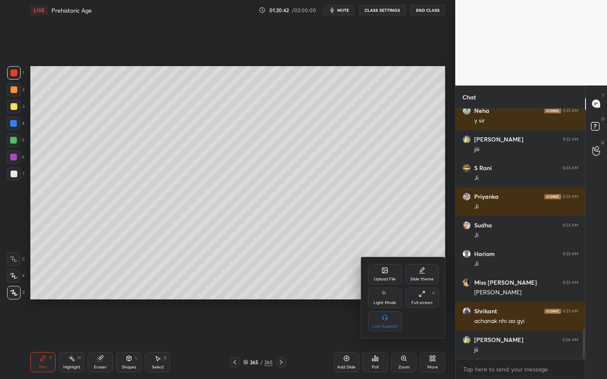
click at [393, 272] on div "Upload File" at bounding box center [385, 274] width 34 height 20
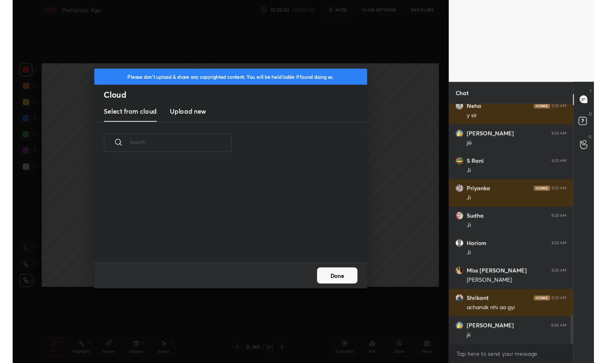
scroll to position [104, 271]
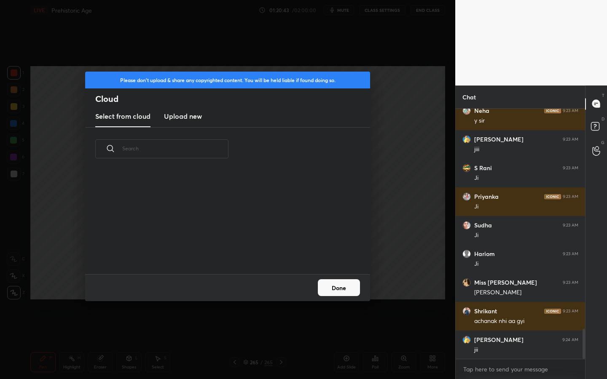
click at [183, 115] on h3 "Upload new" at bounding box center [183, 116] width 38 height 10
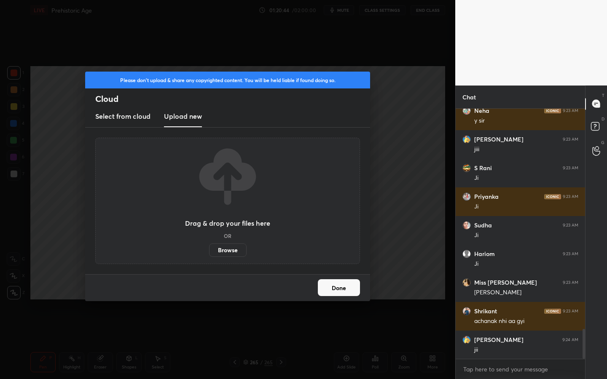
click at [226, 254] on label "Browse" at bounding box center [228, 250] width 38 height 13
click at [209, 254] on input "Browse" at bounding box center [209, 250] width 0 height 13
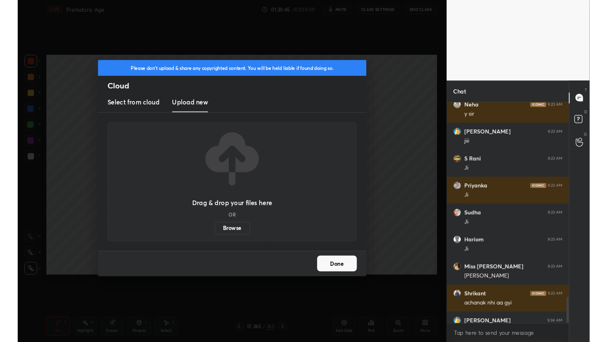
scroll to position [41875, 41742]
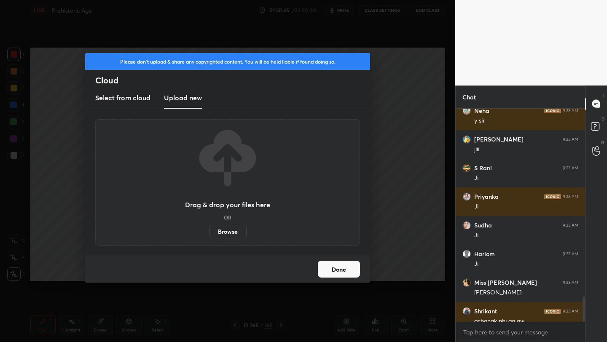
type textarea "x"
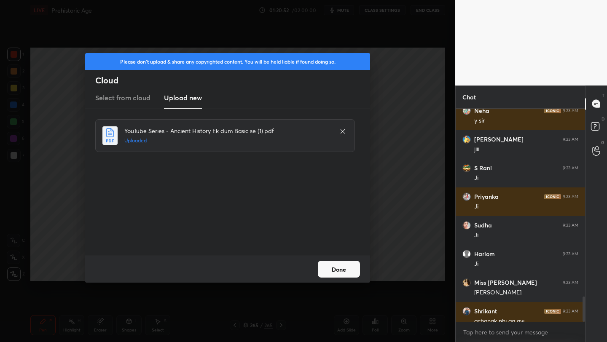
click at [334, 266] on button "Done" at bounding box center [339, 269] width 42 height 17
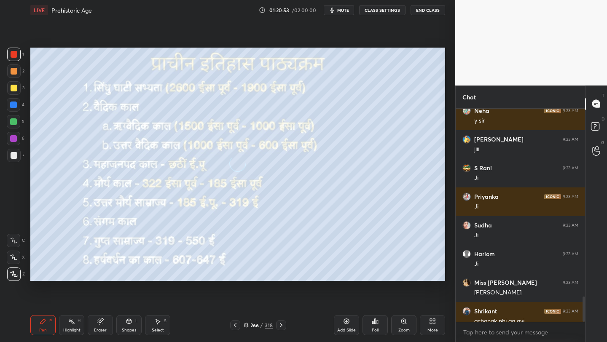
click at [269, 327] on div "318" at bounding box center [269, 326] width 8 height 8
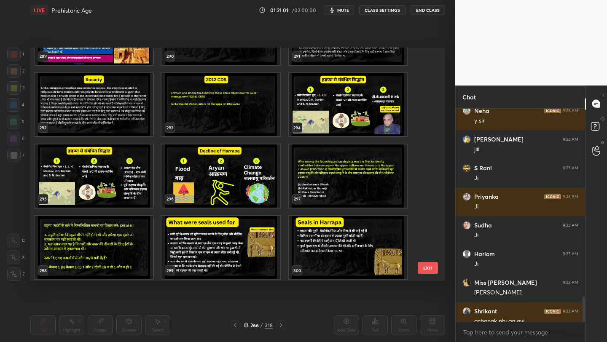
scroll to position [6927, 0]
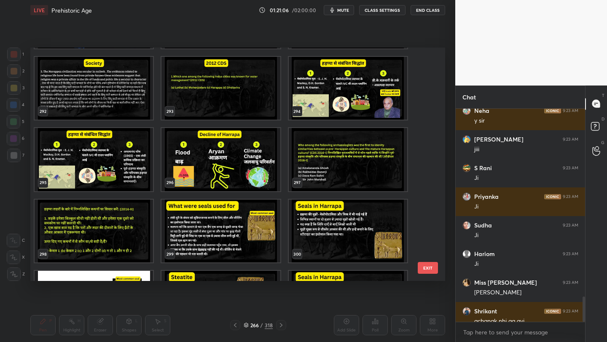
click at [355, 172] on img "grid" at bounding box center [348, 159] width 118 height 63
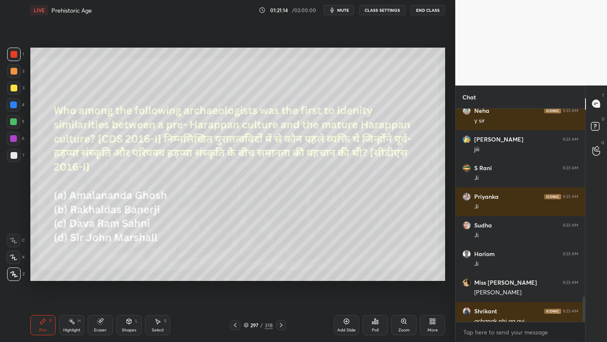
click at [369, 334] on div "Poll" at bounding box center [375, 325] width 25 height 20
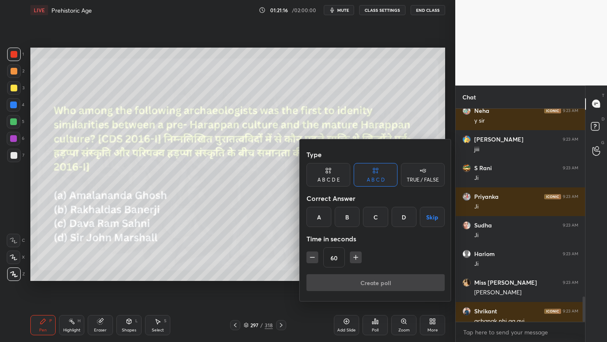
click at [320, 217] on div "A" at bounding box center [319, 217] width 25 height 20
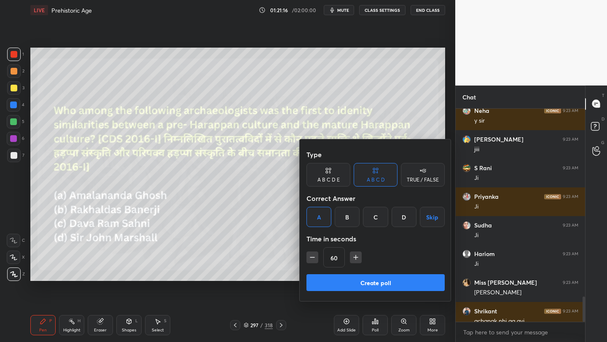
scroll to position [1917, 0]
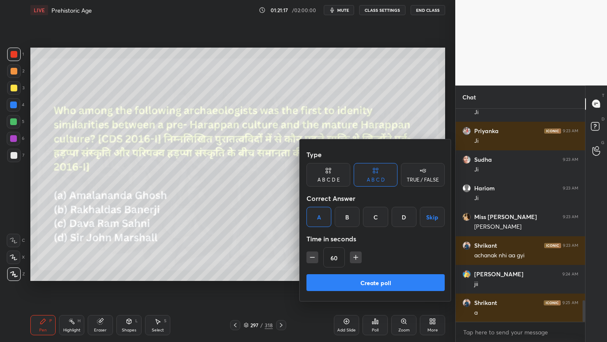
click at [354, 258] on icon "button" at bounding box center [356, 257] width 8 height 8
type input "75"
click at [354, 288] on button "Create poll" at bounding box center [376, 282] width 138 height 17
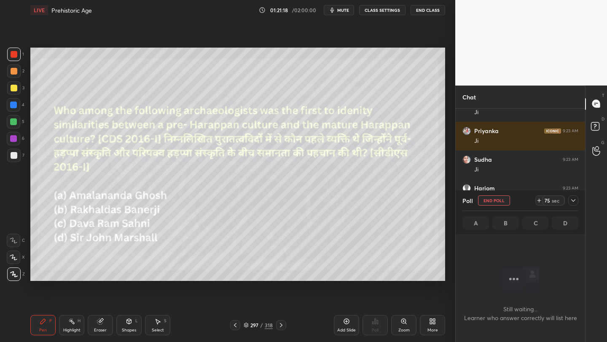
scroll to position [3, 3]
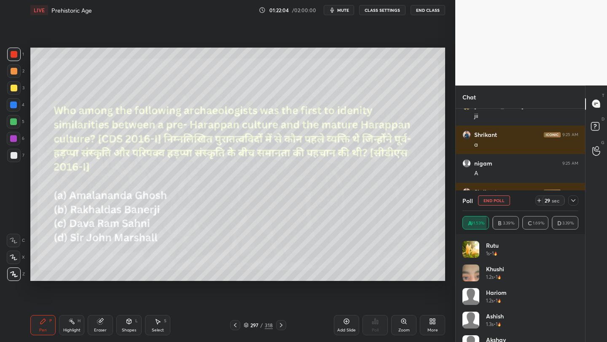
click at [575, 202] on icon at bounding box center [573, 200] width 7 height 7
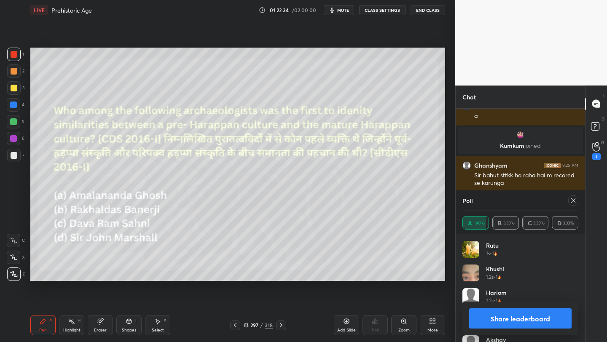
scroll to position [1946, 0]
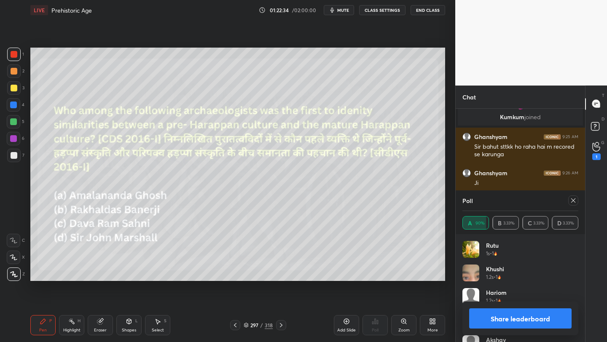
click at [575, 202] on icon at bounding box center [573, 200] width 7 height 7
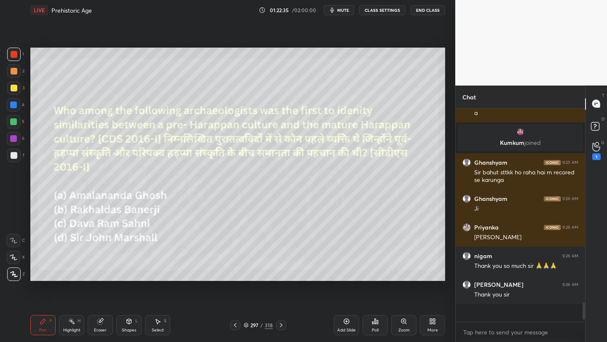
scroll to position [204, 127]
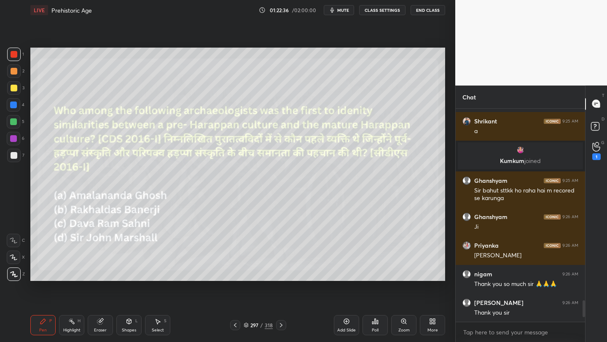
drag, startPoint x: 11, startPoint y: 89, endPoint x: 22, endPoint y: 87, distance: 12.0
click at [11, 89] on div at bounding box center [14, 88] width 7 height 7
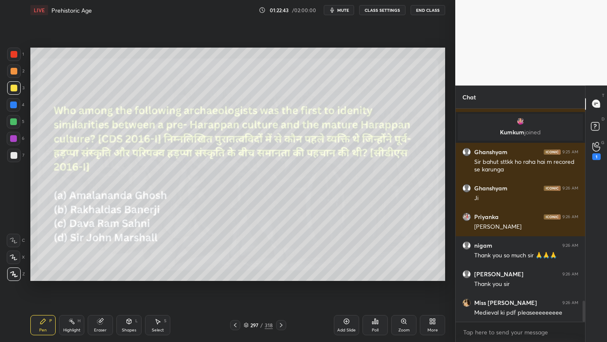
scroll to position [194, 127]
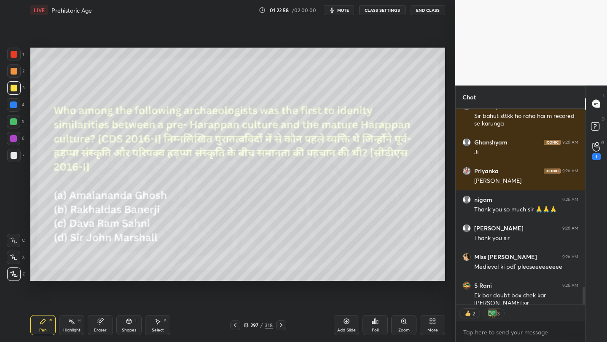
click at [585, 128] on div "T Messages (T) D Doubts (D) G Raise Hand (G) 1" at bounding box center [596, 214] width 22 height 257
click at [592, 131] on icon at bounding box center [596, 127] width 15 height 15
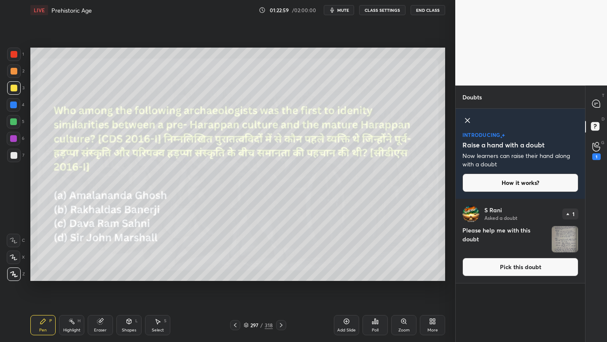
click at [528, 277] on div "S Rani Asked a doubt 1 Please help me with this doubt Pick this doubt" at bounding box center [520, 241] width 129 height 84
click at [515, 271] on button "Pick this doubt" at bounding box center [521, 267] width 116 height 19
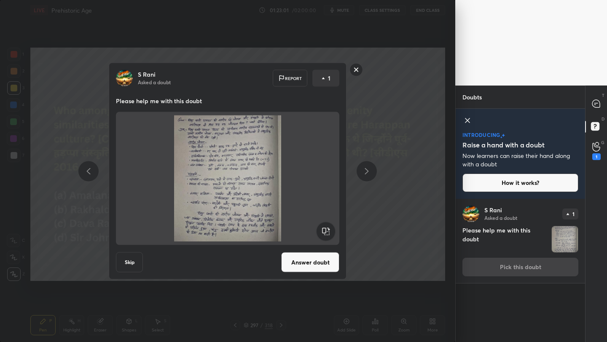
click at [334, 264] on button "Answer doubt" at bounding box center [310, 263] width 58 height 20
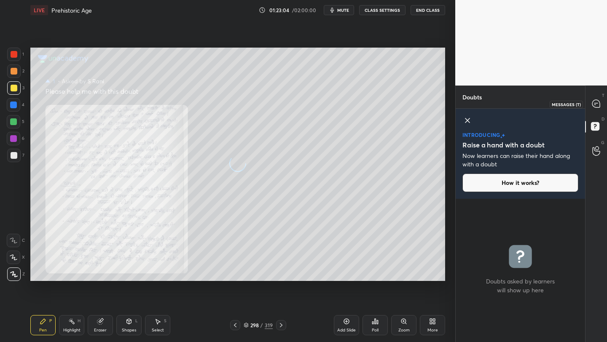
click at [595, 110] on div at bounding box center [596, 104] width 17 height 15
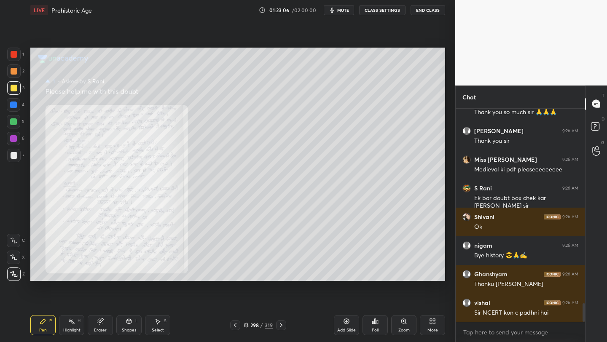
click at [399, 324] on div "Zoom" at bounding box center [403, 325] width 25 height 20
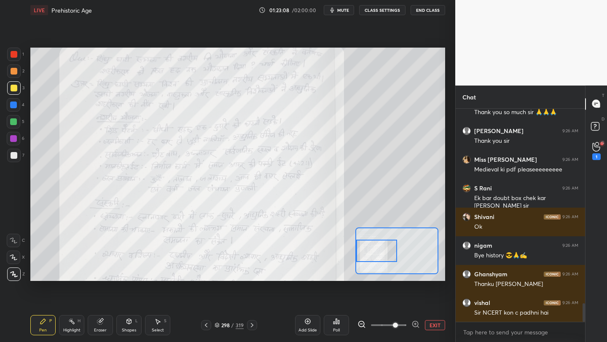
drag, startPoint x: 404, startPoint y: 253, endPoint x: 369, endPoint y: 253, distance: 34.6
click at [369, 253] on div at bounding box center [376, 251] width 40 height 22
drag, startPoint x: 14, startPoint y: 57, endPoint x: 25, endPoint y: 57, distance: 10.5
click at [14, 57] on div at bounding box center [14, 54] width 7 height 7
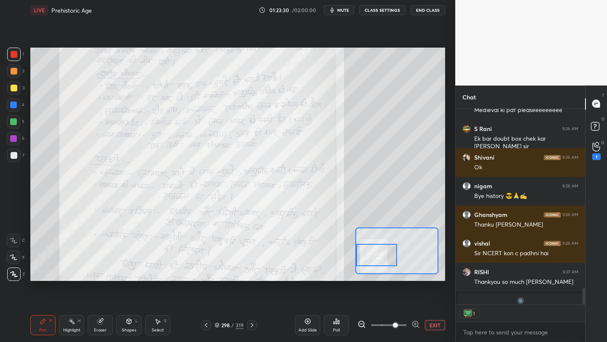
drag, startPoint x: 382, startPoint y: 246, endPoint x: 380, endPoint y: 250, distance: 4.9
click at [381, 251] on div at bounding box center [376, 255] width 40 height 22
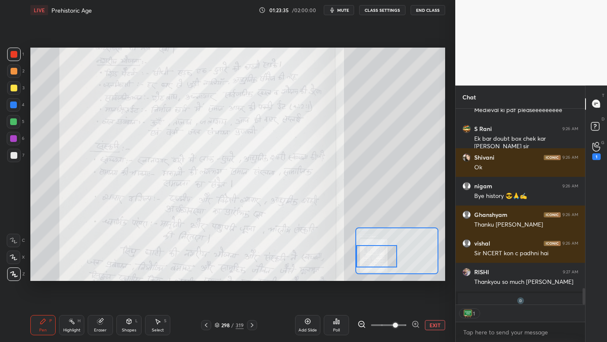
scroll to position [2096, 0]
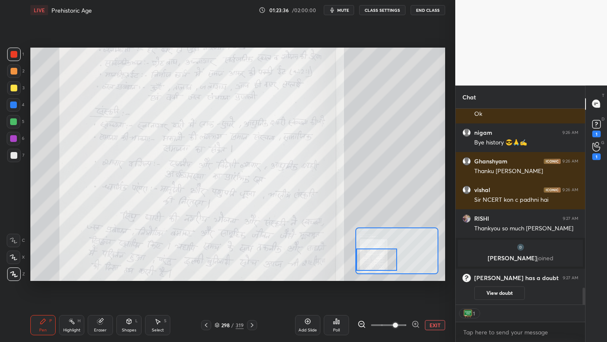
click at [389, 258] on div at bounding box center [376, 260] width 40 height 22
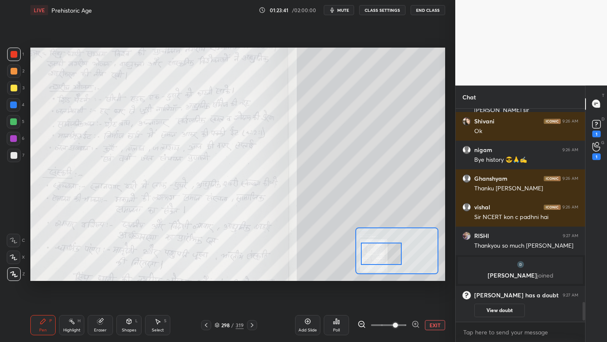
scroll to position [2115, 0]
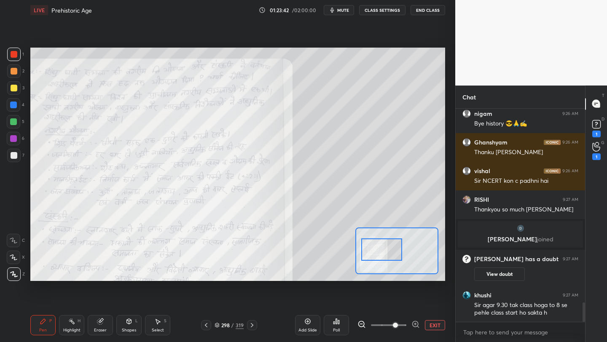
drag, startPoint x: 391, startPoint y: 254, endPoint x: 395, endPoint y: 242, distance: 13.3
click at [395, 242] on div at bounding box center [381, 250] width 40 height 22
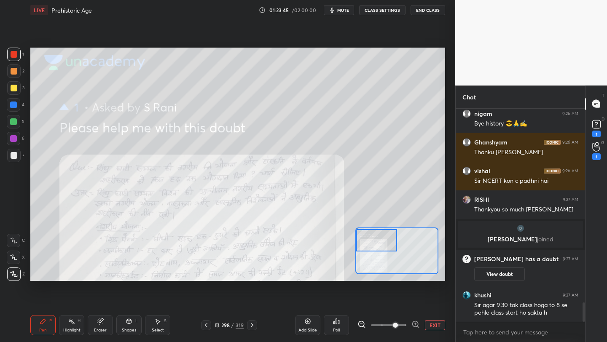
drag, startPoint x: 382, startPoint y: 253, endPoint x: 377, endPoint y: 245, distance: 10.4
click at [377, 245] on div at bounding box center [376, 240] width 40 height 22
click at [11, 85] on div at bounding box center [13, 87] width 13 height 13
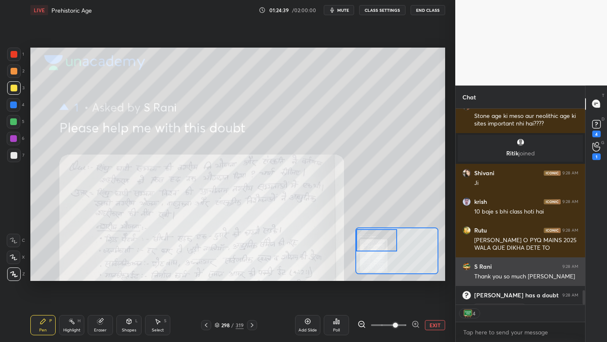
scroll to position [2456, 0]
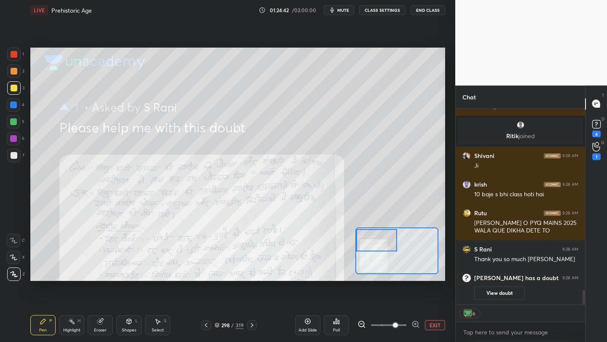
click at [231, 328] on div "/" at bounding box center [232, 325] width 3 height 5
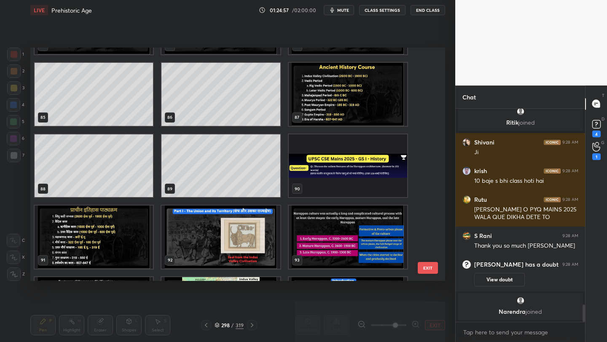
scroll to position [2483, 0]
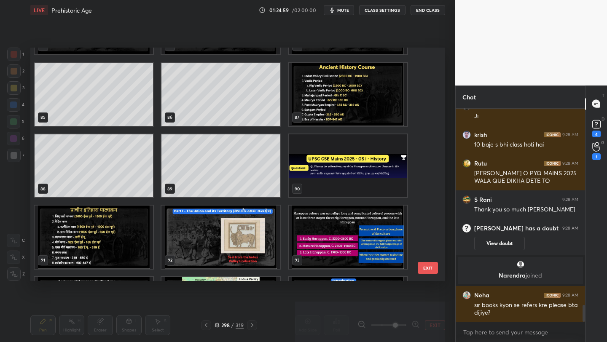
click at [325, 166] on img "grid" at bounding box center [348, 166] width 118 height 63
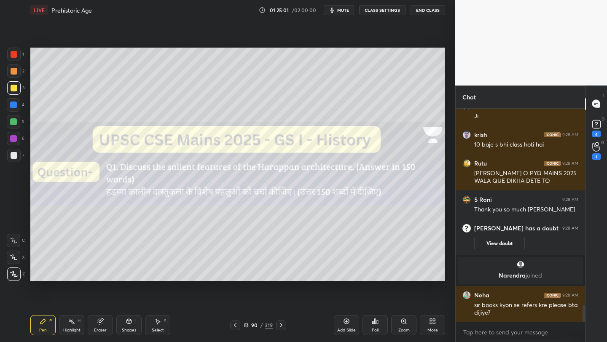
click at [100, 329] on div "Eraser" at bounding box center [100, 330] width 13 height 4
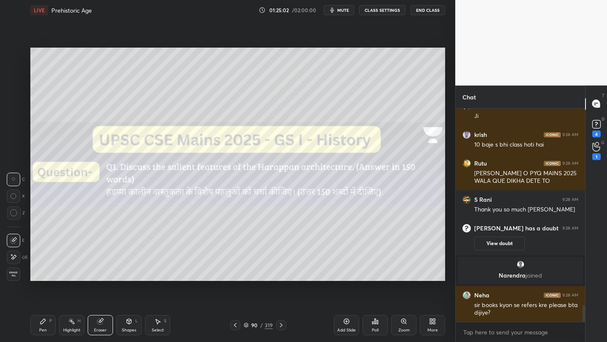
click at [11, 279] on div "Erase all" at bounding box center [13, 274] width 13 height 13
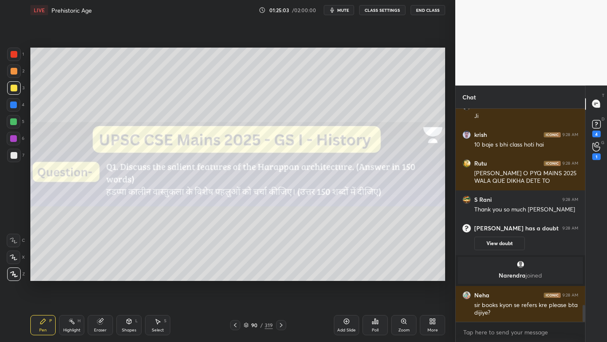
scroll to position [2512, 0]
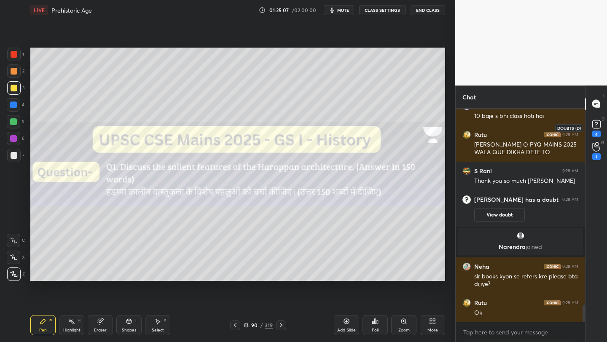
click at [603, 124] on icon at bounding box center [596, 124] width 13 height 13
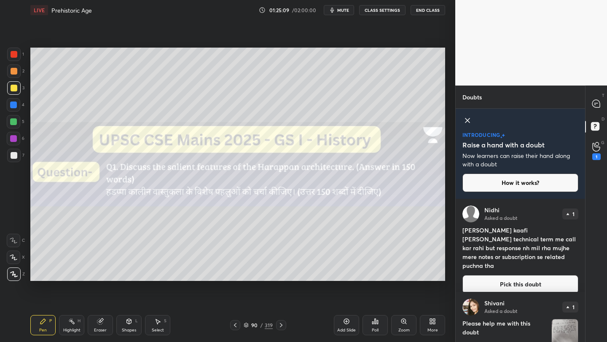
click at [525, 276] on button "Pick this doubt" at bounding box center [521, 284] width 116 height 19
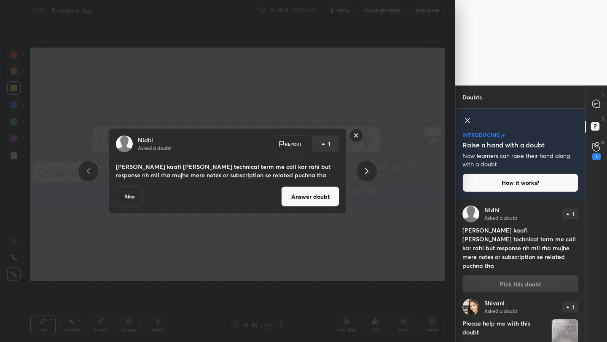
click at [129, 194] on button "Skip" at bounding box center [129, 197] width 27 height 20
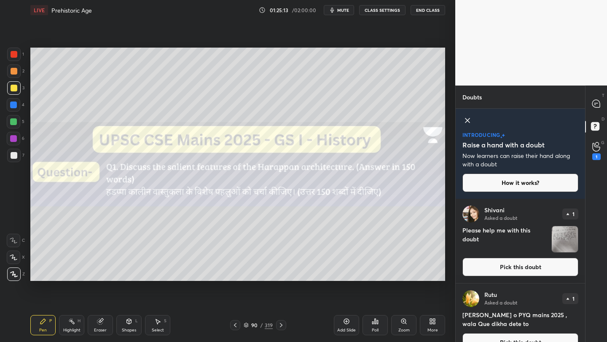
click at [497, 276] on button "Pick this doubt" at bounding box center [521, 267] width 116 height 19
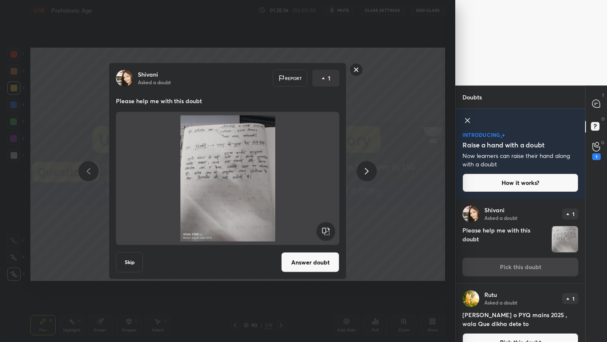
drag, startPoint x: 137, startPoint y: 264, endPoint x: 267, endPoint y: 244, distance: 131.8
click at [267, 244] on div "Shivani Asked a doubt Report 1 Please help me with this doubt Skip Answer doubt" at bounding box center [228, 171] width 238 height 217
click at [304, 265] on button "Answer doubt" at bounding box center [310, 263] width 58 height 20
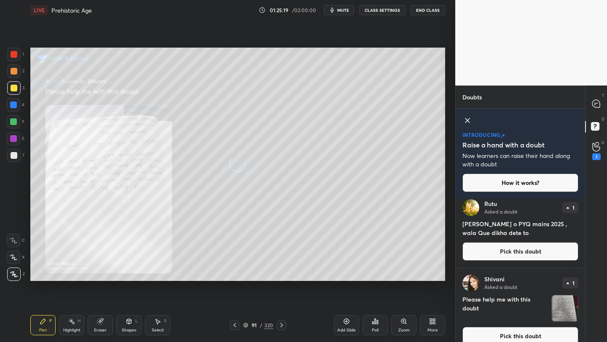
scroll to position [17, 0]
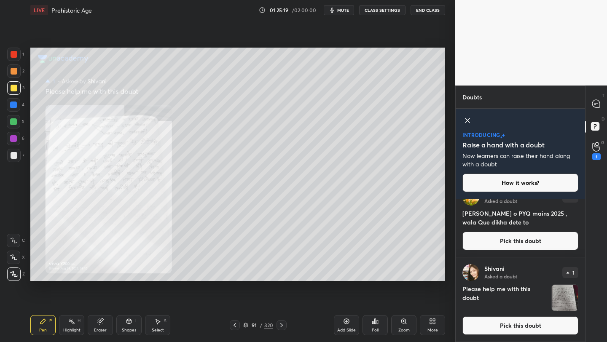
click at [506, 243] on button "Pick this doubt" at bounding box center [521, 241] width 116 height 19
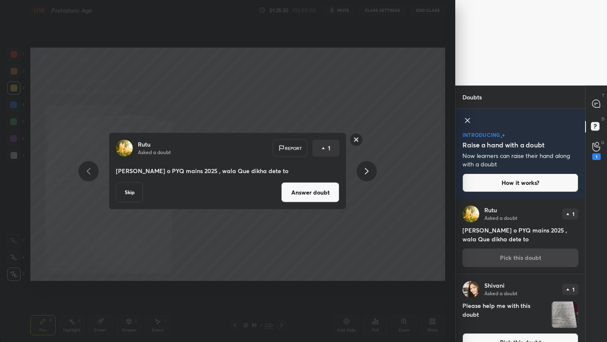
click at [134, 189] on button "Skip" at bounding box center [129, 193] width 27 height 20
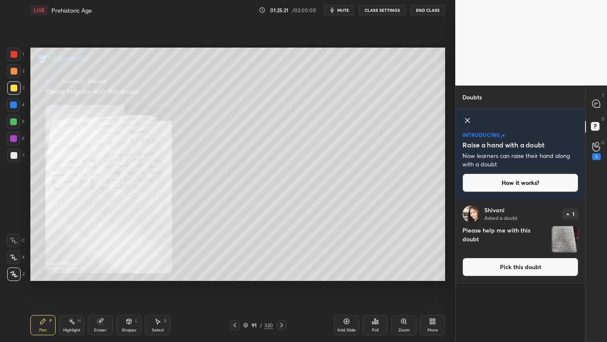
click at [531, 265] on button "Pick this doubt" at bounding box center [521, 267] width 116 height 19
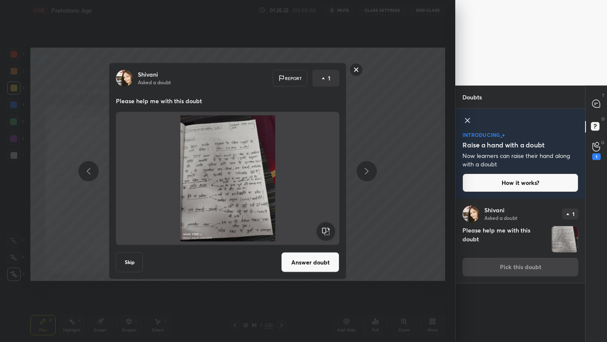
click at [310, 267] on button "Answer doubt" at bounding box center [310, 263] width 58 height 20
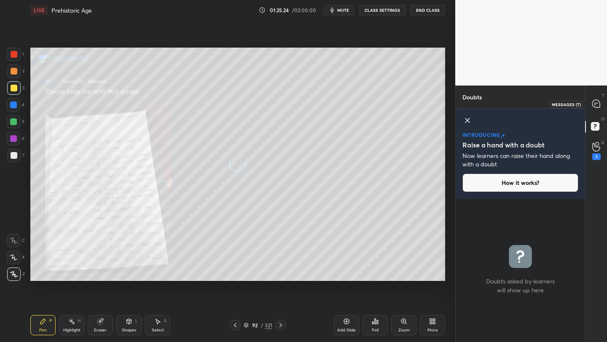
click at [595, 111] on div at bounding box center [596, 104] width 17 height 15
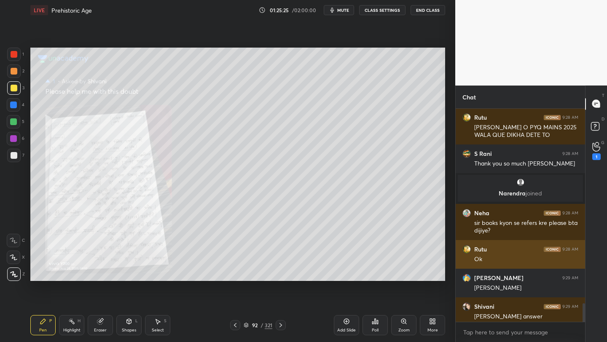
scroll to position [2625, 0]
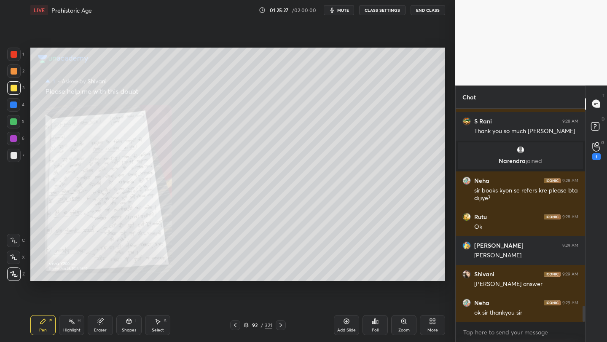
click at [404, 329] on div "Zoom" at bounding box center [403, 330] width 11 height 4
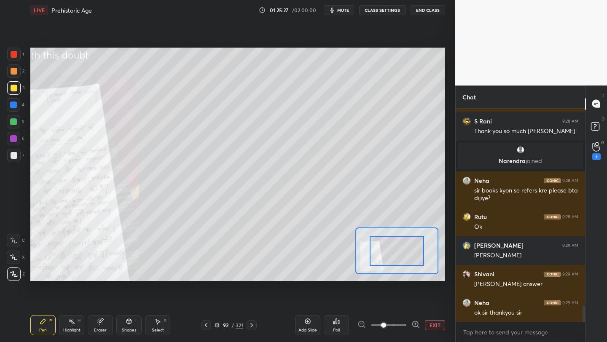
click at [404, 329] on span at bounding box center [388, 325] width 35 height 13
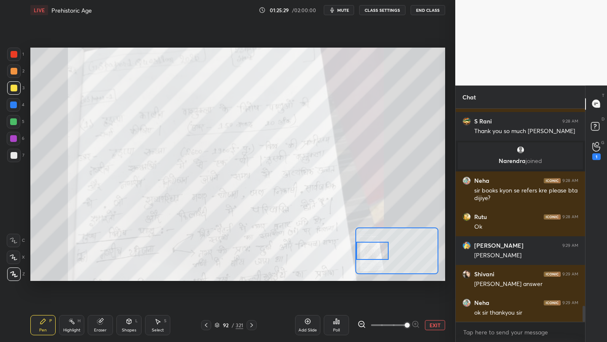
scroll to position [2654, 0]
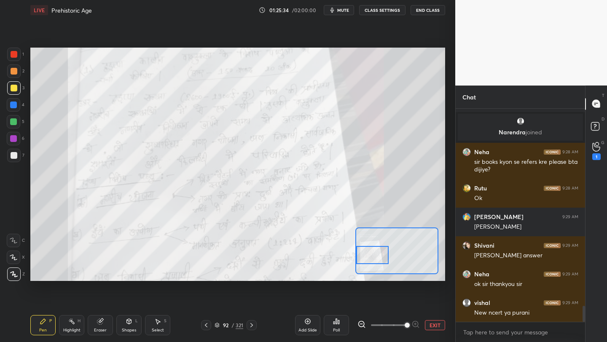
click at [338, 259] on div "Setting up your live class Poll for secs No correct answer Start poll" at bounding box center [237, 165] width 415 height 234
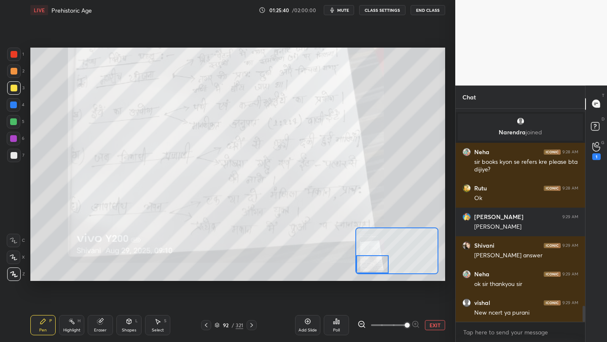
drag, startPoint x: 380, startPoint y: 255, endPoint x: 380, endPoint y: 266, distance: 11.0
click at [380, 266] on div at bounding box center [372, 265] width 32 height 18
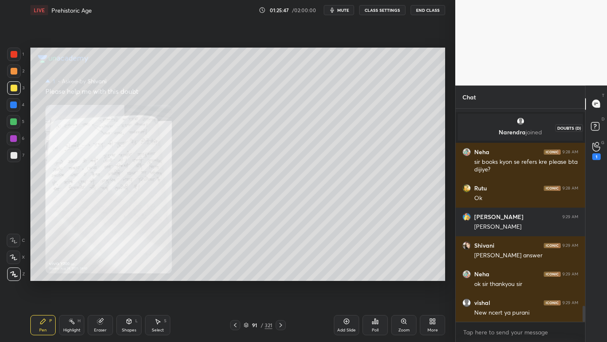
click at [599, 130] on icon at bounding box center [596, 127] width 15 height 15
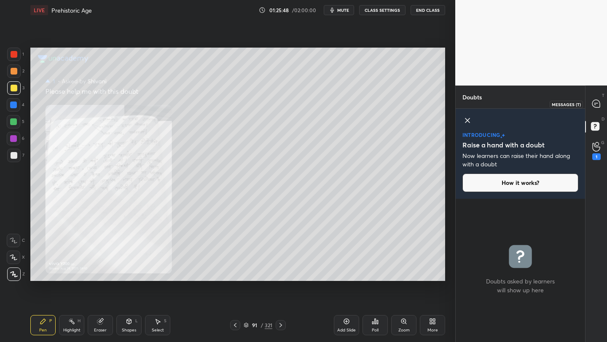
click at [597, 108] on div at bounding box center [596, 104] width 17 height 15
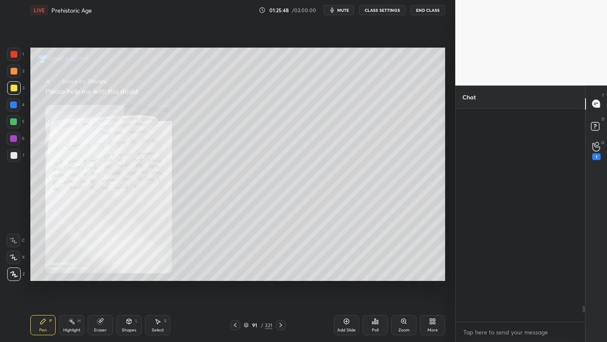
scroll to position [211, 127]
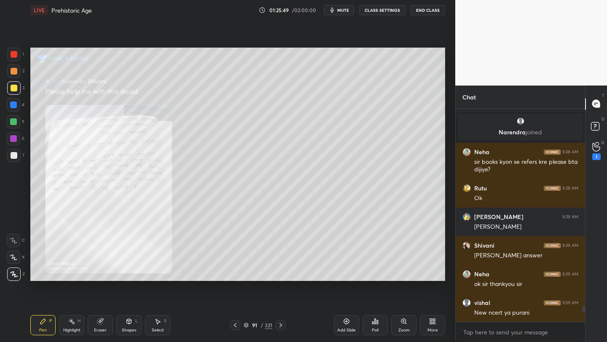
click at [597, 169] on div "T Messages (T) D Doubts (D) G Raise Hand (G) 1" at bounding box center [596, 214] width 22 height 257
click at [597, 146] on circle at bounding box center [596, 144] width 3 height 3
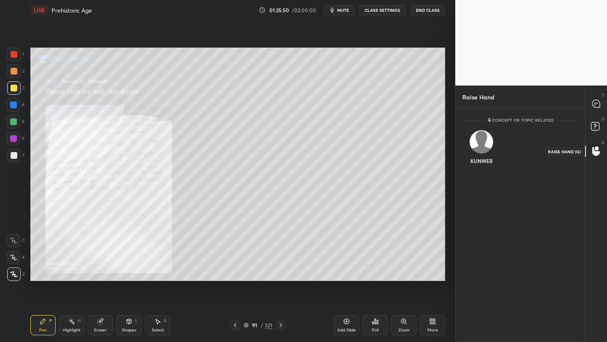
scroll to position [3, 3]
click at [591, 116] on div "D Doubts (D)" at bounding box center [597, 128] width 22 height 24
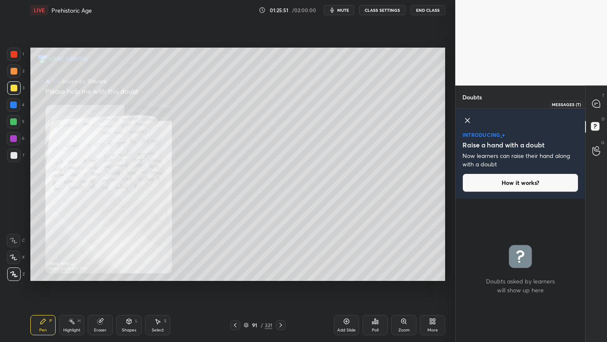
click at [595, 104] on icon at bounding box center [596, 104] width 8 height 8
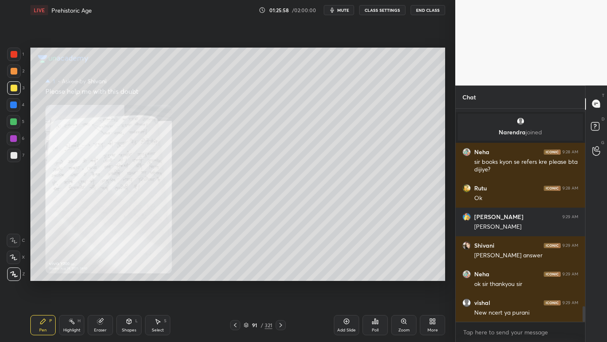
scroll to position [2682, 0]
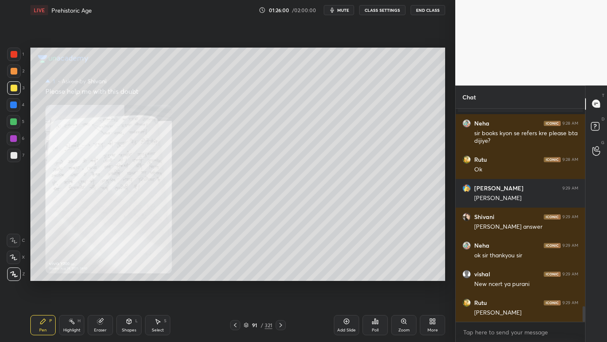
click at [426, 108] on div "LIVE Prehistoric Age 01:26:00 / 02:00:00 mute CLASS SETTINGS End Class Setting …" at bounding box center [238, 171] width 422 height 342
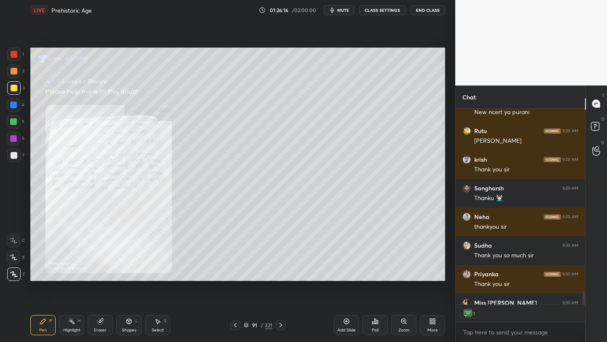
scroll to position [194, 127]
click at [422, 11] on button "End Class" at bounding box center [428, 10] width 35 height 10
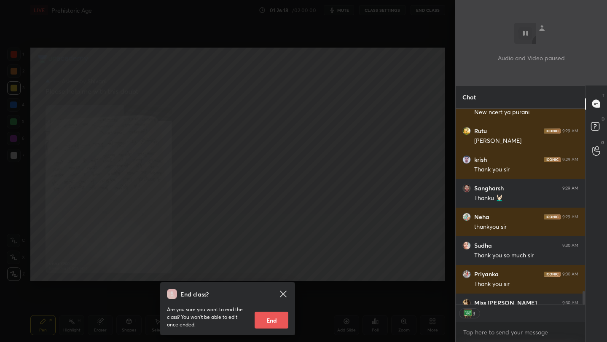
click at [280, 320] on button "End" at bounding box center [272, 320] width 34 height 17
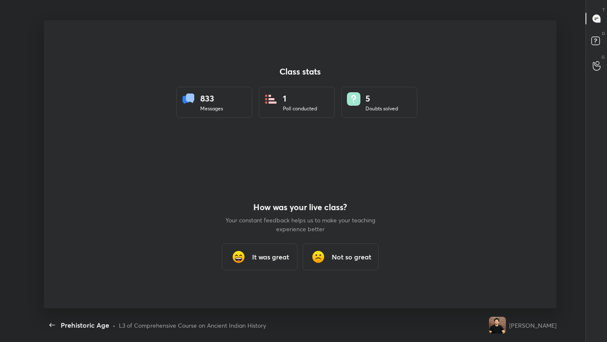
scroll to position [0, 0]
type textarea "x"
